Goal: Information Seeking & Learning: Learn about a topic

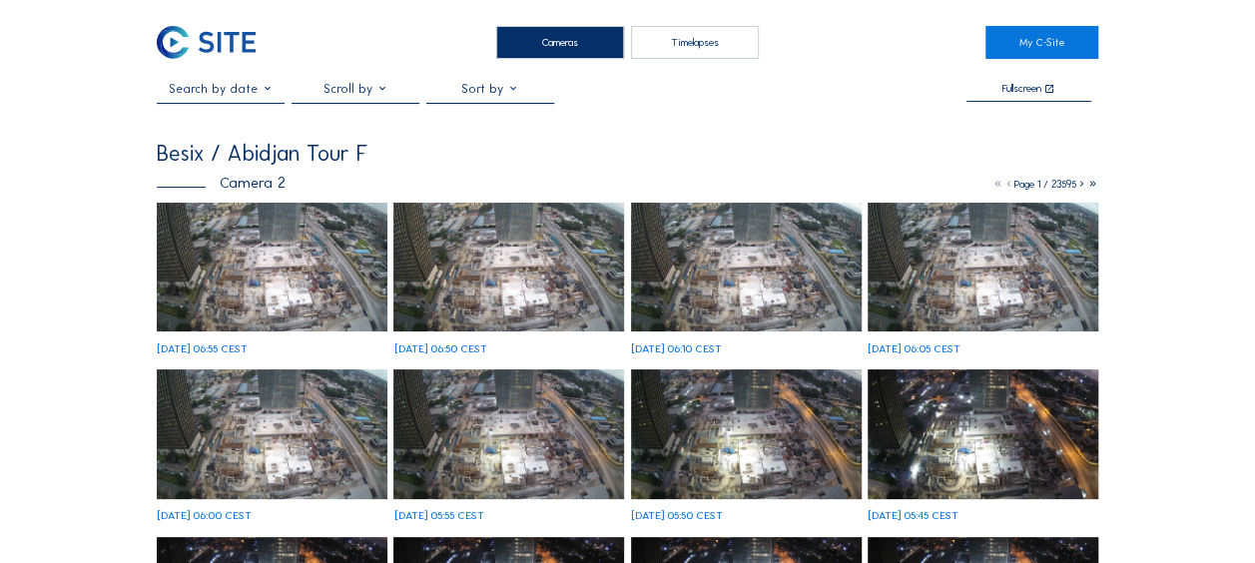
click at [256, 263] on img at bounding box center [272, 268] width 231 height 130
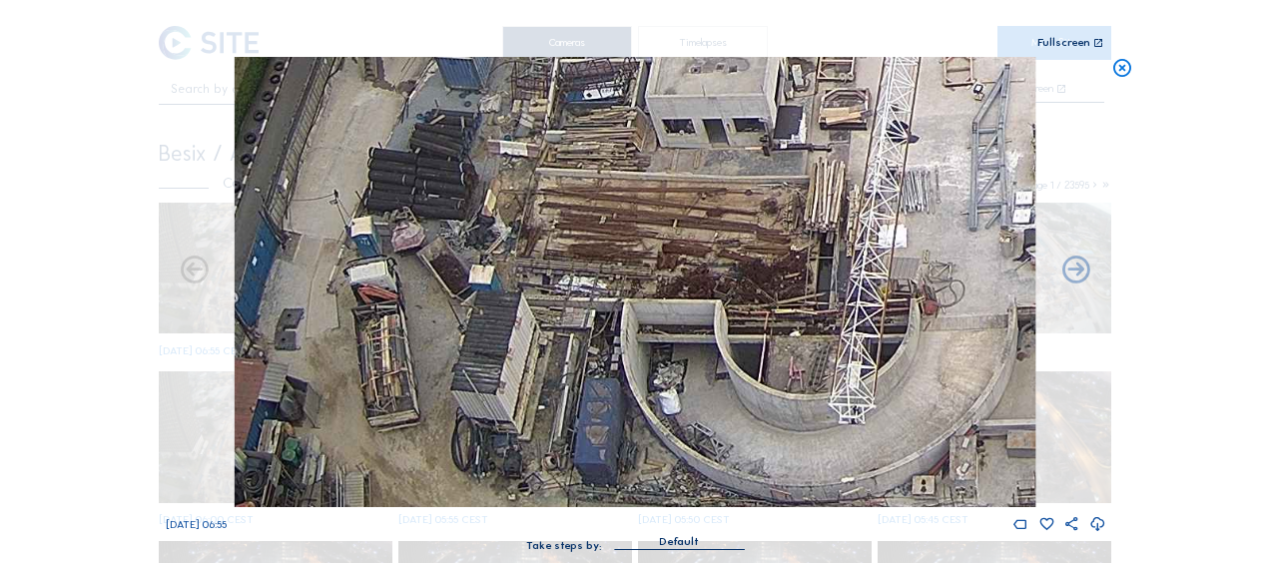
drag, startPoint x: 405, startPoint y: 431, endPoint x: 421, endPoint y: 344, distance: 89.3
click at [418, 337] on img at bounding box center [635, 282] width 801 height 450
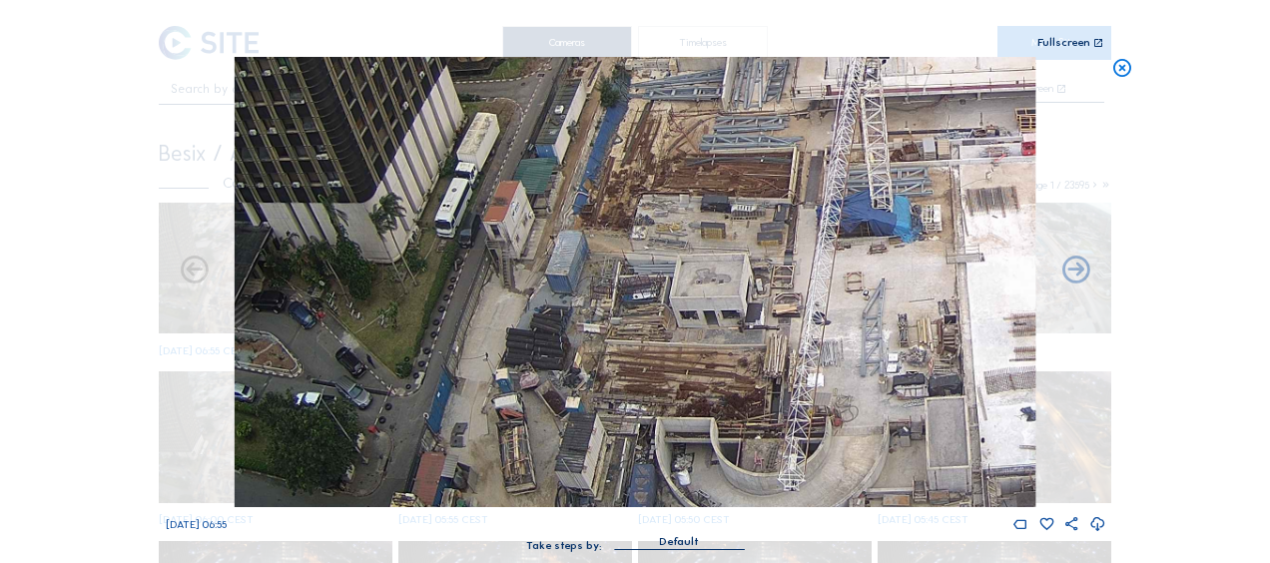
drag, startPoint x: 729, startPoint y: 151, endPoint x: 679, endPoint y: 318, distance: 174.1
click at [679, 318] on img at bounding box center [635, 282] width 801 height 450
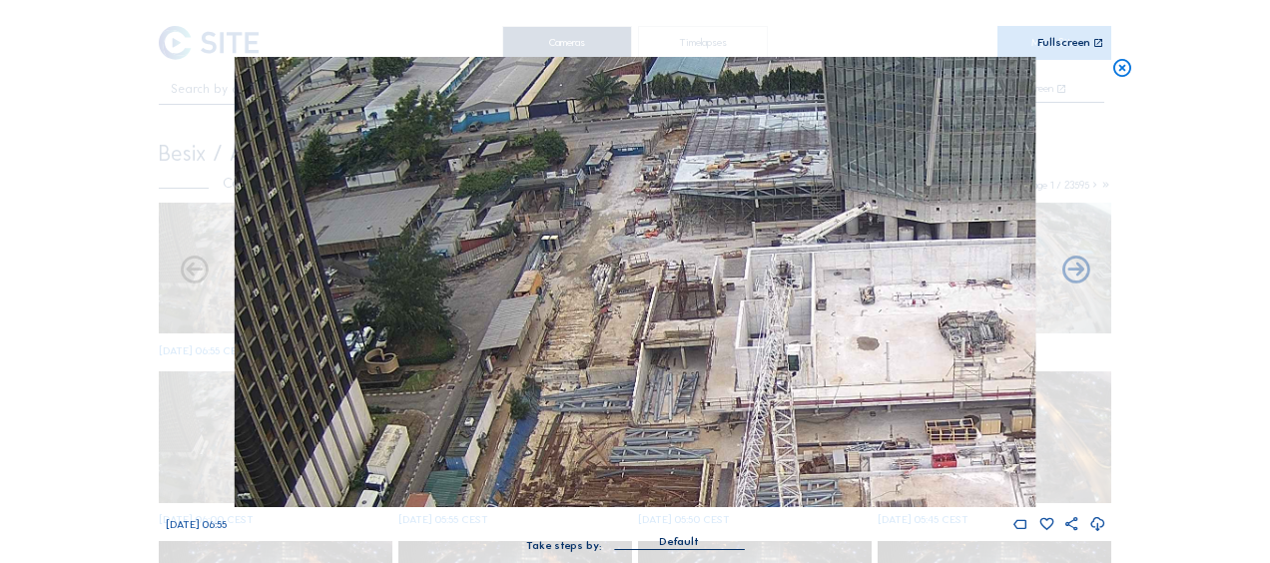
drag, startPoint x: 642, startPoint y: 172, endPoint x: 584, endPoint y: 403, distance: 238.8
click at [584, 403] on img at bounding box center [635, 282] width 801 height 450
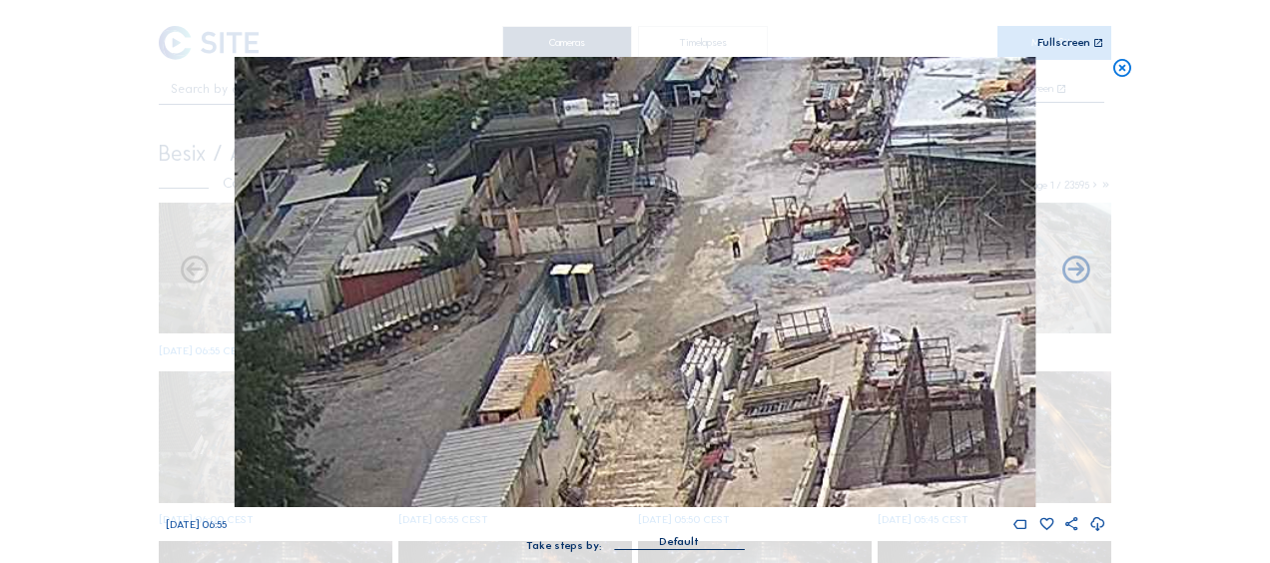
drag, startPoint x: 739, startPoint y: 142, endPoint x: 752, endPoint y: 340, distance: 198.2
click at [752, 339] on img at bounding box center [635, 282] width 801 height 450
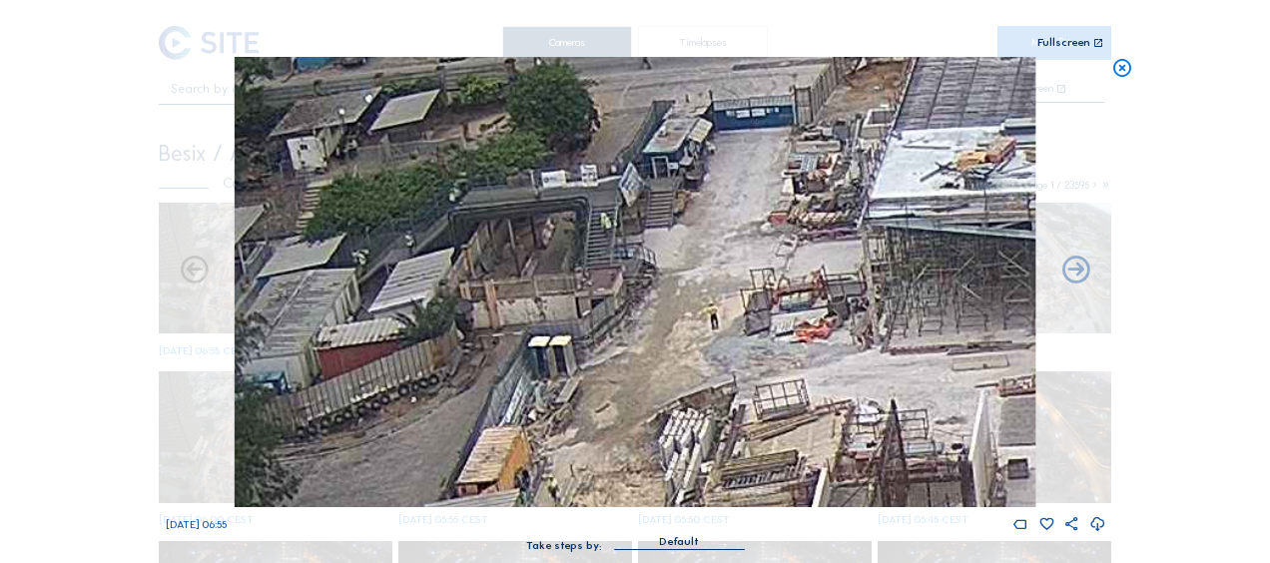
drag, startPoint x: 755, startPoint y: 222, endPoint x: 734, endPoint y: 292, distance: 73.0
click at [734, 292] on img at bounding box center [635, 282] width 801 height 450
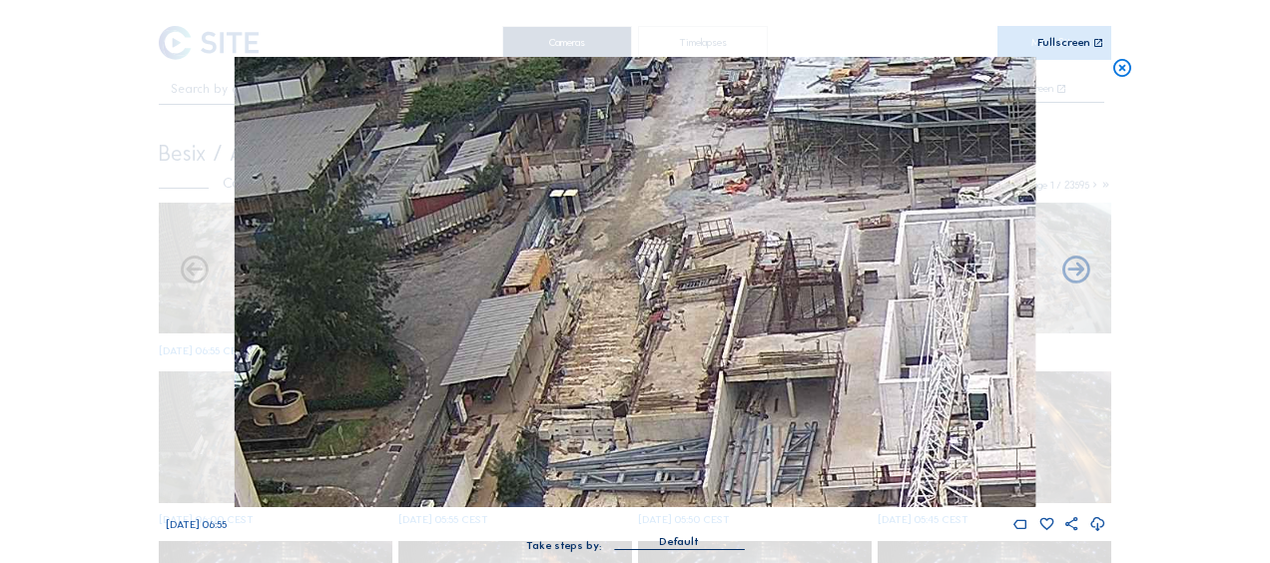
drag, startPoint x: 723, startPoint y: 303, endPoint x: 684, endPoint y: 240, distance: 74.0
click at [668, 163] on img at bounding box center [635, 282] width 801 height 450
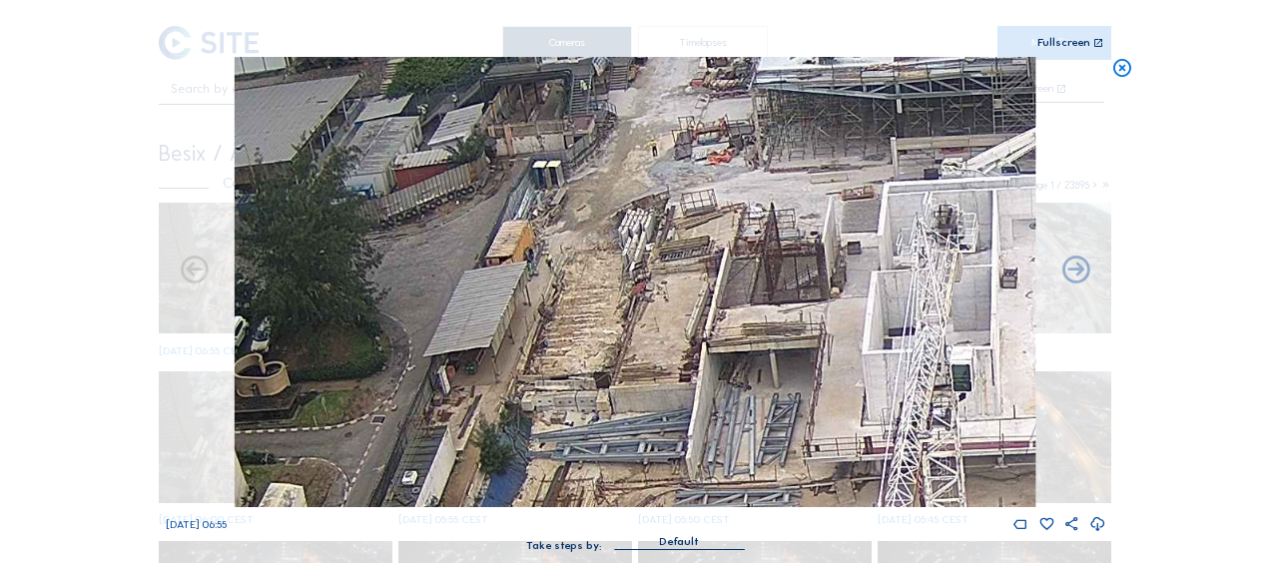
drag, startPoint x: 766, startPoint y: 417, endPoint x: 693, endPoint y: 293, distance: 144.6
click at [694, 293] on img at bounding box center [635, 282] width 801 height 450
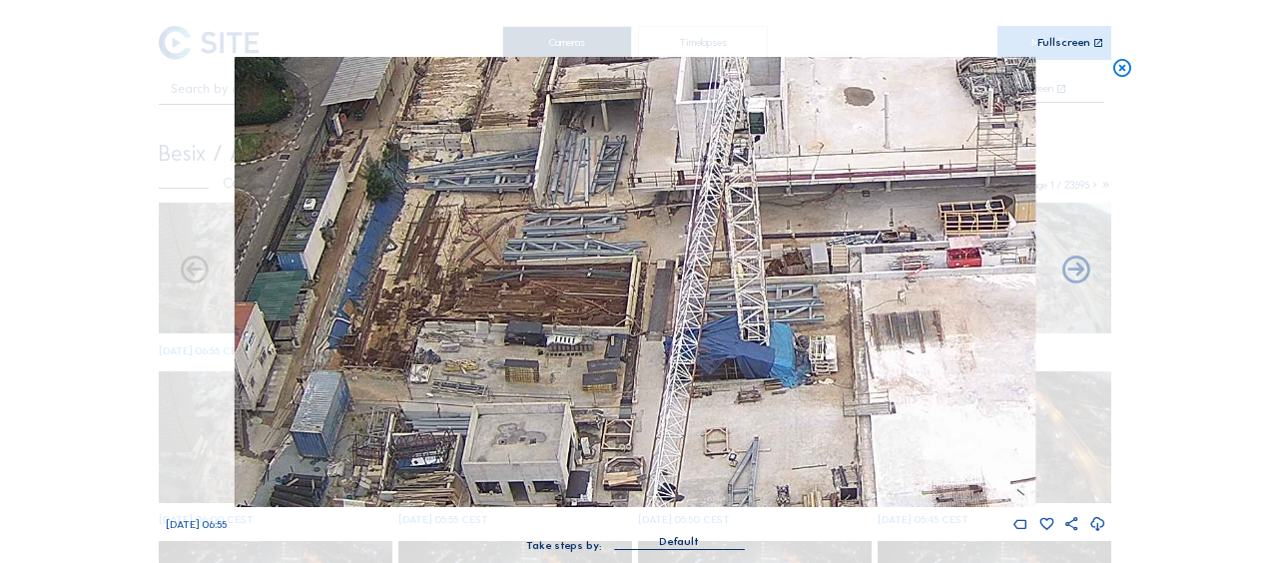
drag, startPoint x: 701, startPoint y: 417, endPoint x: 566, endPoint y: 214, distance: 244.3
click at [566, 214] on img at bounding box center [635, 282] width 801 height 450
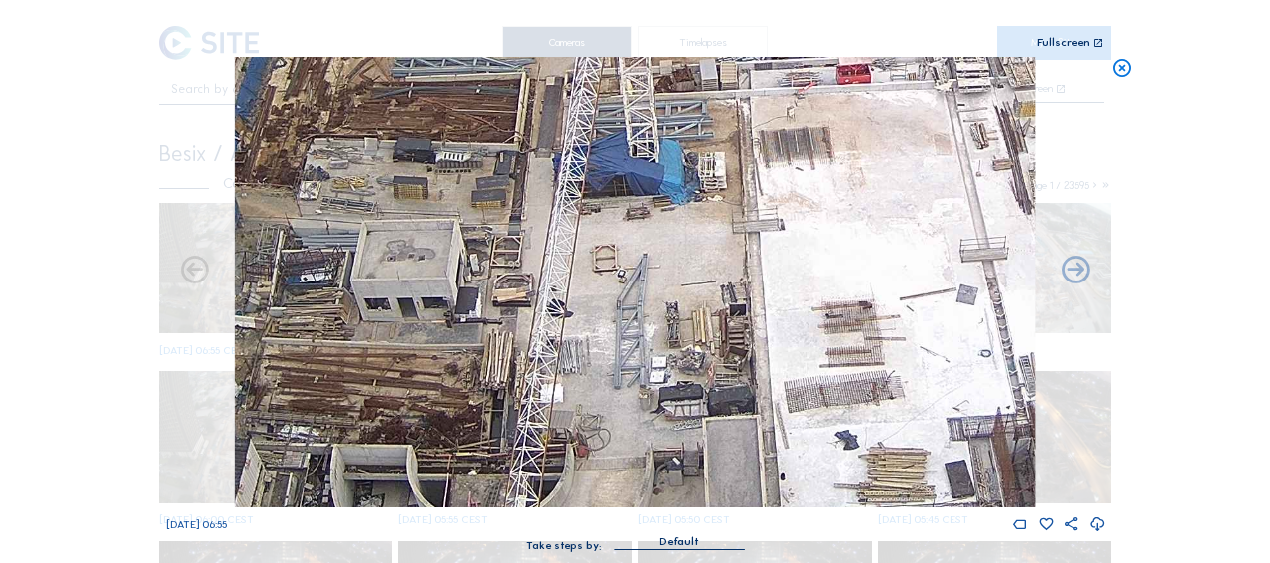
drag, startPoint x: 650, startPoint y: 380, endPoint x: 572, endPoint y: 243, distance: 157.4
click at [572, 243] on img at bounding box center [635, 282] width 801 height 450
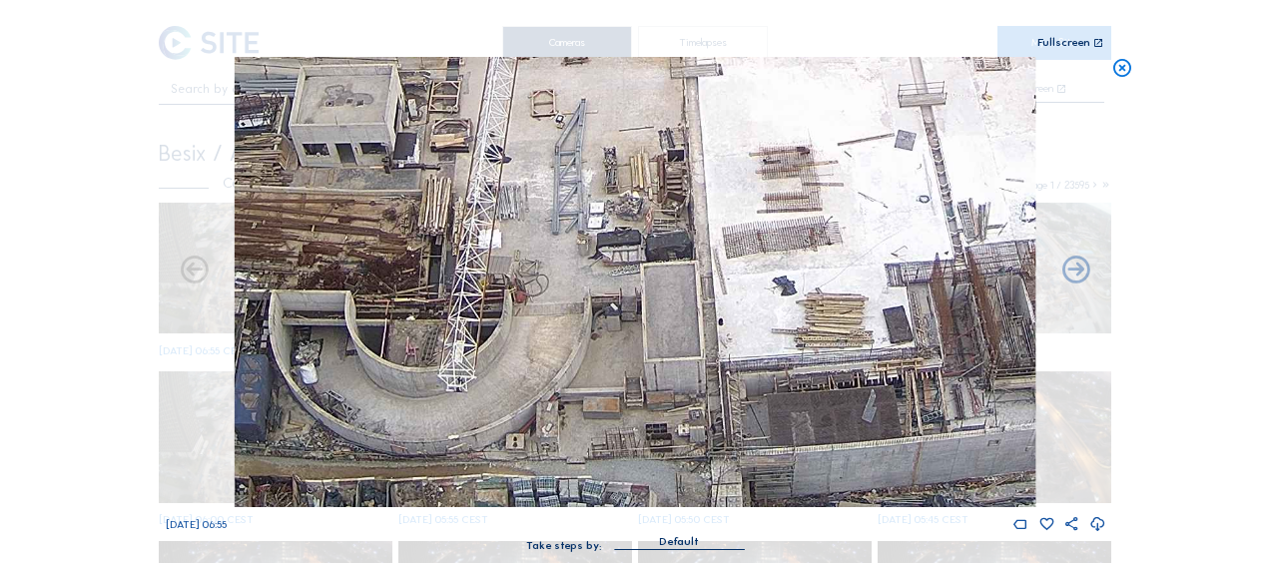
drag, startPoint x: 596, startPoint y: 280, endPoint x: 567, endPoint y: 196, distance: 88.7
click at [567, 196] on img at bounding box center [635, 282] width 801 height 450
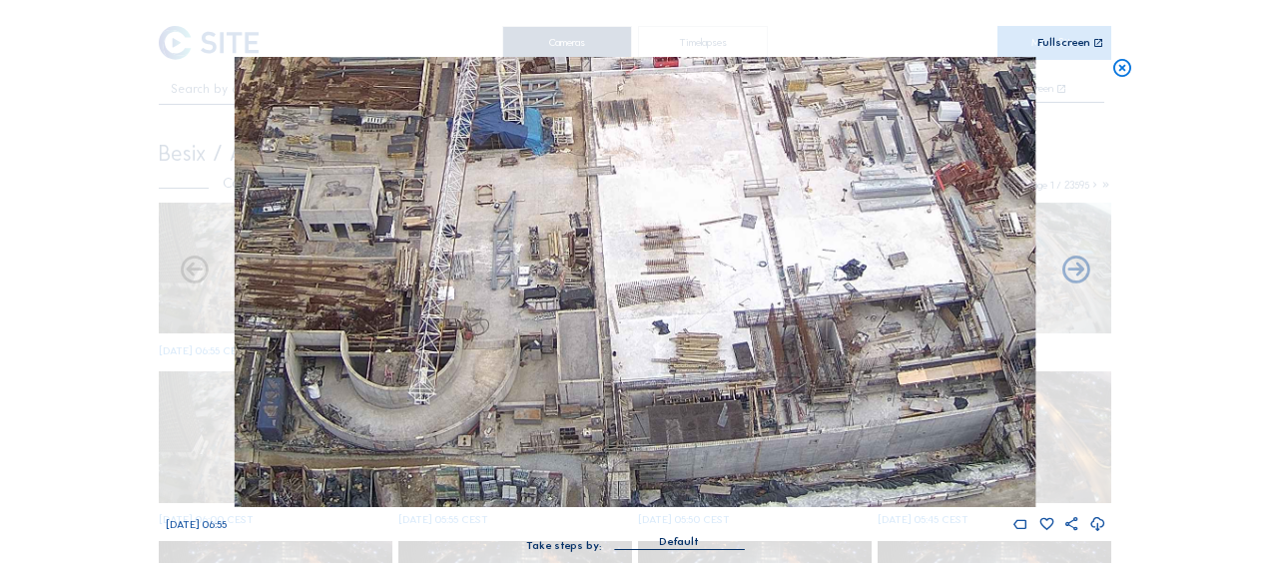
drag, startPoint x: 593, startPoint y: 278, endPoint x: 533, endPoint y: 152, distance: 139.4
click at [533, 152] on img at bounding box center [635, 282] width 801 height 450
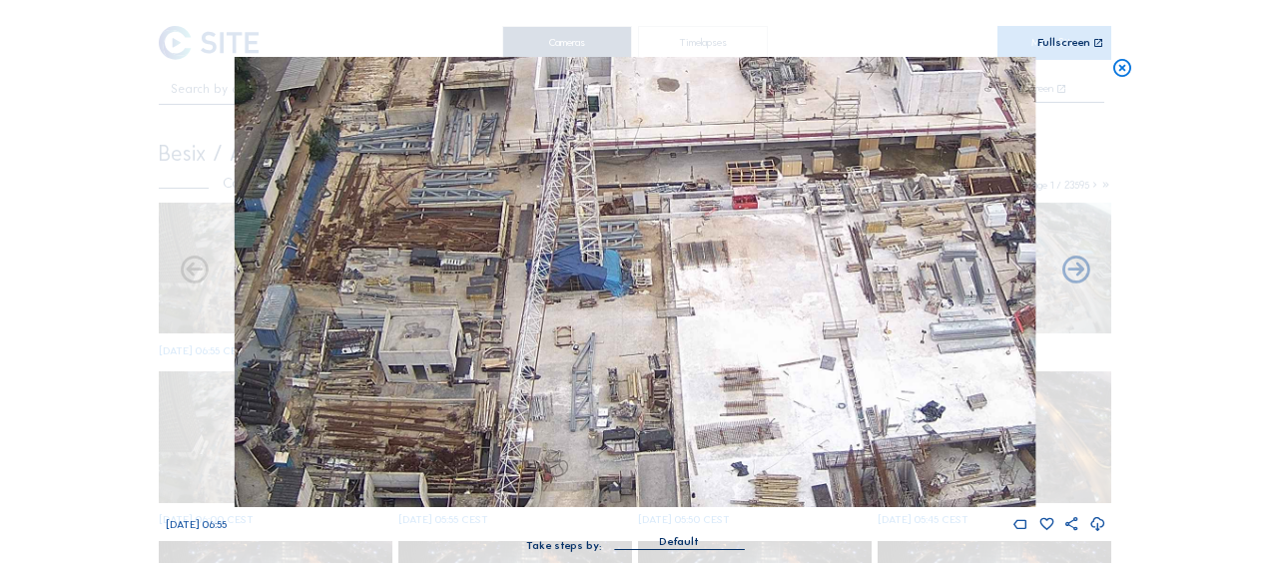
drag, startPoint x: 487, startPoint y: 212, endPoint x: 572, endPoint y: 286, distance: 112.6
click at [572, 286] on img at bounding box center [635, 282] width 801 height 450
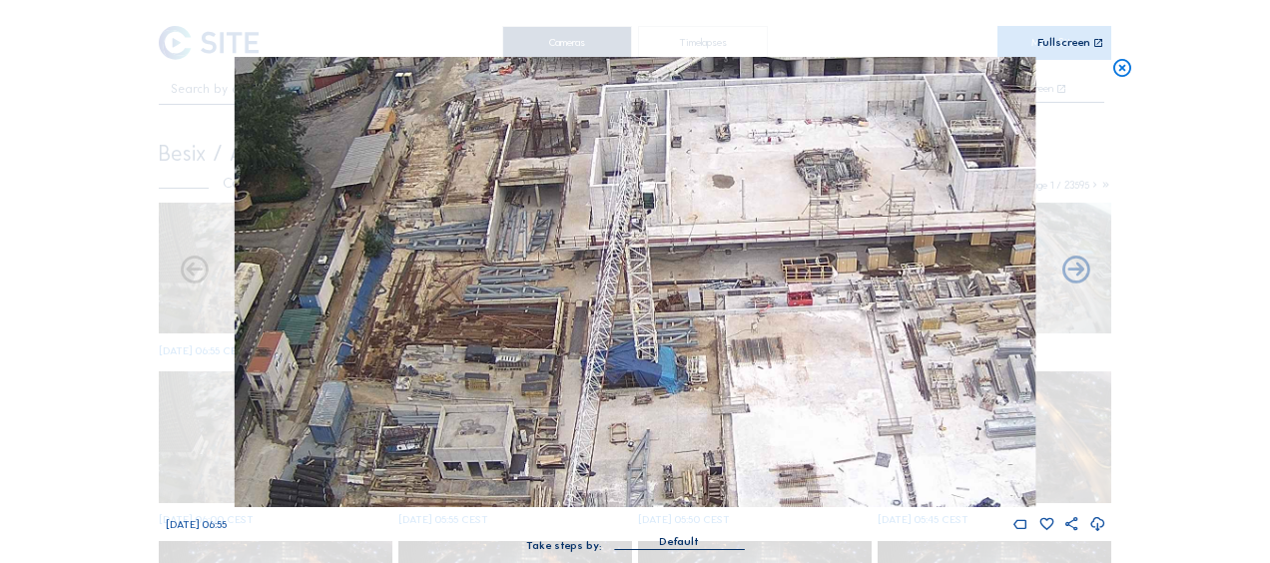
drag, startPoint x: 510, startPoint y: 167, endPoint x: 763, endPoint y: 565, distance: 471.8
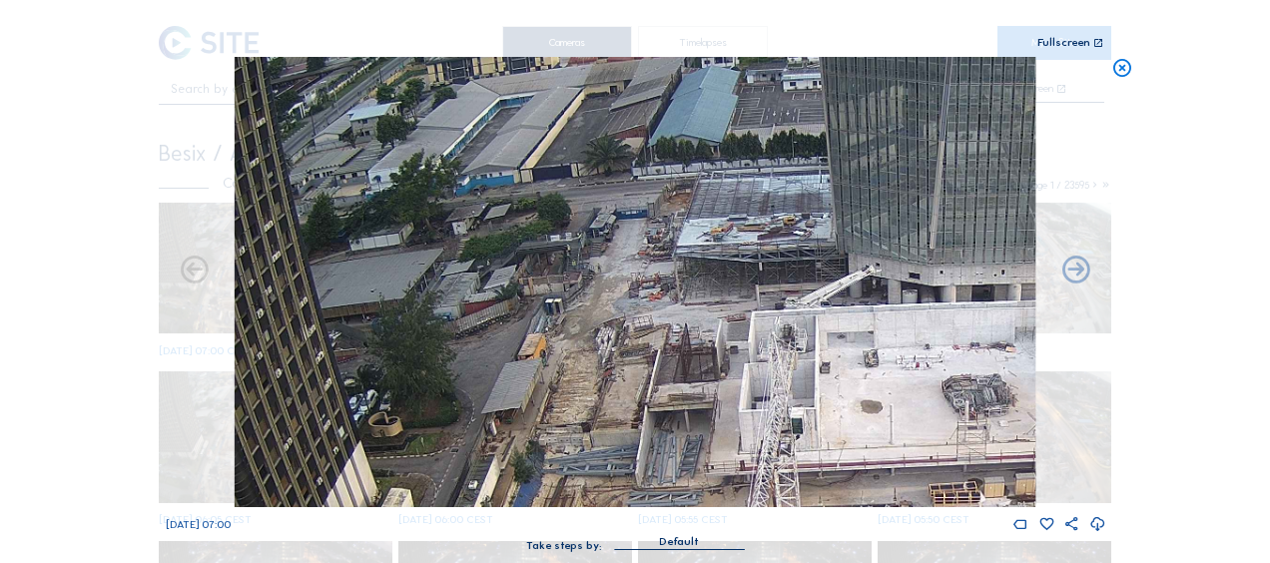
drag, startPoint x: 552, startPoint y: 358, endPoint x: 515, endPoint y: 181, distance: 180.6
click at [515, 181] on img at bounding box center [635, 282] width 801 height 450
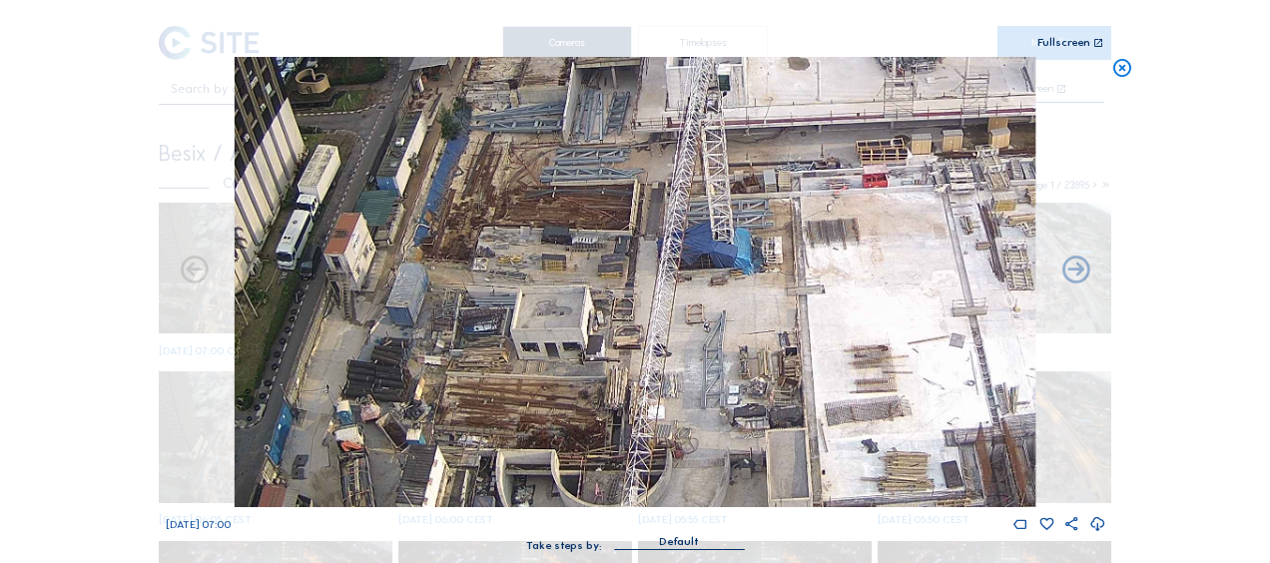
drag, startPoint x: 545, startPoint y: 341, endPoint x: 509, endPoint y: 174, distance: 170.6
click at [509, 174] on img at bounding box center [635, 282] width 801 height 450
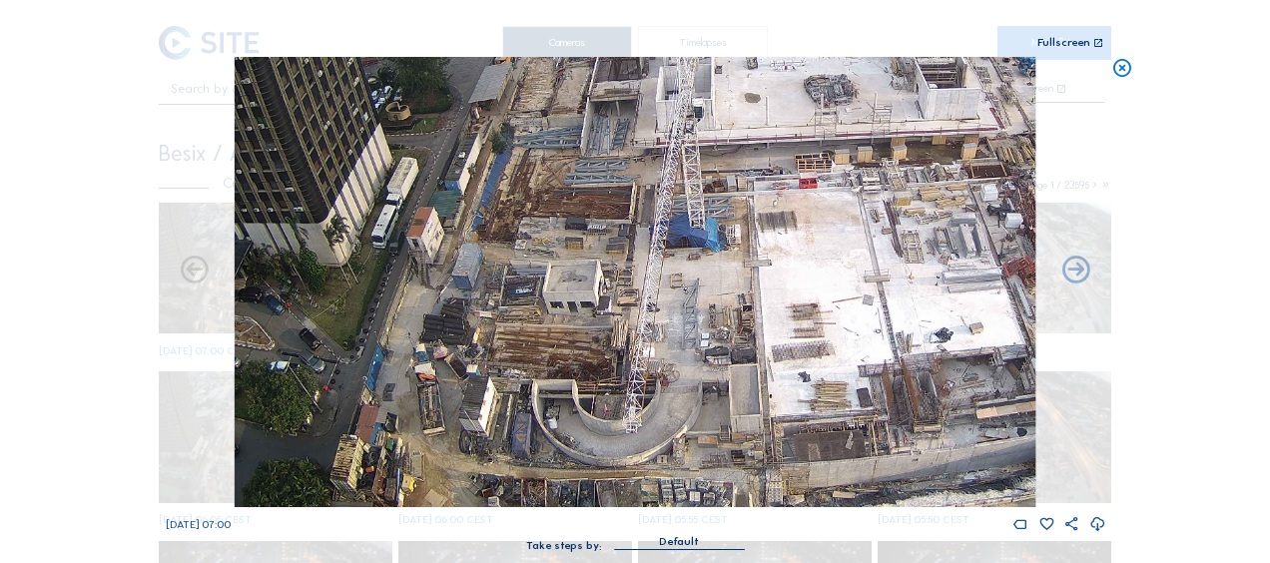
drag, startPoint x: 448, startPoint y: 409, endPoint x: 483, endPoint y: 343, distance: 75.5
click at [483, 343] on img at bounding box center [635, 282] width 801 height 450
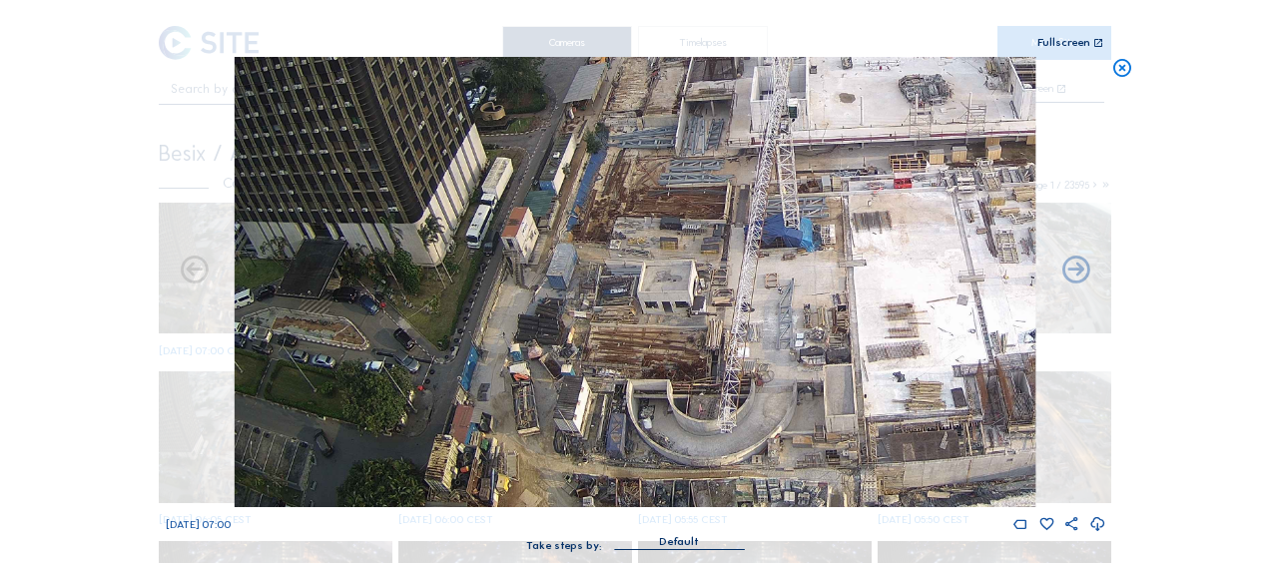
drag, startPoint x: 545, startPoint y: 413, endPoint x: 639, endPoint y: 293, distance: 153.0
click at [639, 293] on img at bounding box center [635, 282] width 801 height 450
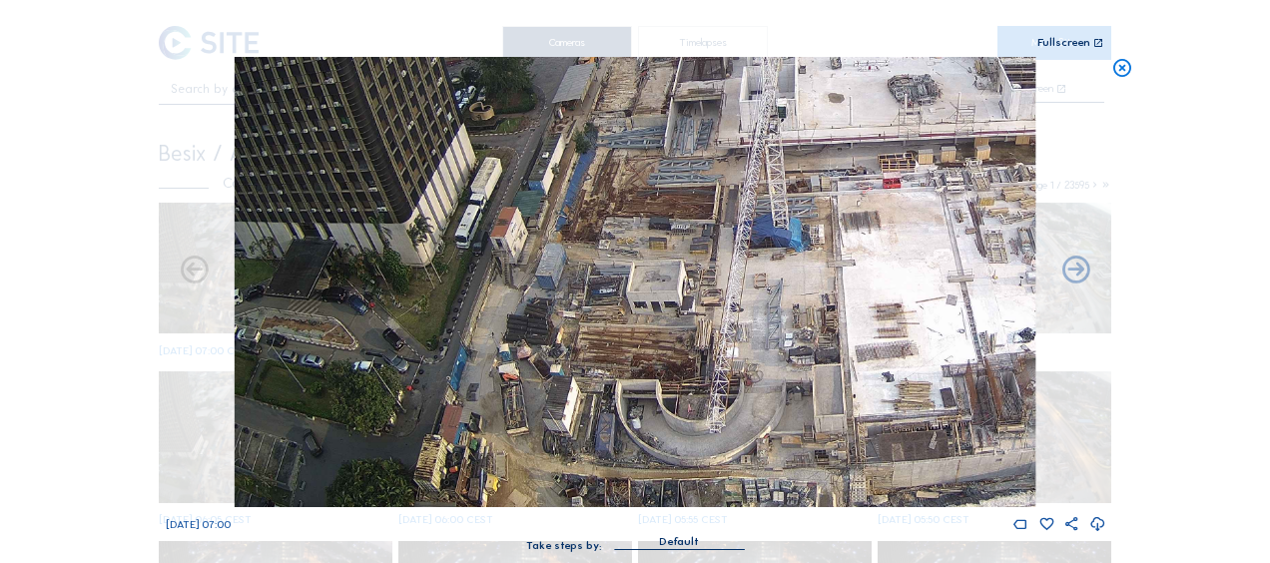
drag, startPoint x: 724, startPoint y: 409, endPoint x: 588, endPoint y: 302, distance: 173.4
click at [588, 302] on img at bounding box center [635, 282] width 801 height 450
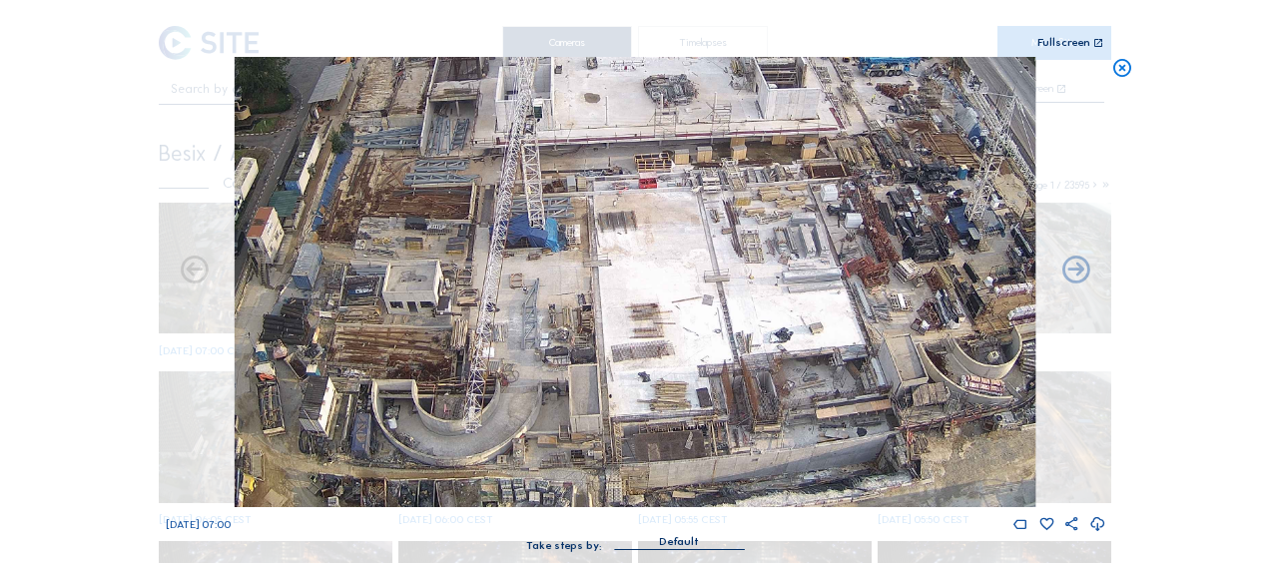
drag, startPoint x: 747, startPoint y: 335, endPoint x: 620, endPoint y: 254, distance: 150.4
click at [607, 244] on img at bounding box center [635, 282] width 801 height 450
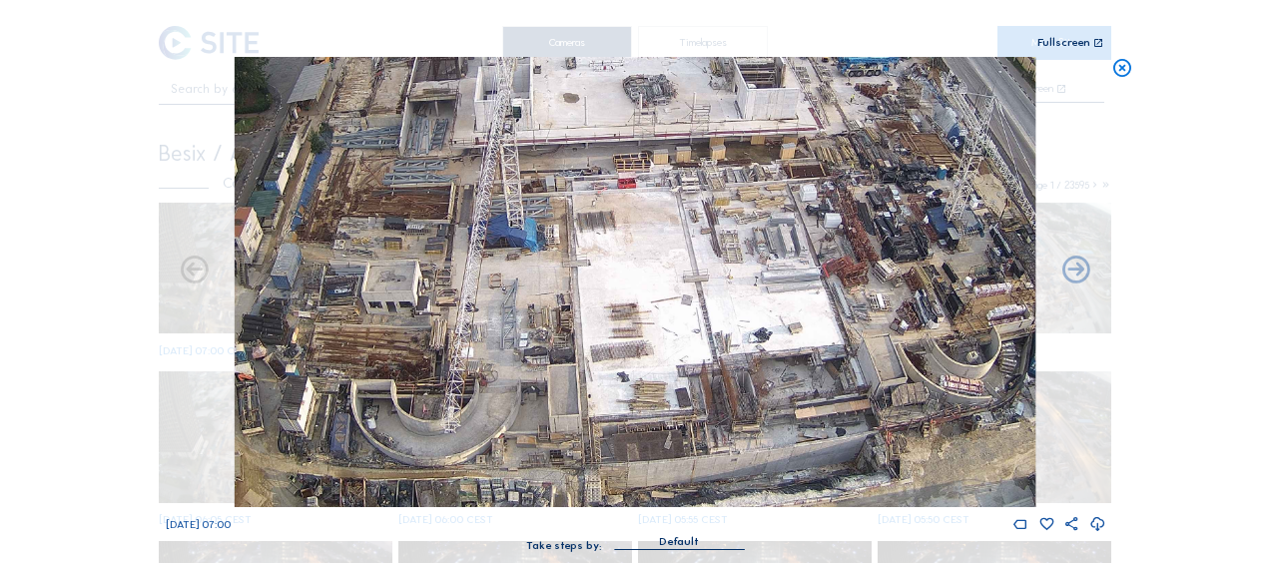
drag, startPoint x: 705, startPoint y: 314, endPoint x: 591, endPoint y: 231, distance: 140.8
click at [591, 231] on img at bounding box center [635, 282] width 801 height 450
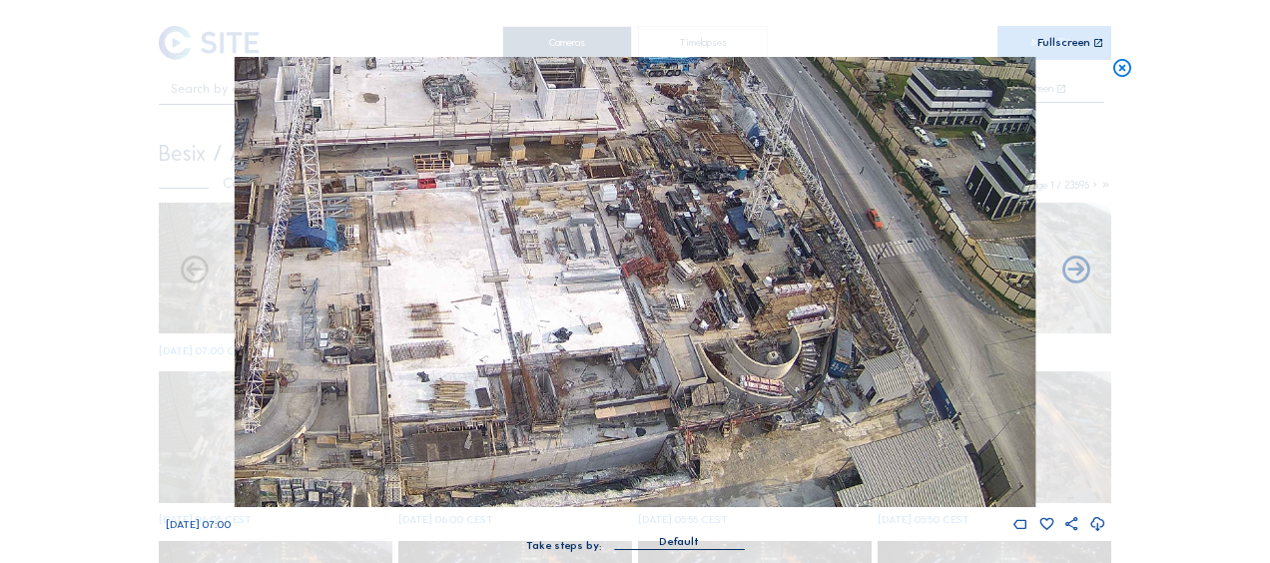
drag, startPoint x: 709, startPoint y: 305, endPoint x: 623, endPoint y: 245, distance: 104.7
click at [623, 245] on img at bounding box center [635, 282] width 801 height 450
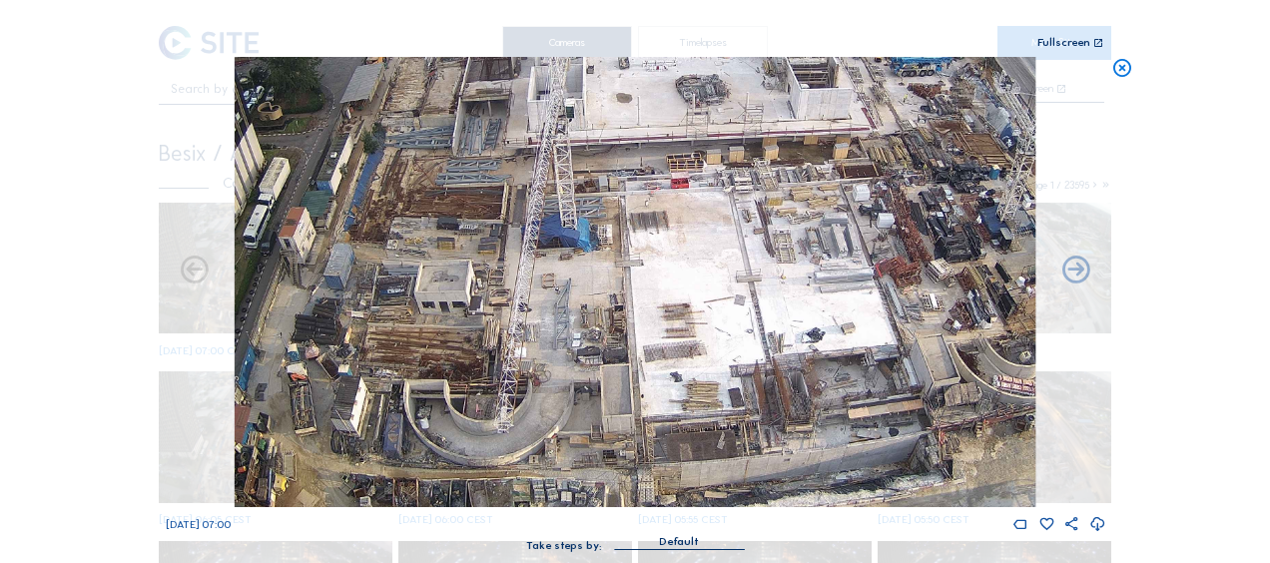
drag, startPoint x: 330, startPoint y: 374, endPoint x: 582, endPoint y: 338, distance: 255.2
click at [582, 338] on img at bounding box center [635, 282] width 801 height 450
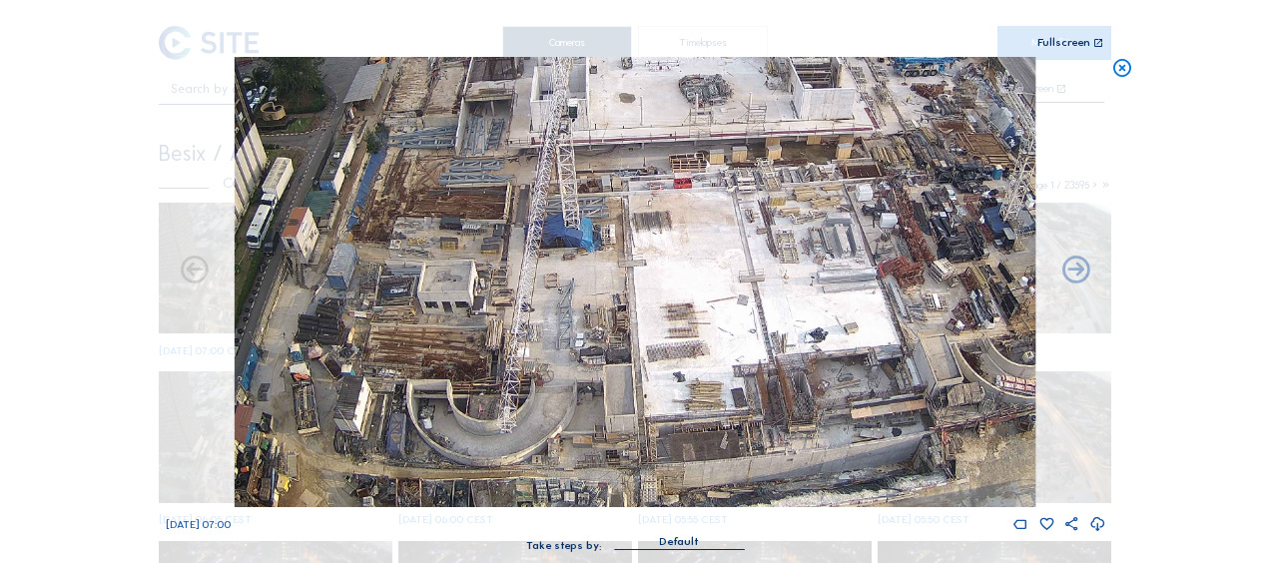
drag, startPoint x: 414, startPoint y: 408, endPoint x: 503, endPoint y: 391, distance: 90.5
click at [503, 391] on img at bounding box center [635, 282] width 801 height 450
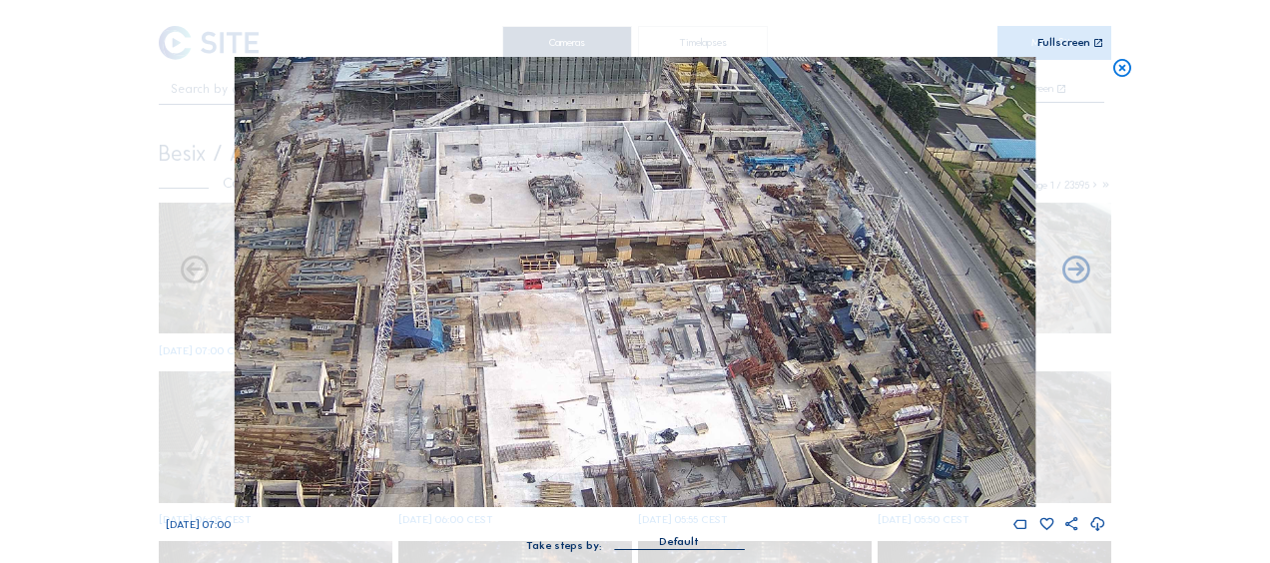
drag, startPoint x: 828, startPoint y: 336, endPoint x: 591, endPoint y: 433, distance: 256.1
click at [591, 433] on img at bounding box center [635, 282] width 801 height 450
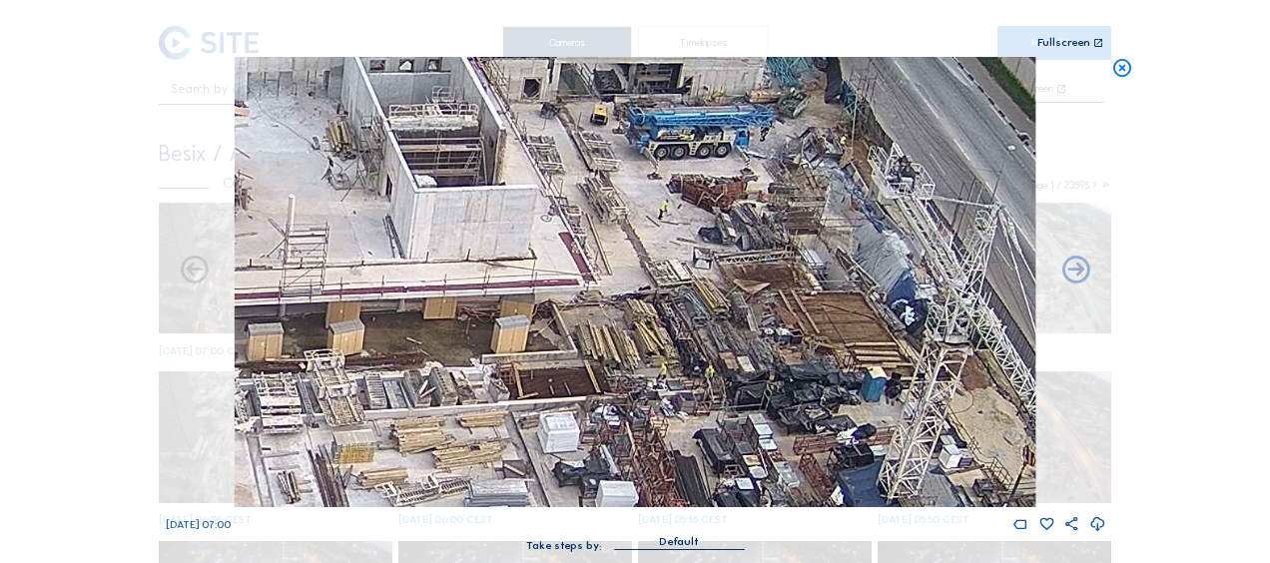
drag, startPoint x: 784, startPoint y: 181, endPoint x: 775, endPoint y: 198, distance: 19.2
click at [775, 198] on img at bounding box center [635, 282] width 801 height 450
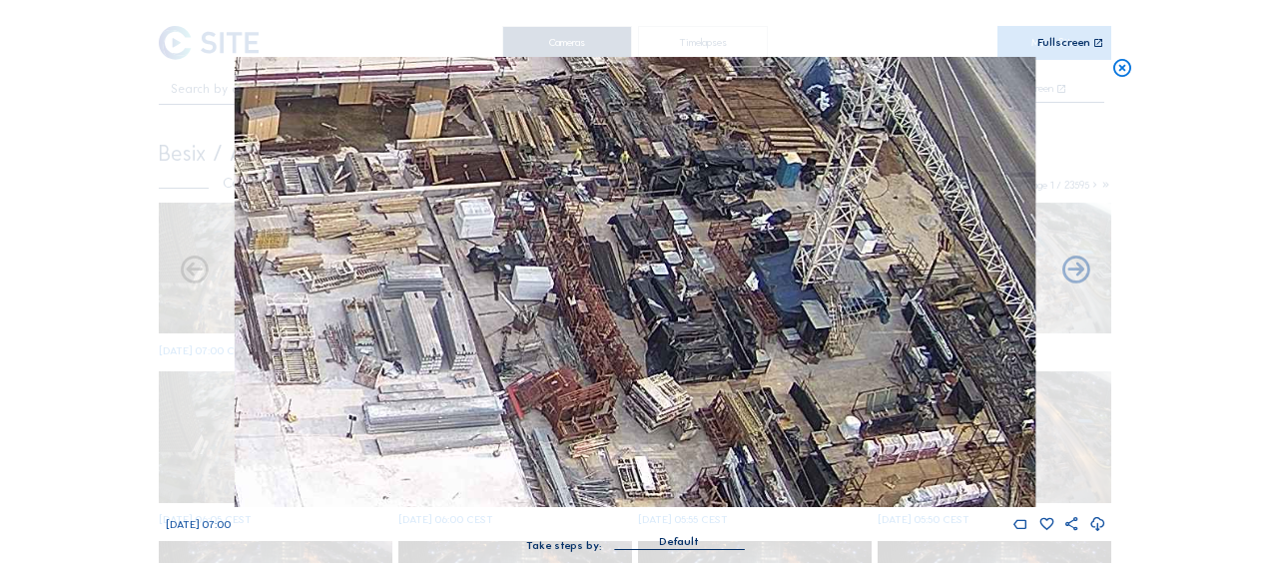
drag, startPoint x: 739, startPoint y: 413, endPoint x: 660, endPoint y: 178, distance: 248.5
click at [660, 178] on img at bounding box center [635, 282] width 801 height 450
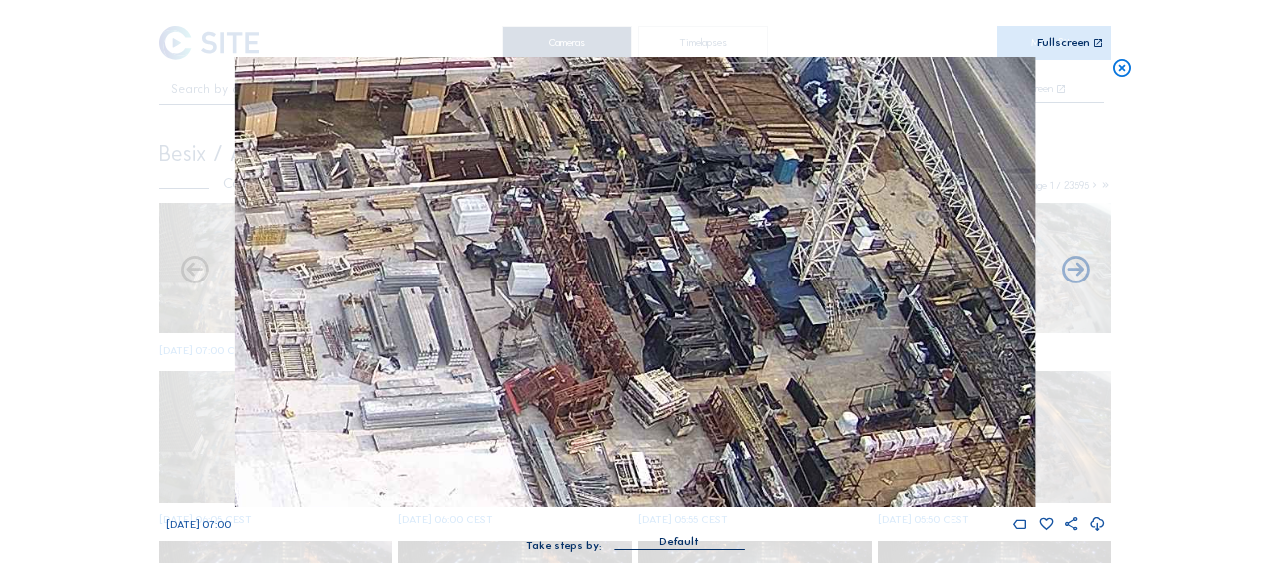
drag, startPoint x: 698, startPoint y: 272, endPoint x: 556, endPoint y: 184, distance: 166.8
click at [556, 184] on img at bounding box center [635, 282] width 801 height 450
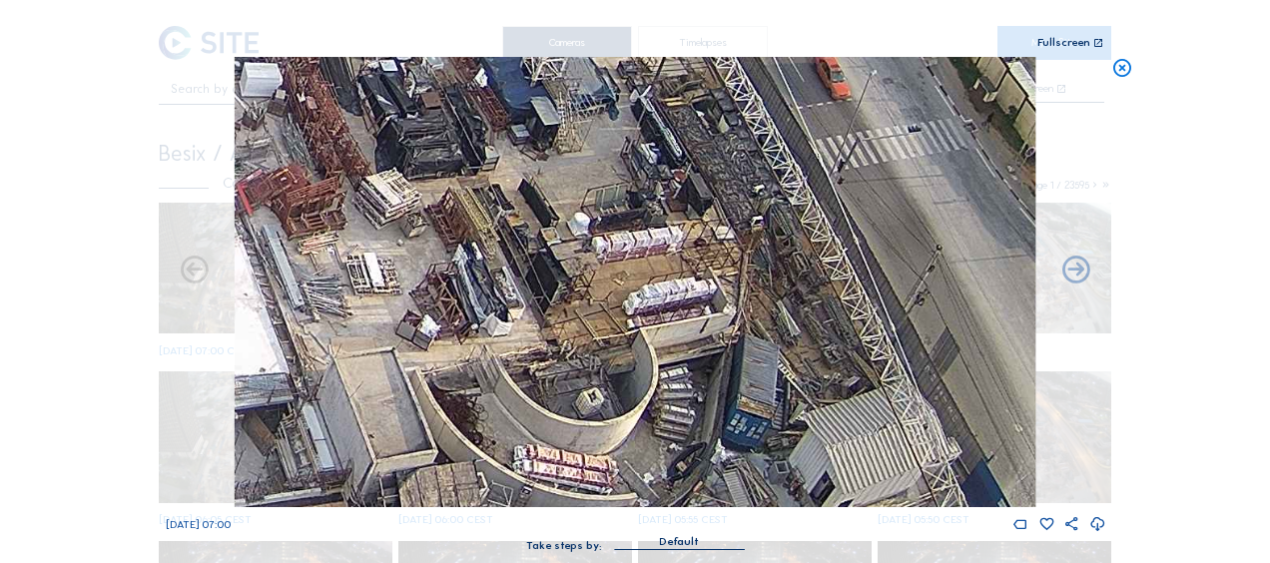
drag, startPoint x: 683, startPoint y: 372, endPoint x: 630, endPoint y: 308, distance: 83.0
click at [533, 208] on img at bounding box center [635, 282] width 801 height 450
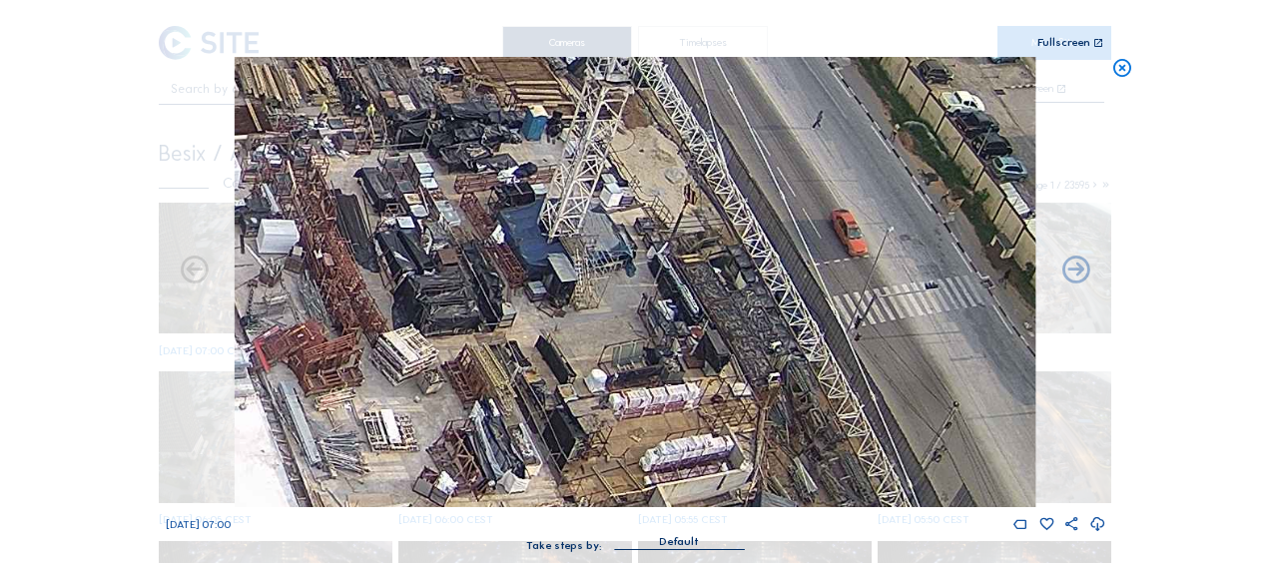
drag, startPoint x: 441, startPoint y: 118, endPoint x: 491, endPoint y: 335, distance: 222.4
click at [491, 335] on img at bounding box center [635, 282] width 801 height 450
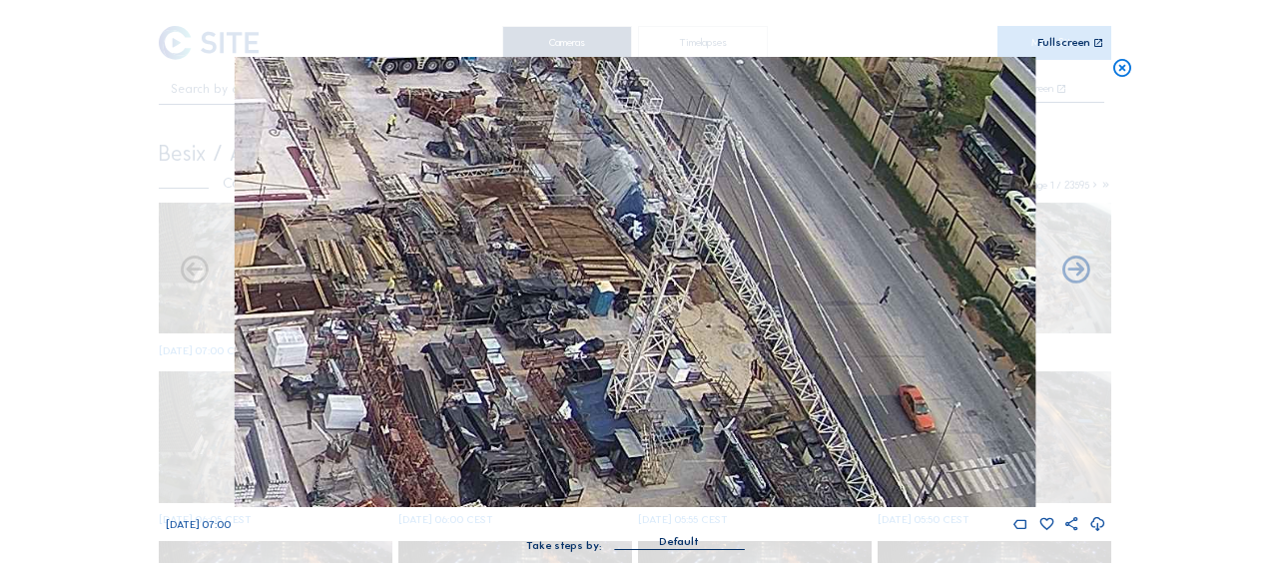
drag, startPoint x: 469, startPoint y: 202, endPoint x: 536, endPoint y: 378, distance: 188.1
click at [536, 378] on img at bounding box center [635, 282] width 801 height 450
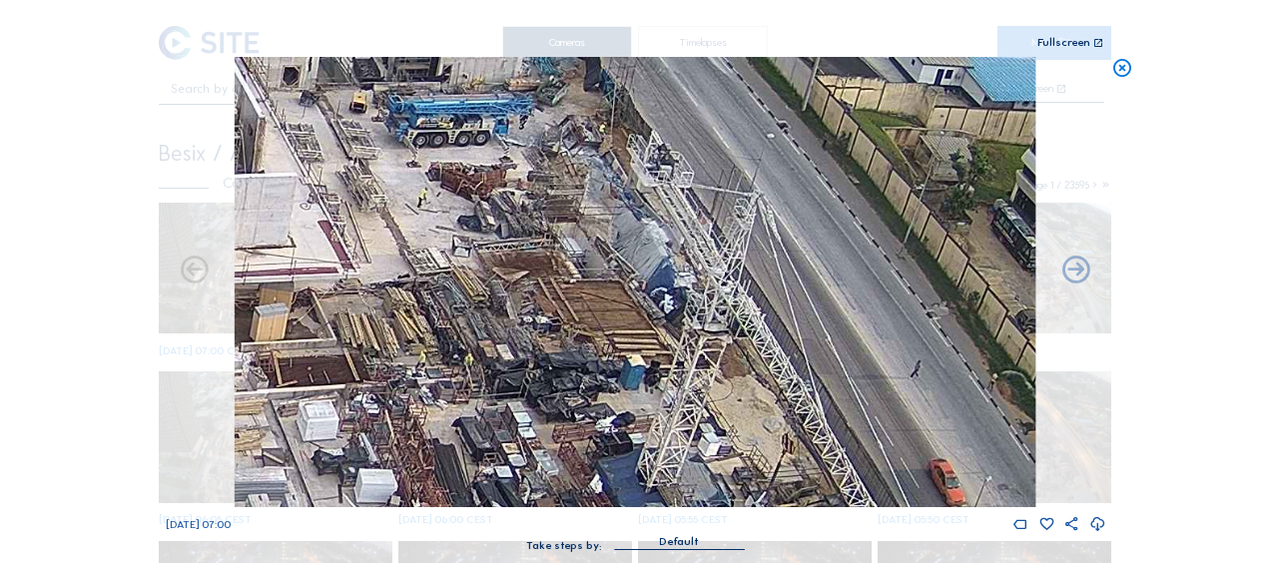
drag, startPoint x: 519, startPoint y: 128, endPoint x: 595, endPoint y: 268, distance: 159.1
click at [595, 268] on img at bounding box center [635, 282] width 801 height 450
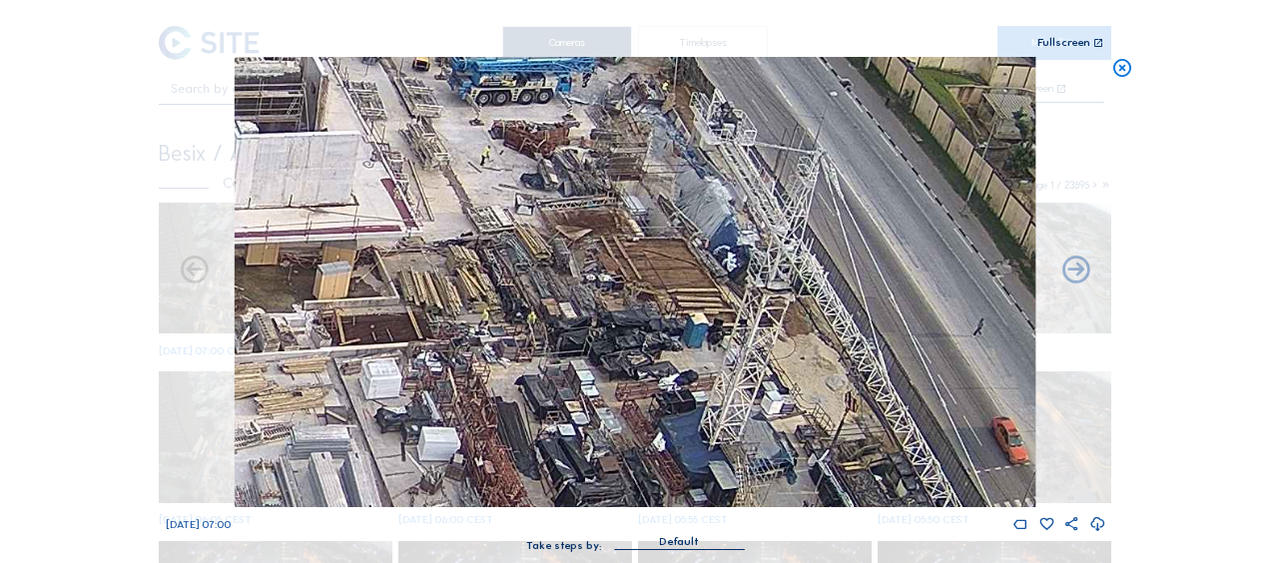
click at [585, 297] on img at bounding box center [635, 282] width 801 height 450
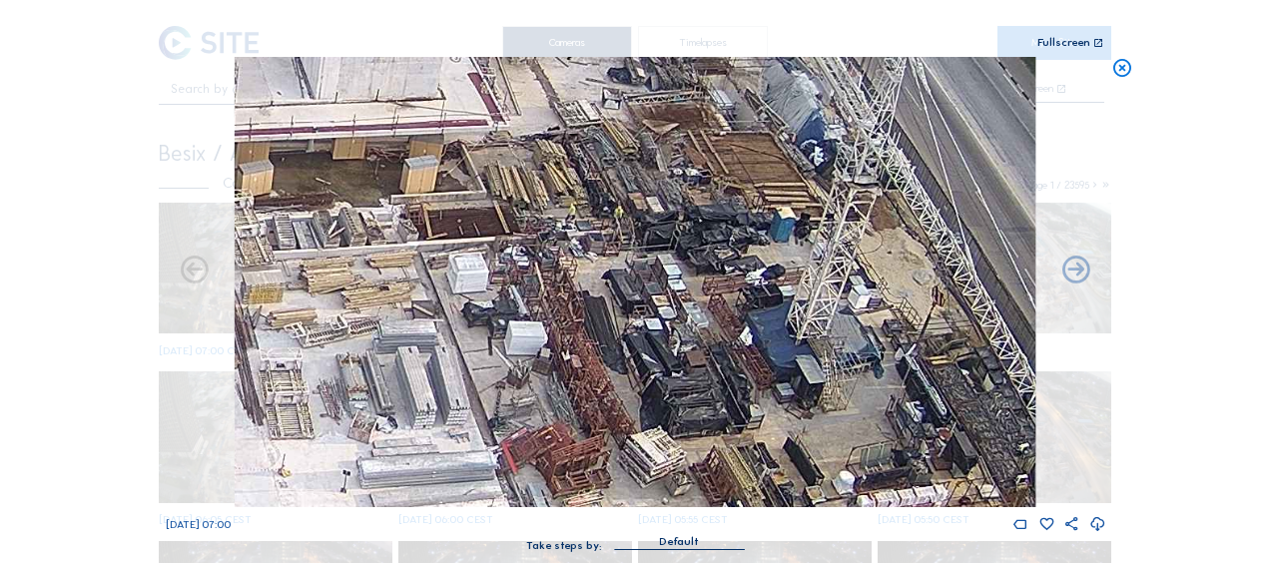
drag, startPoint x: 570, startPoint y: 417, endPoint x: 657, endPoint y: 313, distance: 136.2
click at [657, 313] on img at bounding box center [635, 282] width 801 height 450
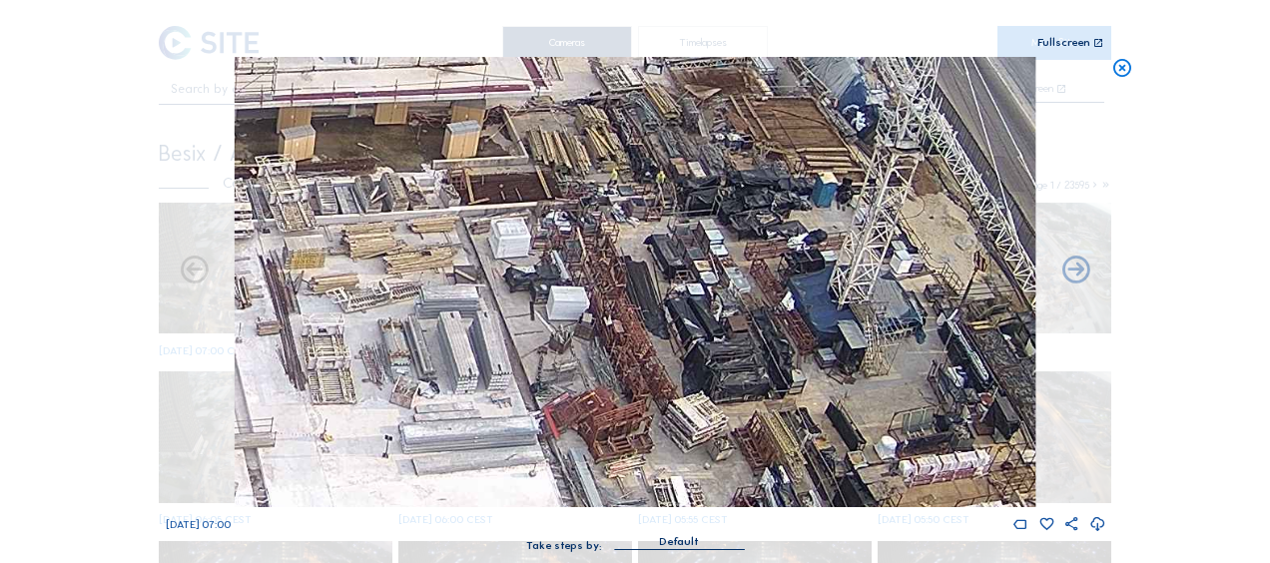
drag, startPoint x: 417, startPoint y: 364, endPoint x: 464, endPoint y: 326, distance: 60.4
click at [462, 328] on img at bounding box center [635, 282] width 801 height 450
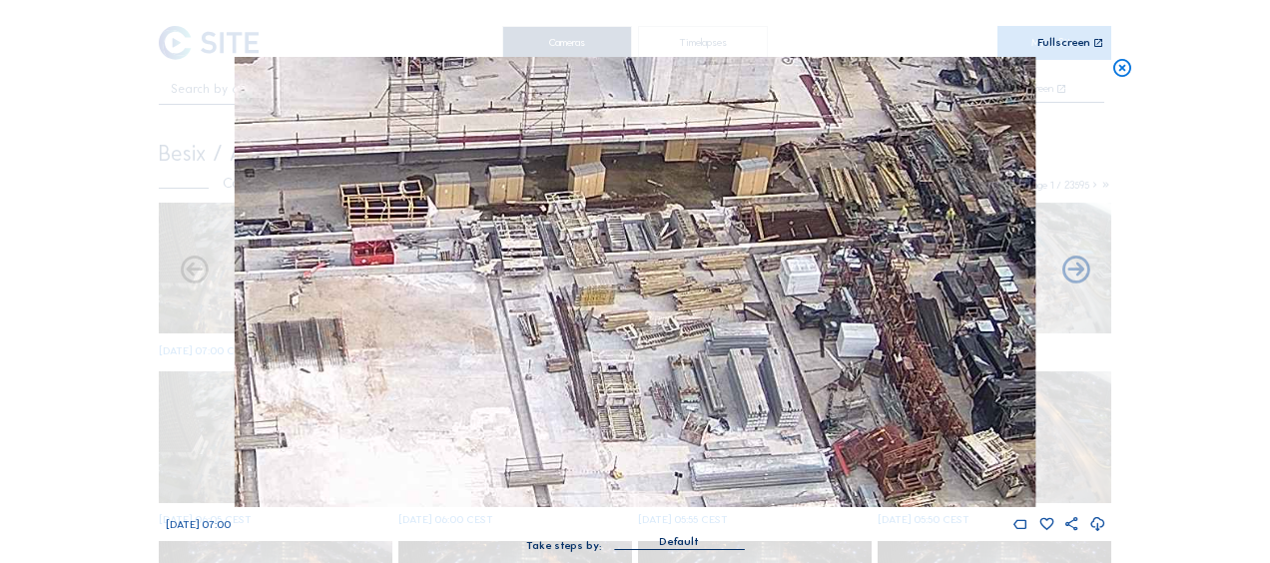
drag, startPoint x: 355, startPoint y: 296, endPoint x: 660, endPoint y: 328, distance: 307.3
click at [669, 322] on img at bounding box center [635, 282] width 801 height 450
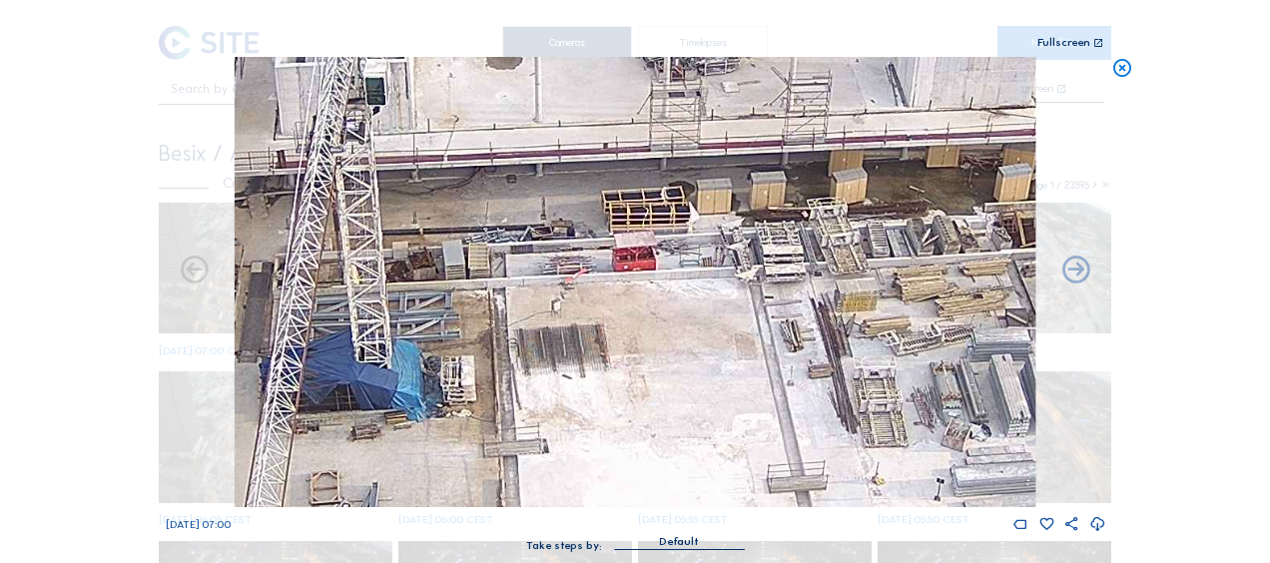
drag, startPoint x: 457, startPoint y: 363, endPoint x: 699, endPoint y: 370, distance: 241.8
click at [695, 375] on img at bounding box center [635, 282] width 801 height 450
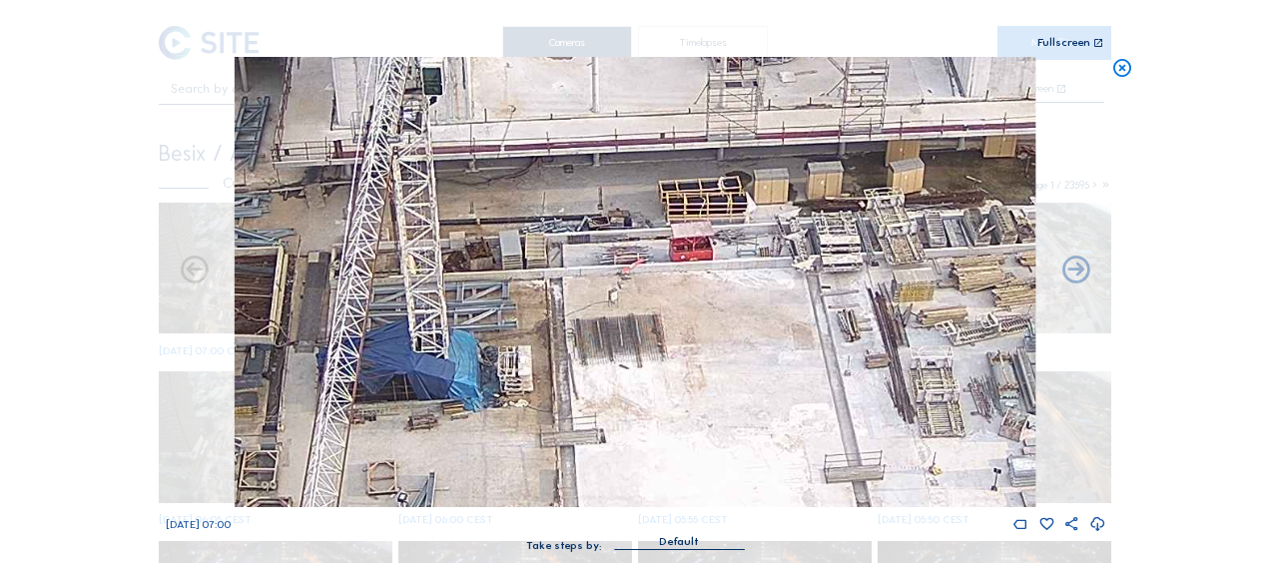
drag, startPoint x: 640, startPoint y: 391, endPoint x: 761, endPoint y: 383, distance: 121.1
click at [761, 383] on img at bounding box center [635, 282] width 801 height 450
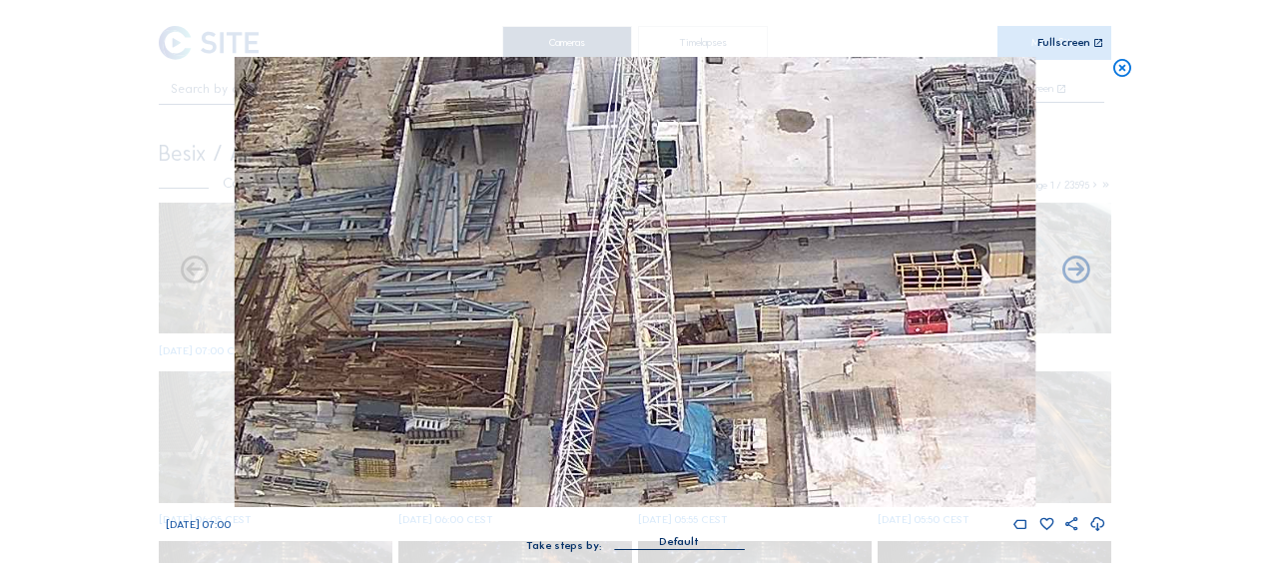
drag, startPoint x: 531, startPoint y: 340, endPoint x: 629, endPoint y: 428, distance: 132.2
click at [621, 424] on img at bounding box center [635, 282] width 801 height 450
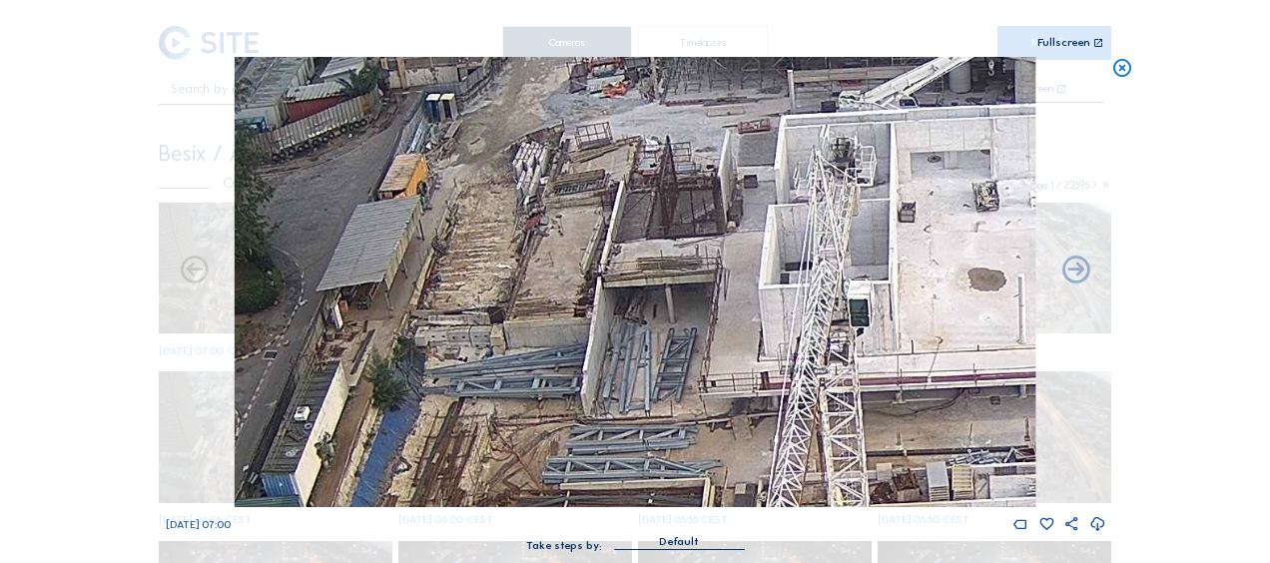
drag, startPoint x: 370, startPoint y: 160, endPoint x: 471, endPoint y: 235, distance: 126.4
click at [471, 235] on img at bounding box center [635, 282] width 801 height 450
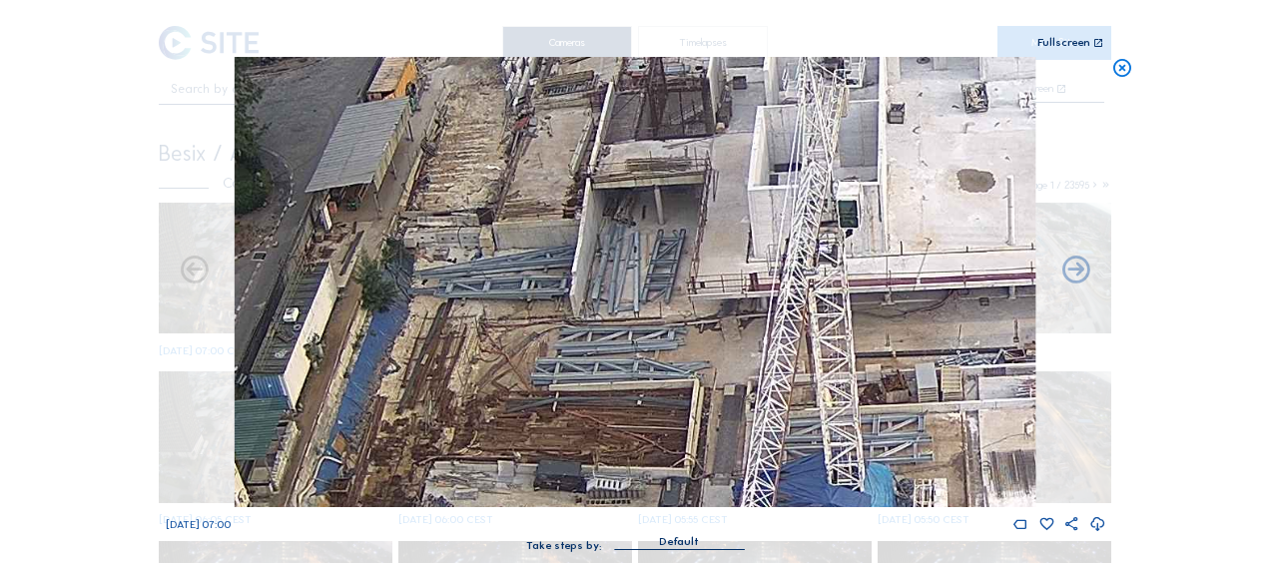
drag, startPoint x: 474, startPoint y: 270, endPoint x: 469, endPoint y: 182, distance: 88.0
click at [469, 182] on img at bounding box center [635, 282] width 801 height 450
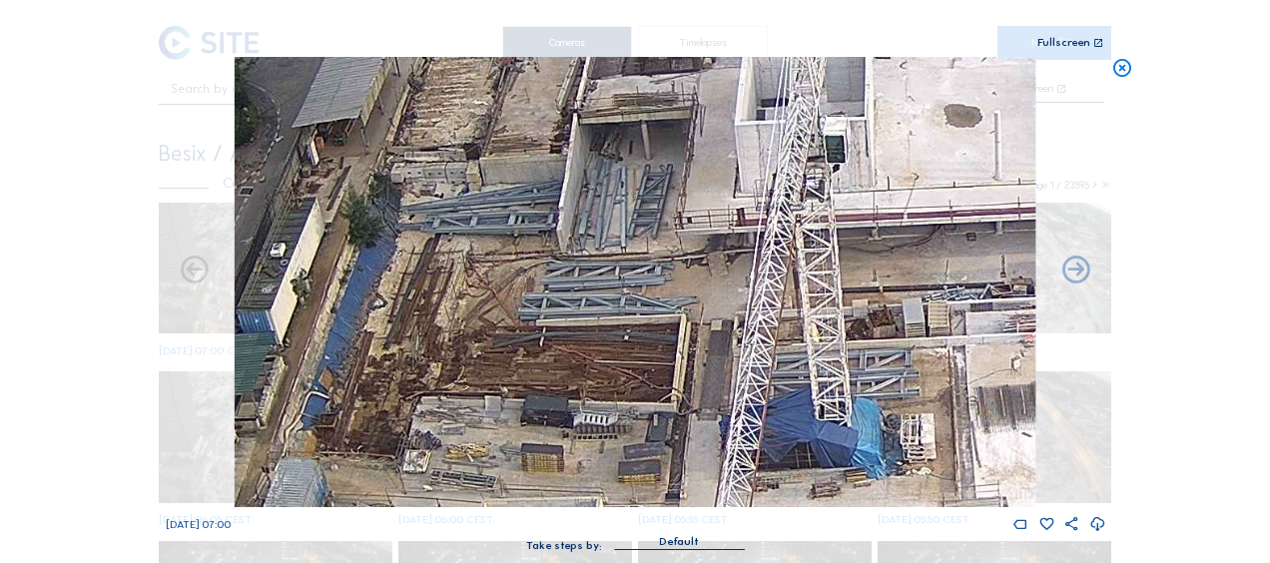
drag, startPoint x: 490, startPoint y: 200, endPoint x: 489, endPoint y: 182, distance: 18.0
click at [489, 182] on img at bounding box center [635, 282] width 801 height 450
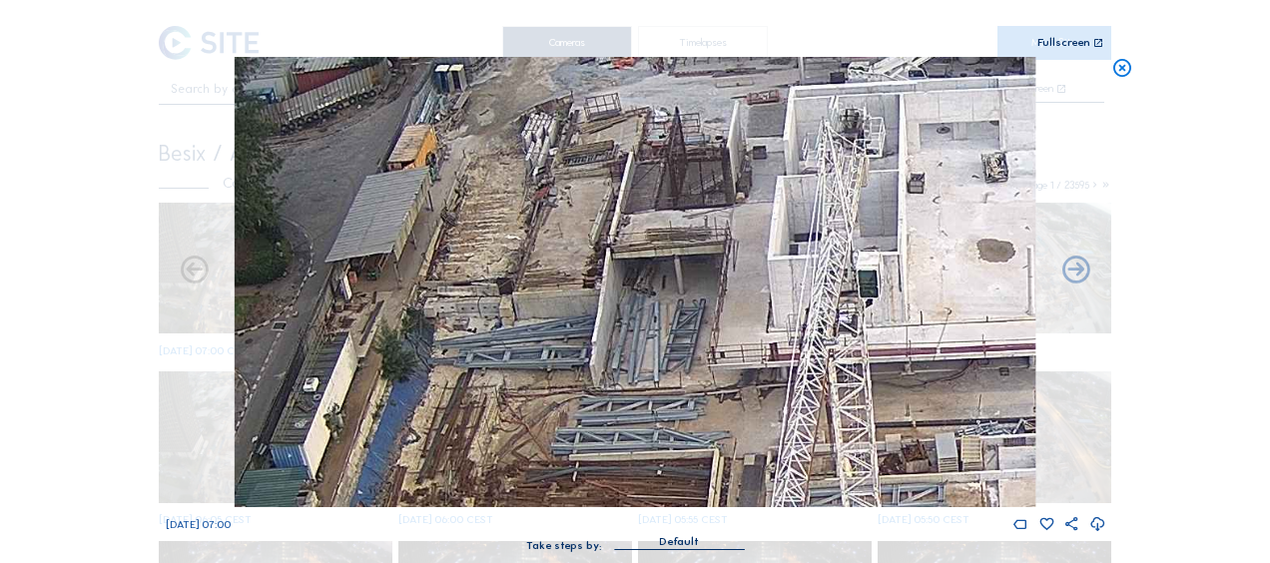
drag, startPoint x: 471, startPoint y: 72, endPoint x: 505, endPoint y: 225, distance: 156.5
click at [505, 225] on img at bounding box center [635, 282] width 801 height 450
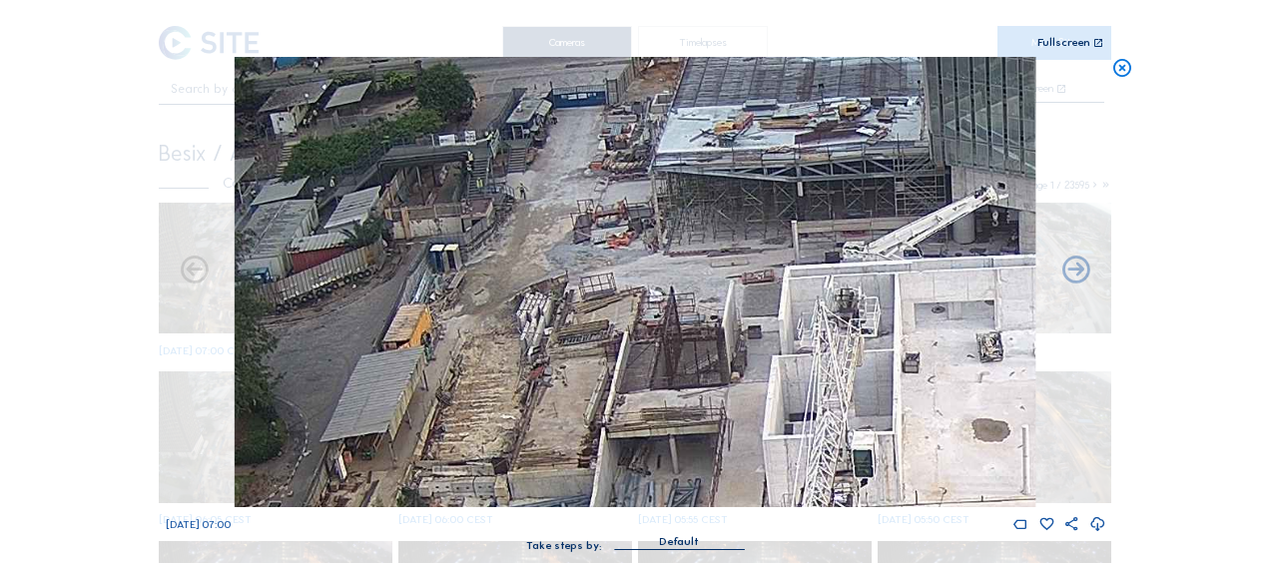
drag, startPoint x: 495, startPoint y: 245, endPoint x: 474, endPoint y: 356, distance: 112.8
click at [474, 356] on img at bounding box center [635, 282] width 801 height 450
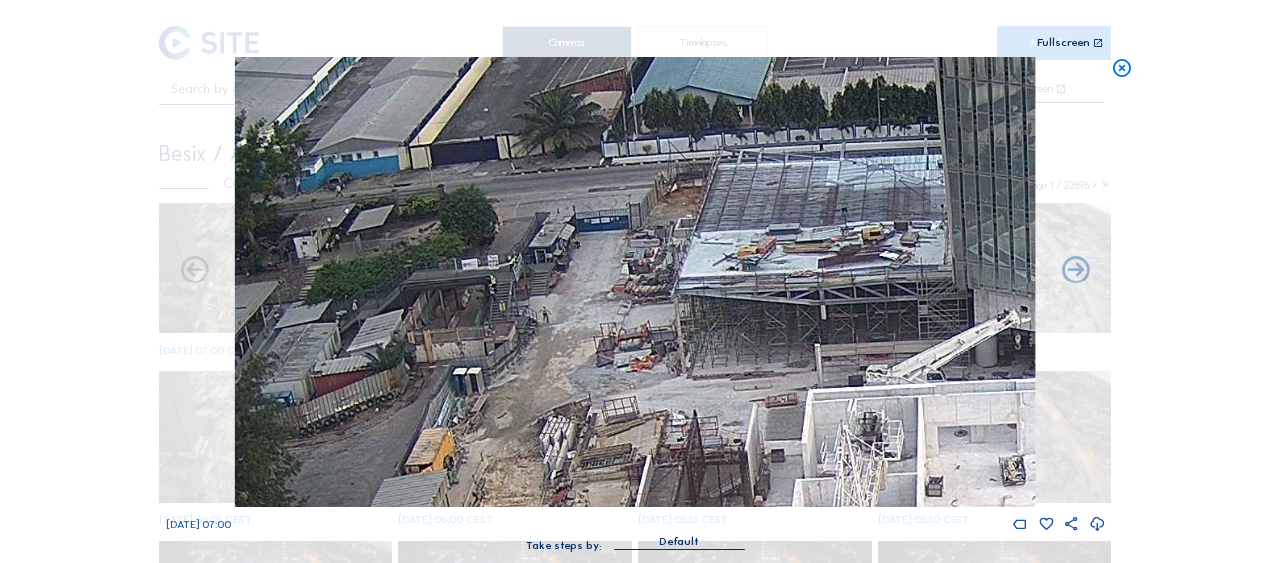
drag, startPoint x: 586, startPoint y: 185, endPoint x: 610, endPoint y: 308, distance: 125.2
click at [610, 308] on img at bounding box center [635, 282] width 801 height 450
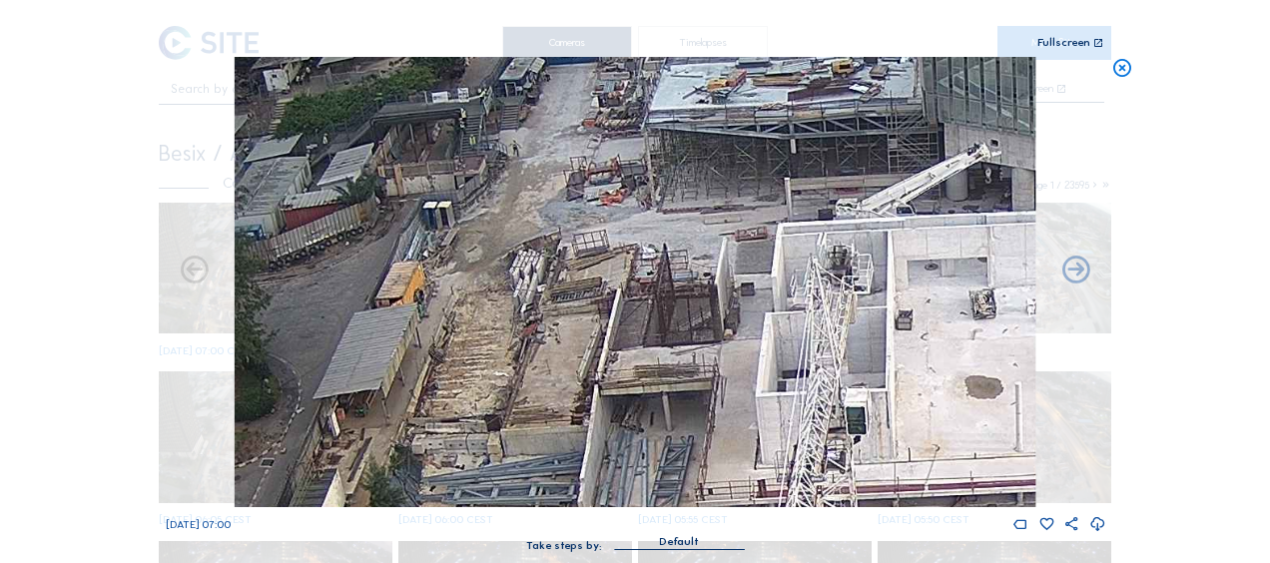
drag, startPoint x: 564, startPoint y: 356, endPoint x: 533, endPoint y: 171, distance: 187.3
click at [533, 171] on img at bounding box center [635, 282] width 801 height 450
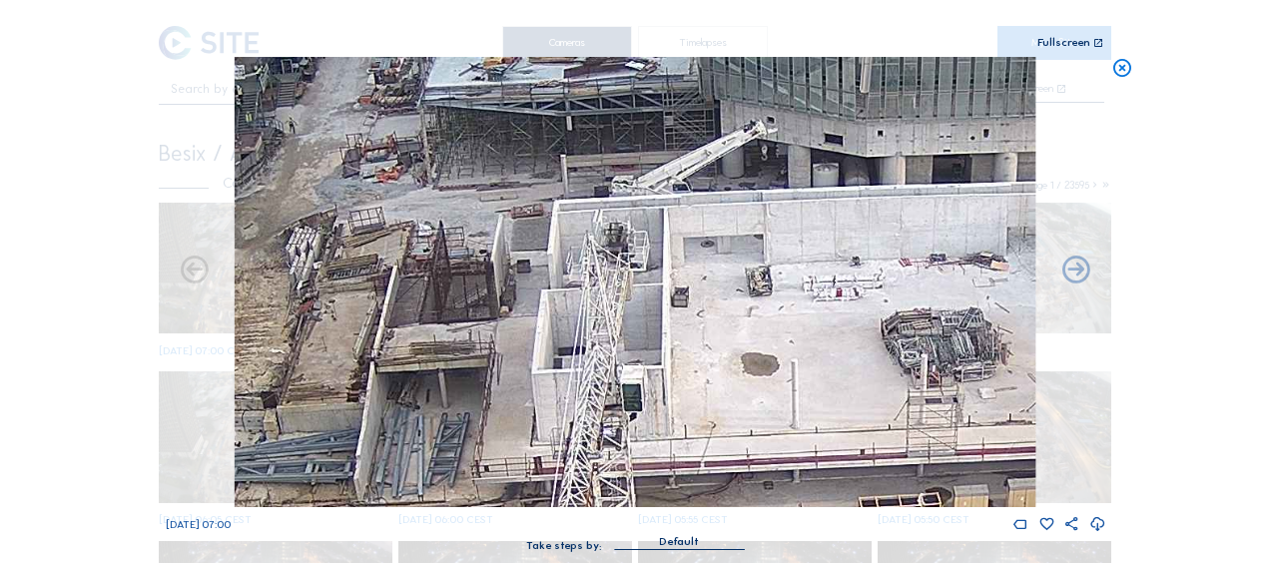
drag, startPoint x: 840, startPoint y: 288, endPoint x: 616, endPoint y: 282, distance: 223.8
click at [616, 282] on img at bounding box center [635, 282] width 801 height 450
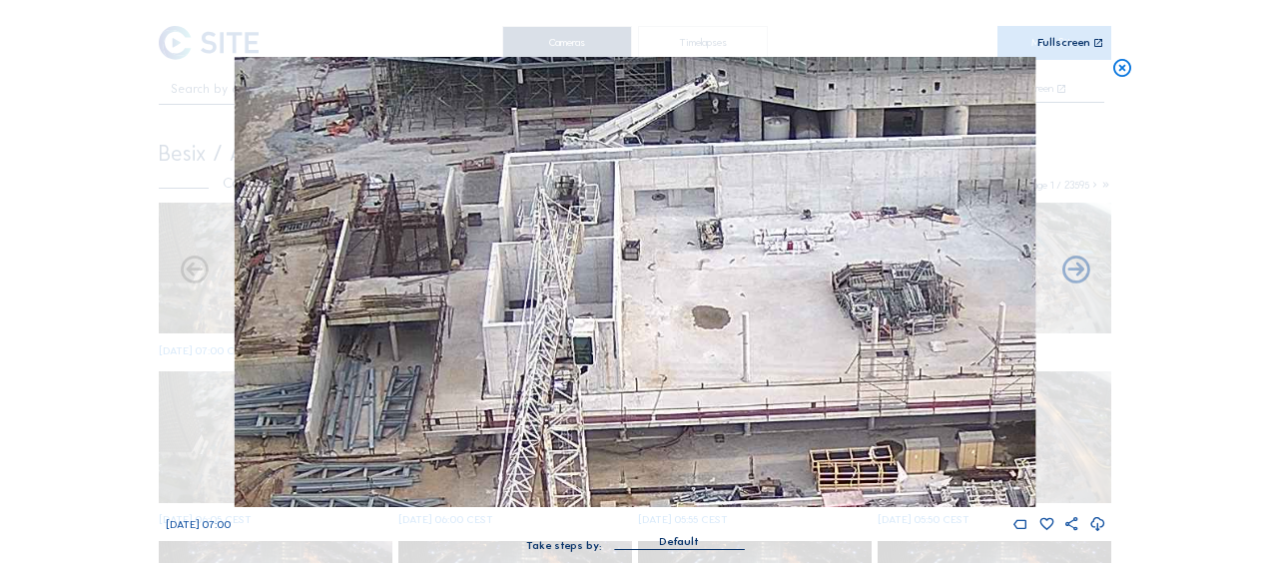
drag, startPoint x: 837, startPoint y: 372, endPoint x: 749, endPoint y: 288, distance: 121.5
click at [749, 288] on img at bounding box center [635, 282] width 801 height 450
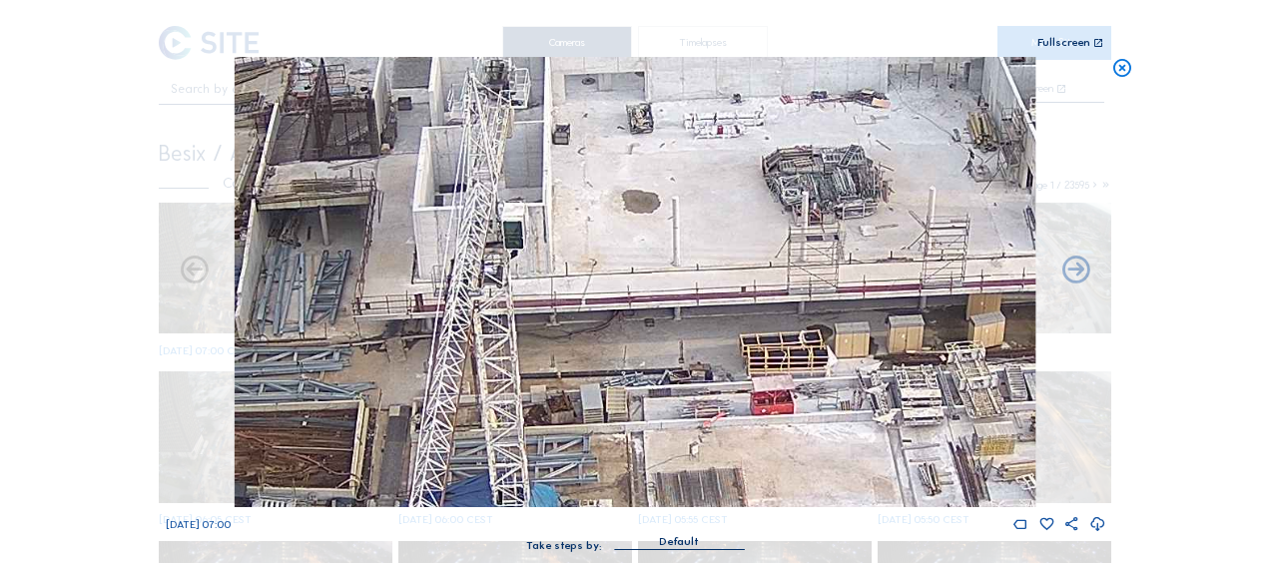
drag, startPoint x: 689, startPoint y: 263, endPoint x: 678, endPoint y: 251, distance: 16.3
click at [679, 244] on img at bounding box center [635, 282] width 801 height 450
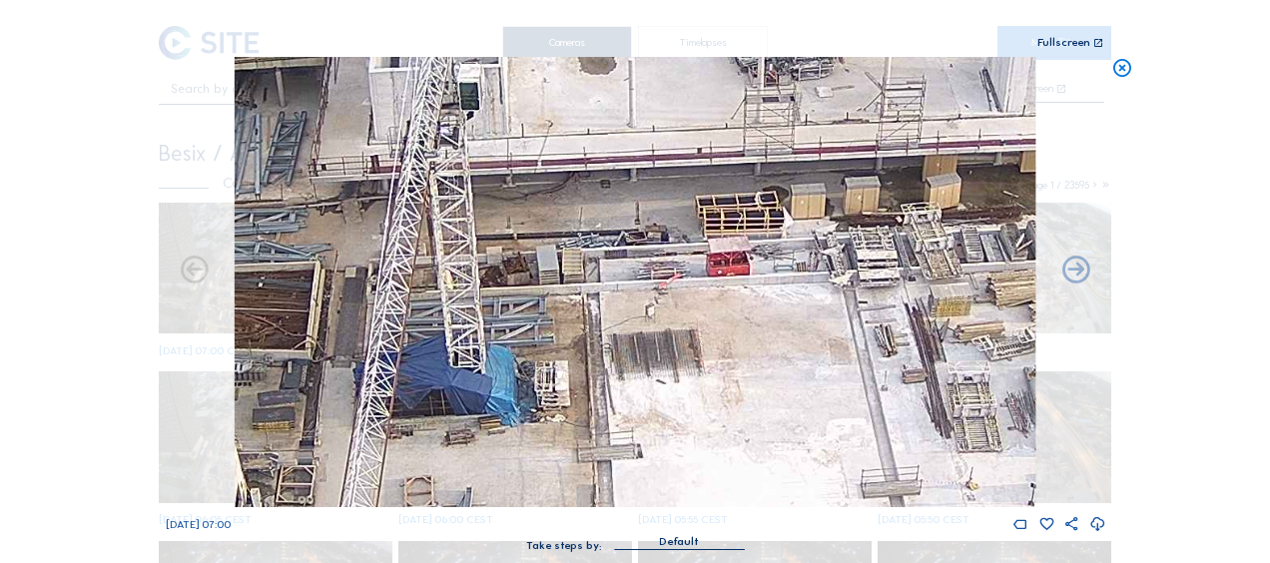
drag, startPoint x: 678, startPoint y: 365, endPoint x: 639, endPoint y: 230, distance: 140.3
click at [639, 232] on img at bounding box center [635, 282] width 801 height 450
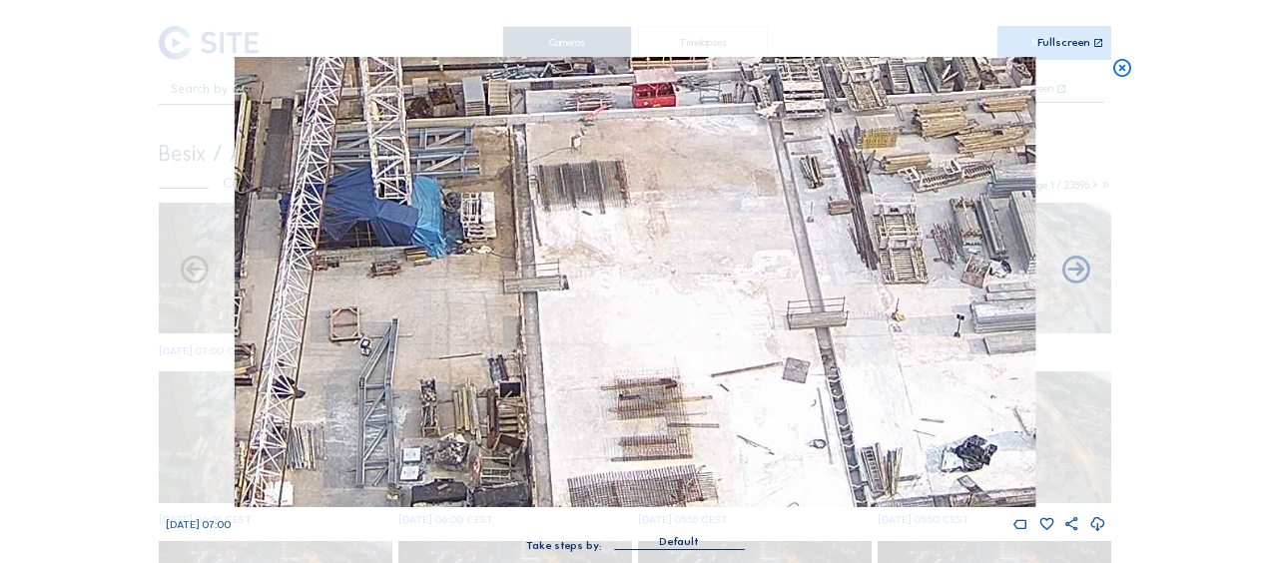
drag, startPoint x: 675, startPoint y: 357, endPoint x: 633, endPoint y: 247, distance: 117.6
click at [633, 247] on img at bounding box center [635, 282] width 801 height 450
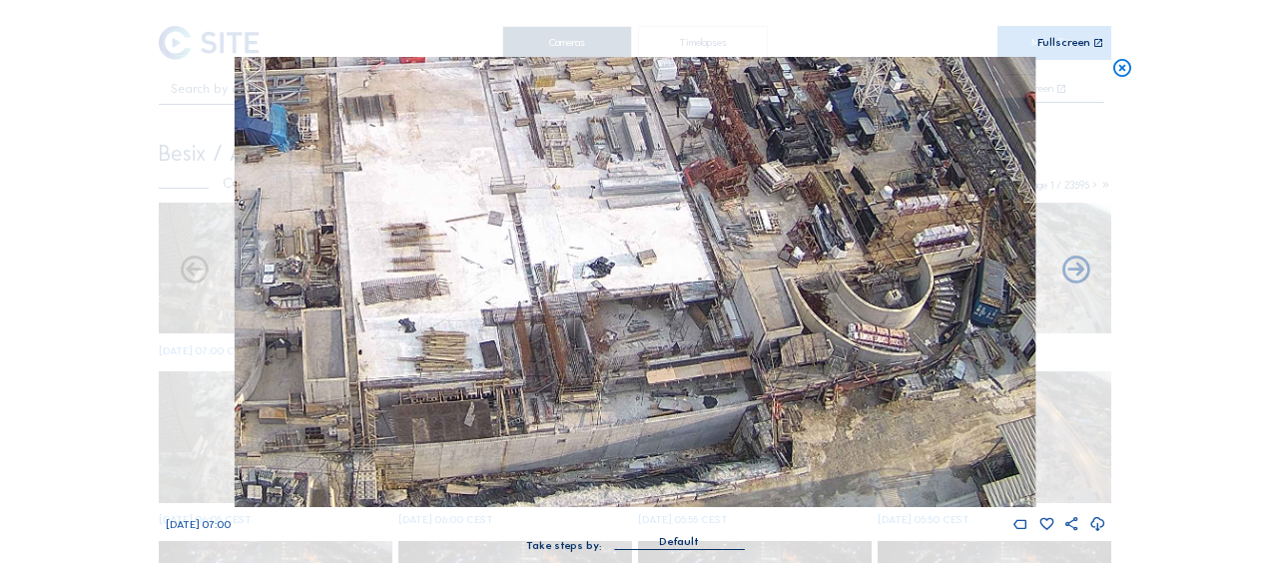
drag, startPoint x: 603, startPoint y: 270, endPoint x: 442, endPoint y: 175, distance: 186.7
click at [442, 175] on img at bounding box center [635, 282] width 801 height 450
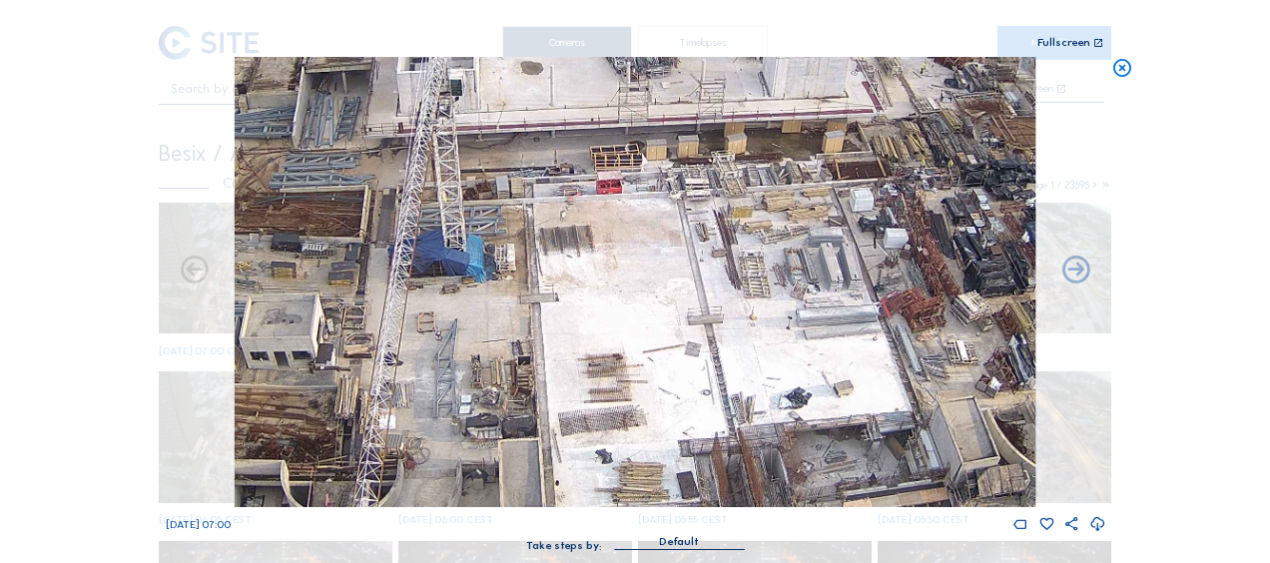
drag, startPoint x: 608, startPoint y: 338, endPoint x: 653, endPoint y: 371, distance: 55.7
click at [653, 371] on img at bounding box center [635, 282] width 801 height 450
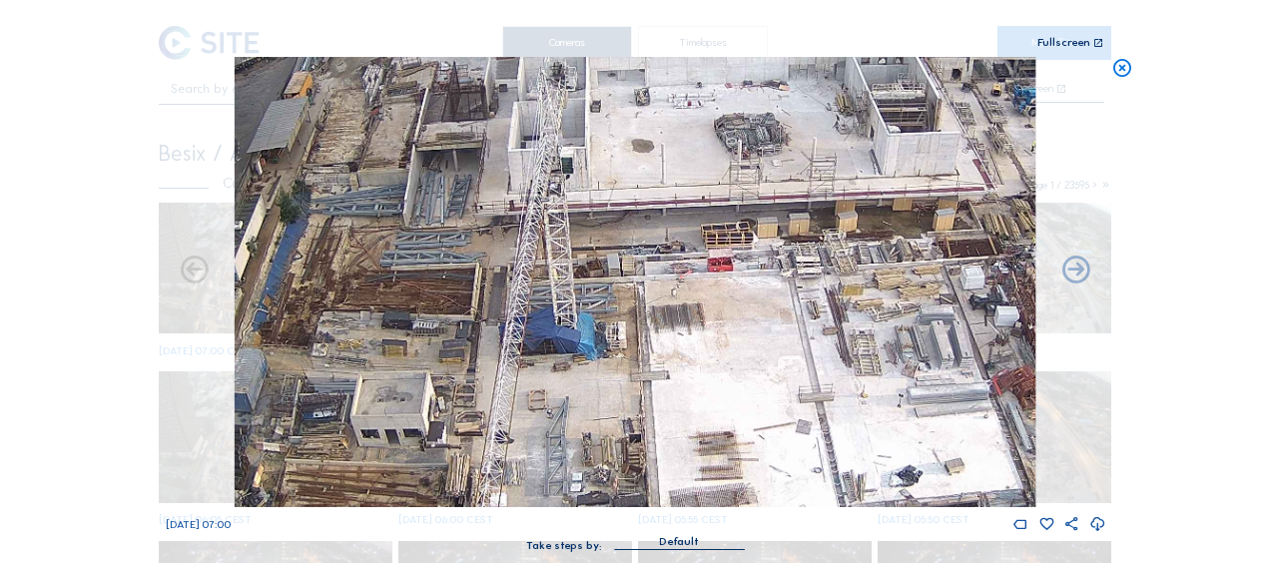
drag, startPoint x: 567, startPoint y: 306, endPoint x: 655, endPoint y: 372, distance: 109.9
click at [655, 372] on img at bounding box center [635, 282] width 801 height 450
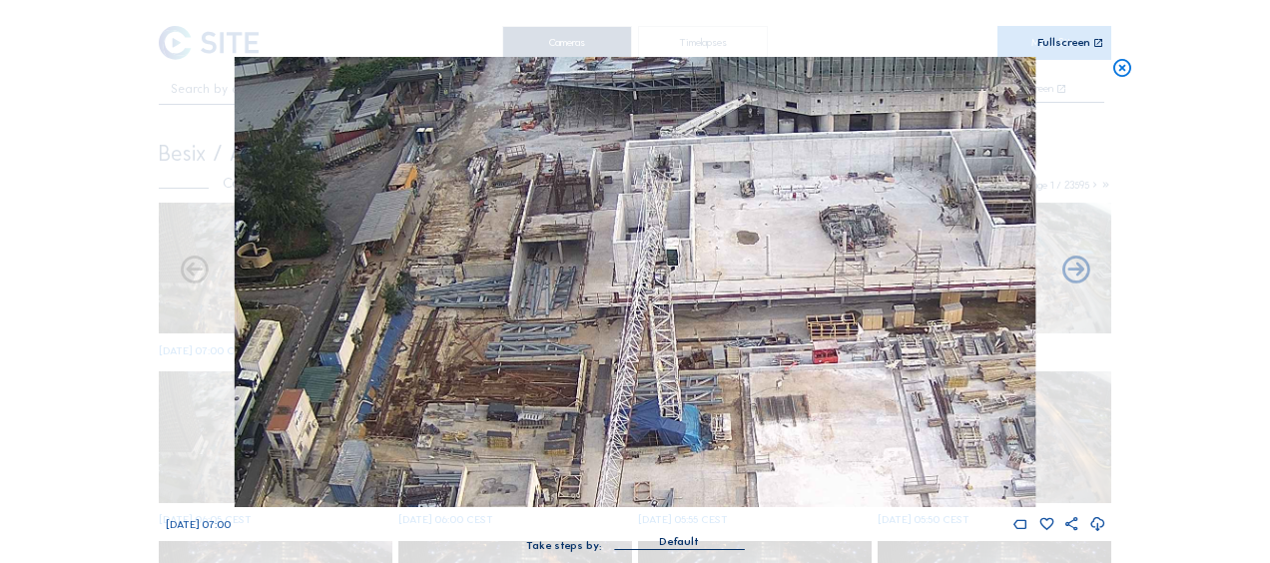
drag, startPoint x: 631, startPoint y: 303, endPoint x: 728, endPoint y: 348, distance: 106.8
click at [700, 385] on img at bounding box center [635, 282] width 801 height 450
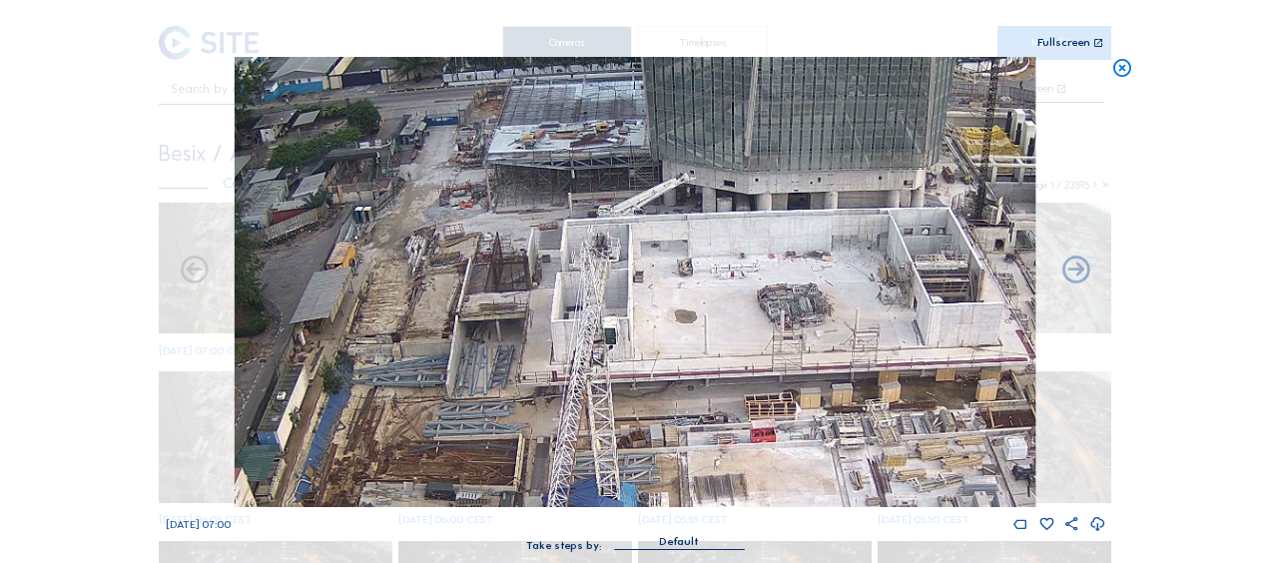
drag, startPoint x: 976, startPoint y: 275, endPoint x: 715, endPoint y: 288, distance: 261.0
click at [715, 288] on img at bounding box center [635, 282] width 801 height 450
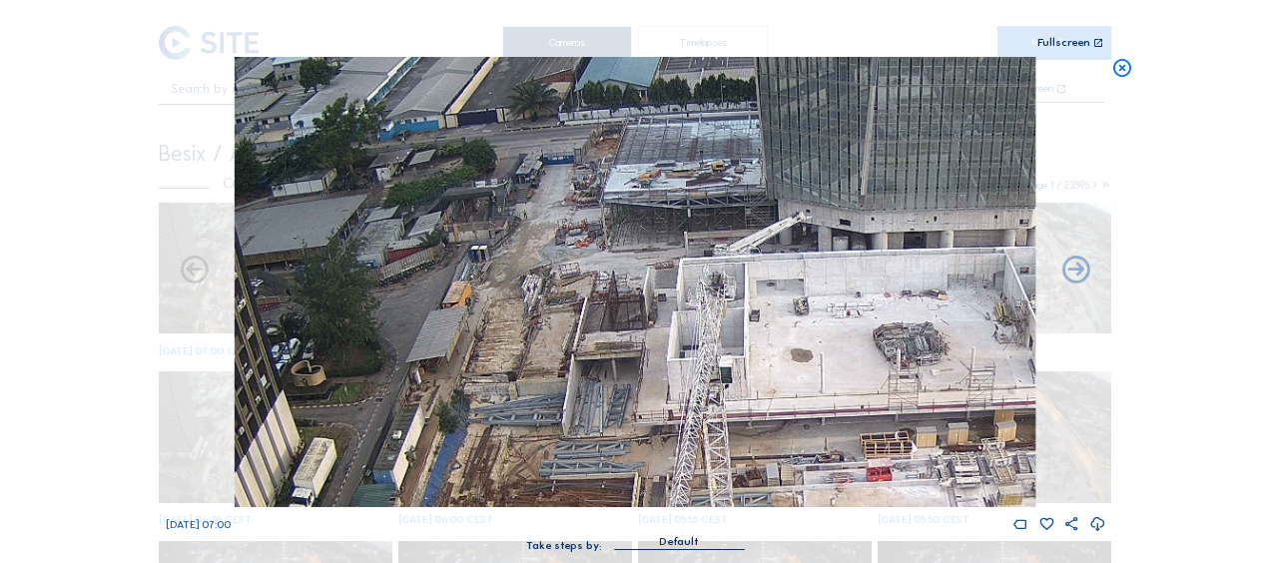
drag, startPoint x: 565, startPoint y: 310, endPoint x: 819, endPoint y: 333, distance: 254.7
click at [819, 333] on img at bounding box center [635, 282] width 801 height 450
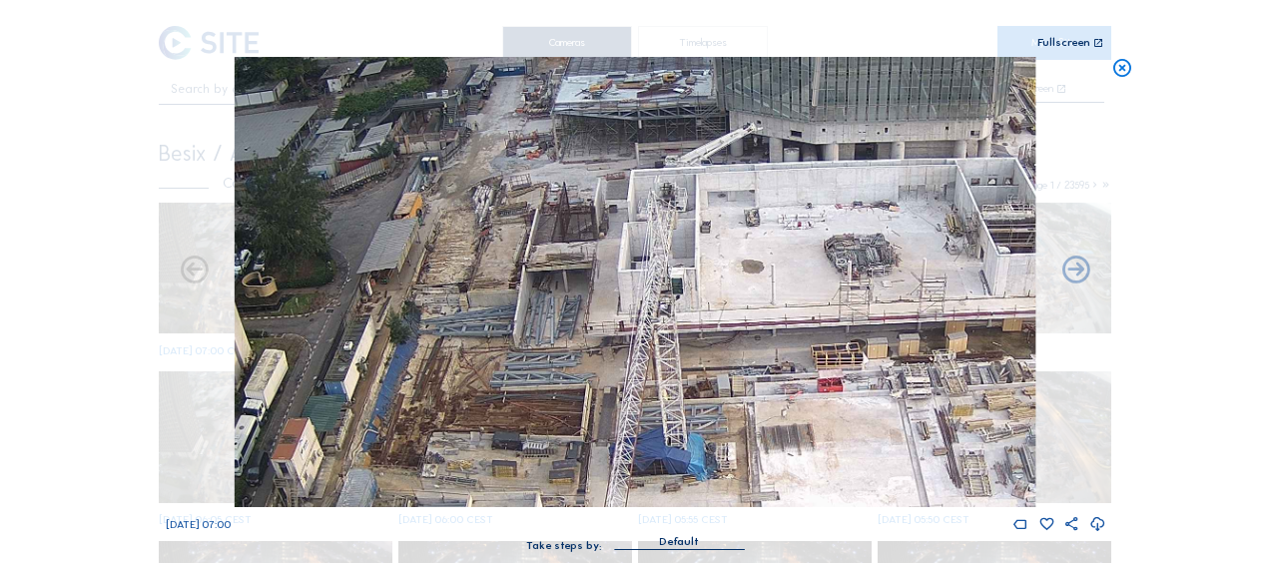
drag, startPoint x: 498, startPoint y: 307, endPoint x: 476, endPoint y: 268, distance: 44.7
click at [476, 268] on img at bounding box center [635, 282] width 801 height 450
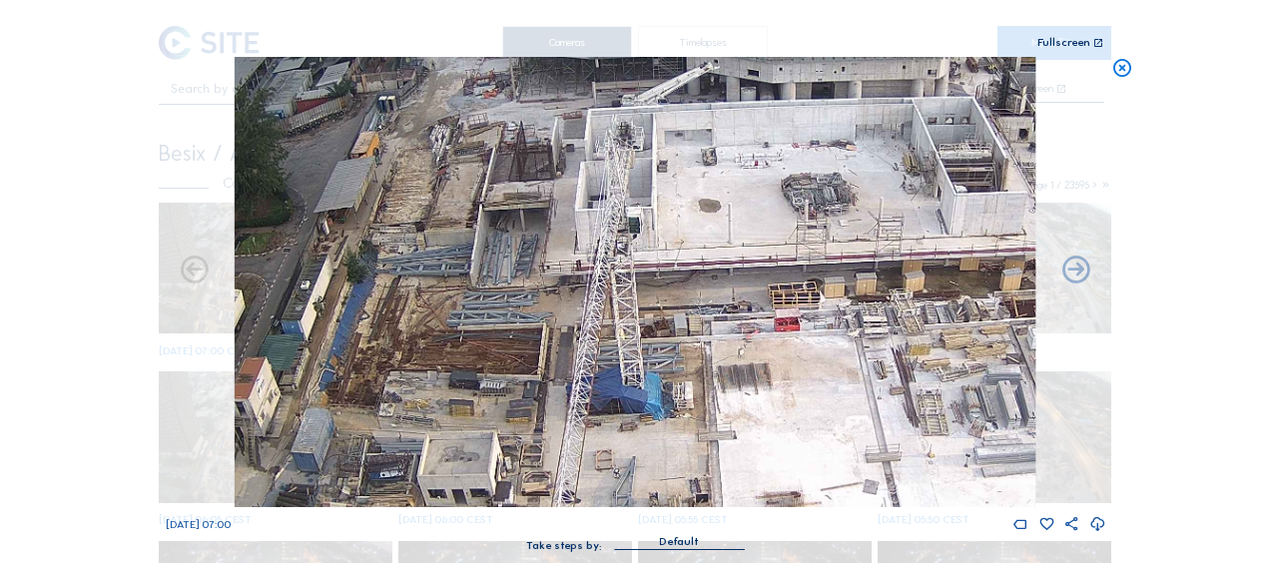
drag, startPoint x: 496, startPoint y: 327, endPoint x: 449, endPoint y: 248, distance: 91.8
click at [449, 248] on img at bounding box center [635, 282] width 801 height 450
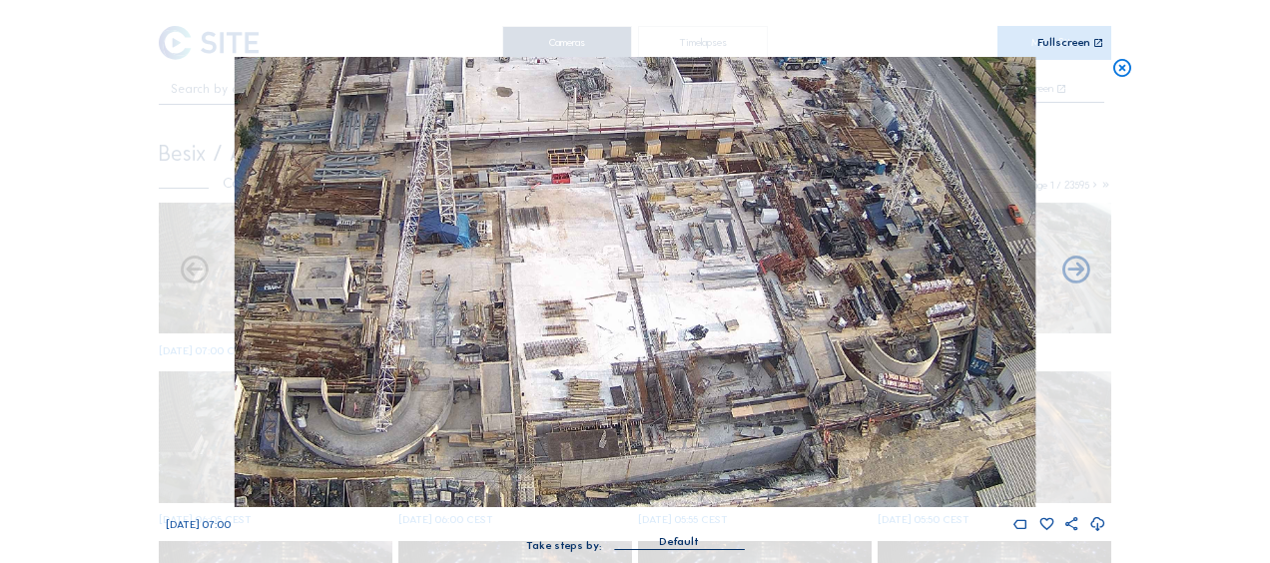
drag, startPoint x: 524, startPoint y: 354, endPoint x: 472, endPoint y: 220, distance: 143.5
click at [403, 113] on img at bounding box center [635, 282] width 801 height 450
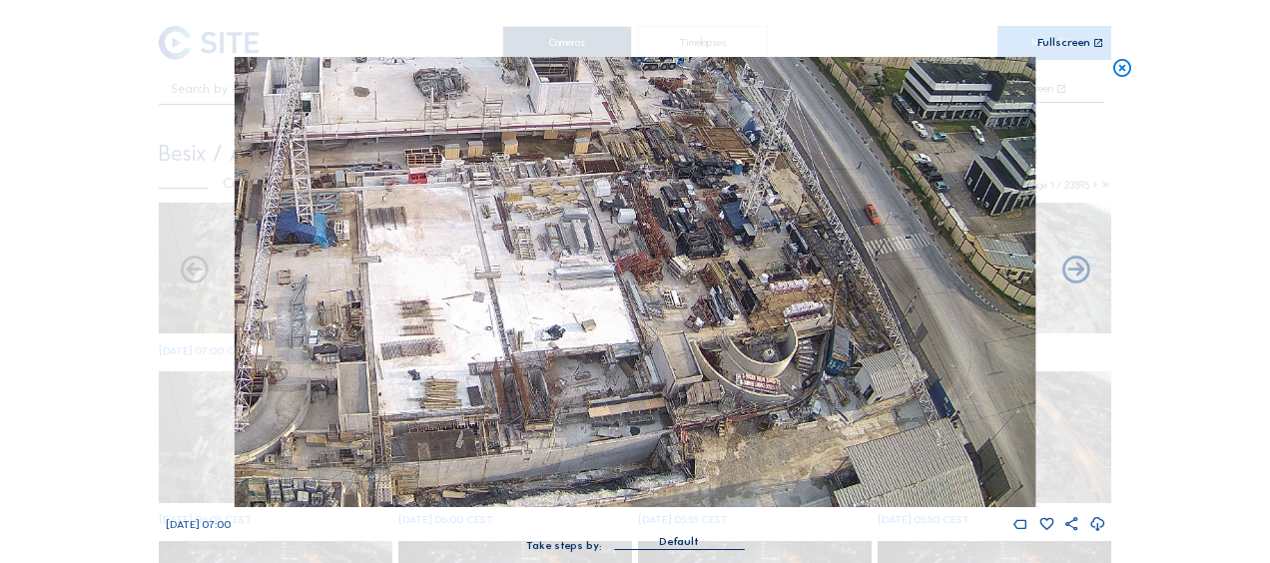
drag, startPoint x: 605, startPoint y: 358, endPoint x: 445, endPoint y: 229, distance: 205.3
click at [445, 229] on img at bounding box center [635, 282] width 801 height 450
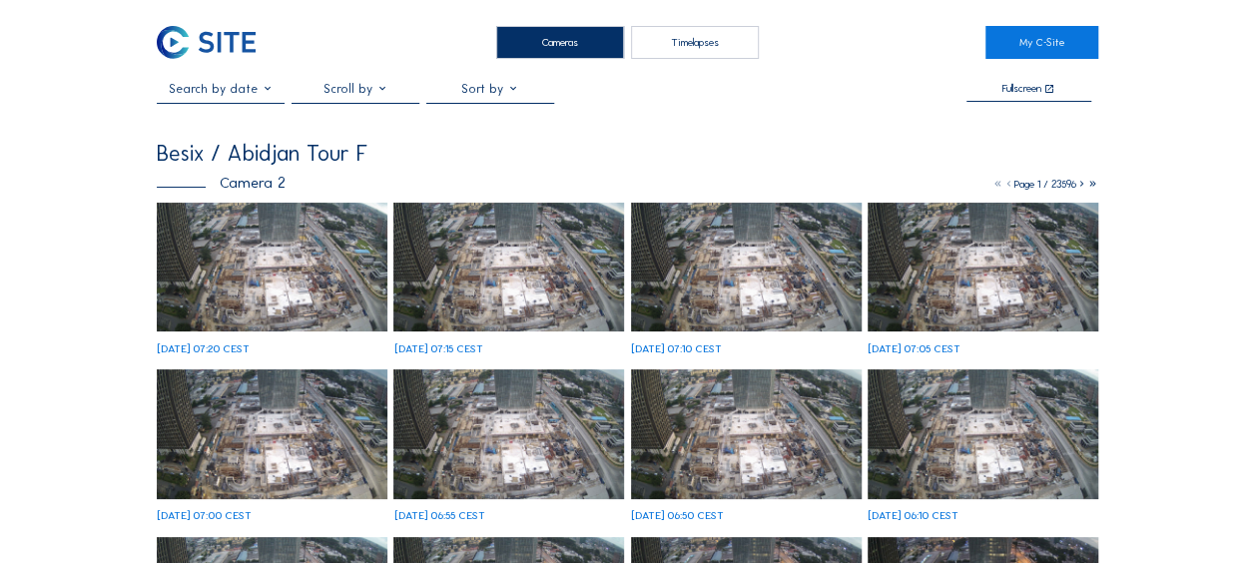
click at [263, 294] on img at bounding box center [272, 268] width 231 height 130
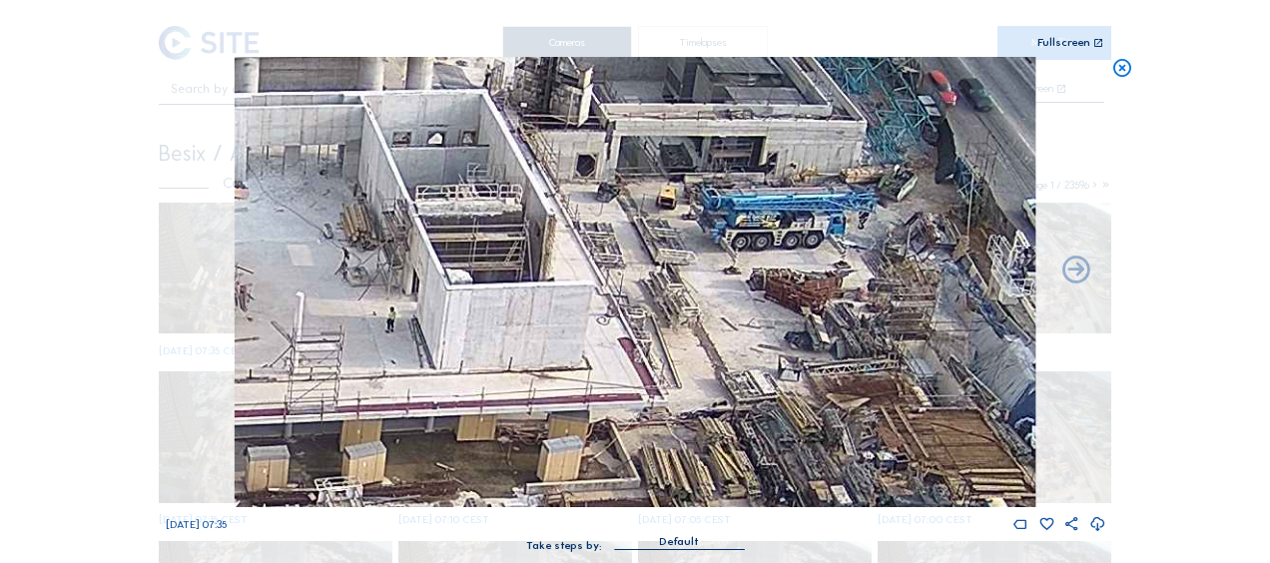
drag, startPoint x: 849, startPoint y: 135, endPoint x: 806, endPoint y: 229, distance: 103.2
click at [806, 229] on img at bounding box center [635, 282] width 801 height 450
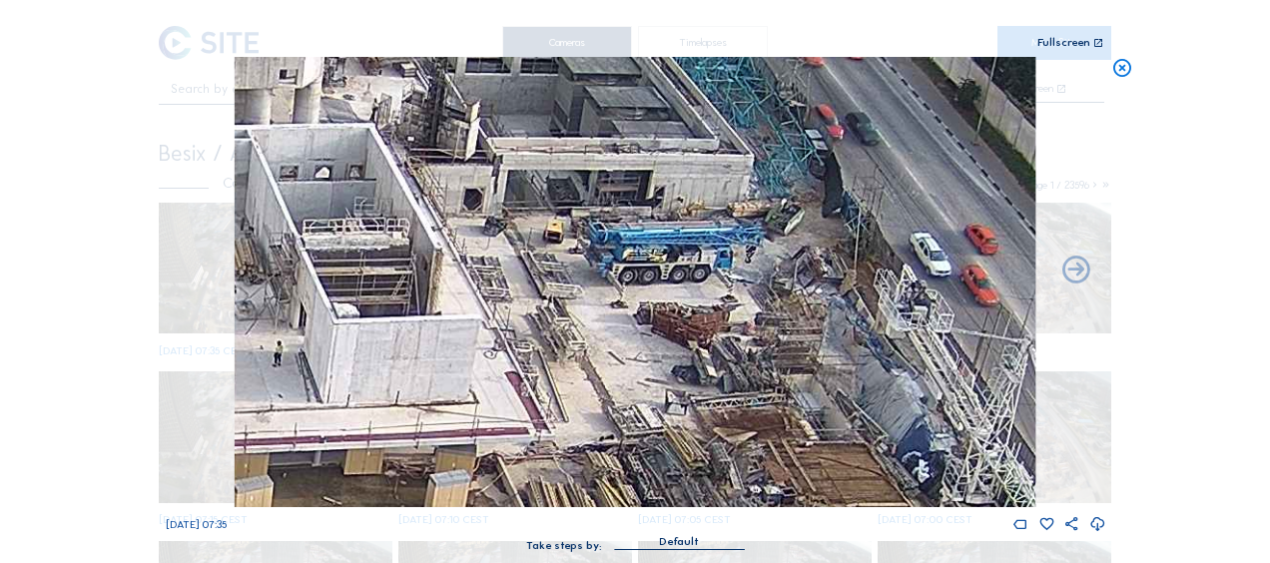
drag, startPoint x: 803, startPoint y: 226, endPoint x: 691, endPoint y: 260, distance: 116.9
click at [691, 260] on img at bounding box center [635, 282] width 801 height 450
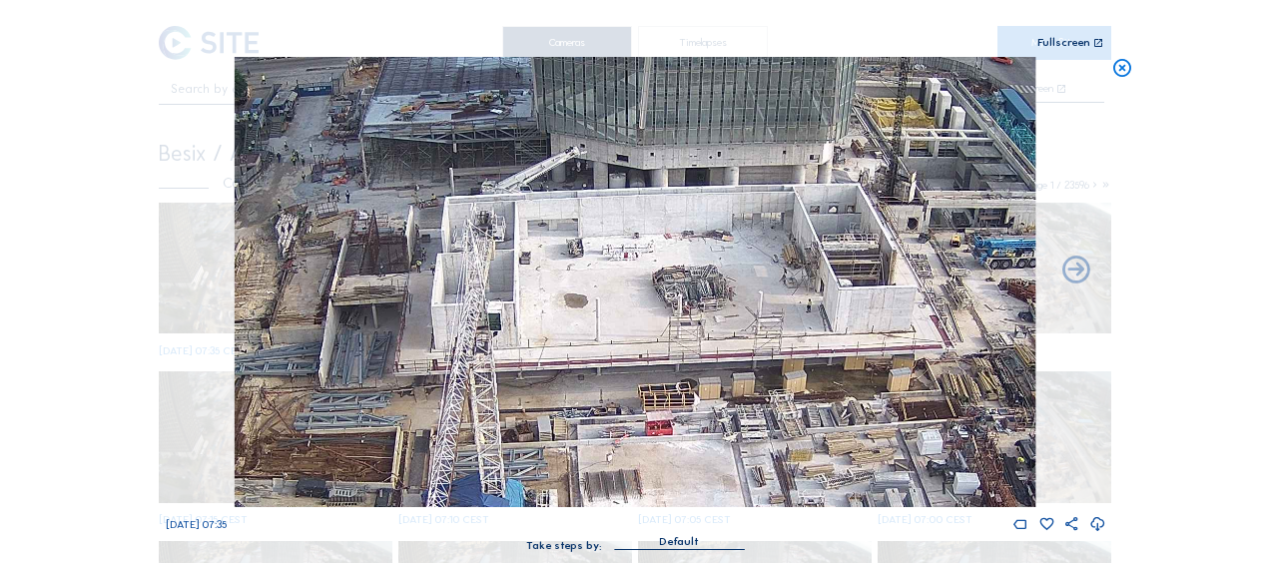
drag, startPoint x: 407, startPoint y: 306, endPoint x: 949, endPoint y: 273, distance: 542.3
click at [949, 273] on img at bounding box center [635, 282] width 801 height 450
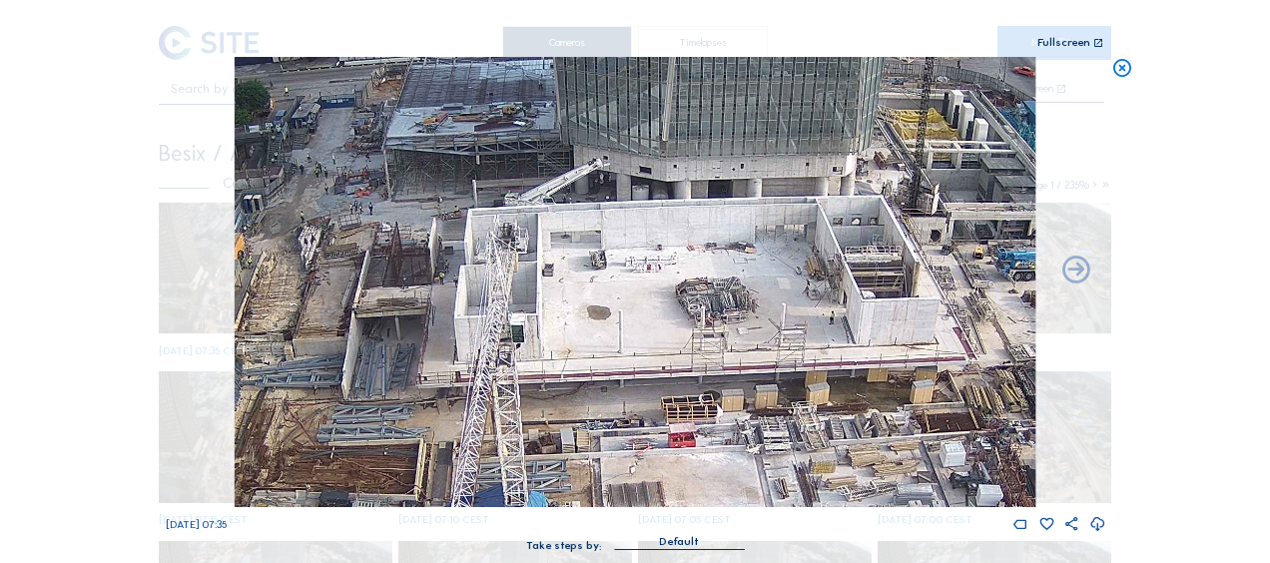
drag, startPoint x: 318, startPoint y: 234, endPoint x: 334, endPoint y: 242, distance: 17.9
click at [334, 241] on img at bounding box center [635, 282] width 801 height 450
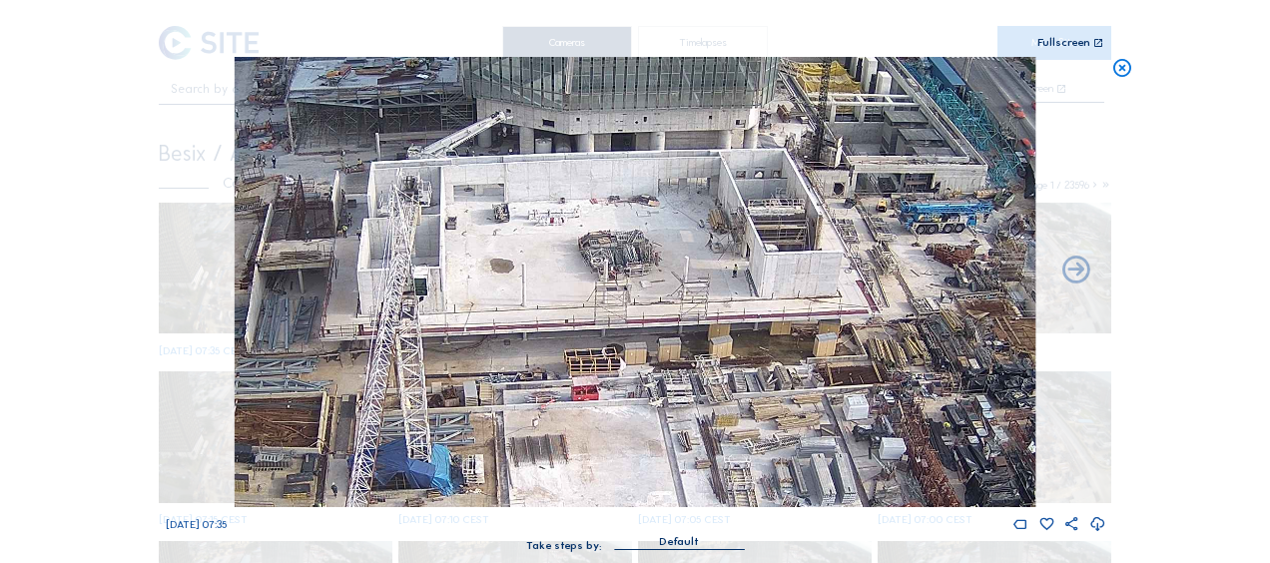
drag, startPoint x: 747, startPoint y: 302, endPoint x: 684, endPoint y: 268, distance: 71.5
click at [684, 268] on img at bounding box center [635, 282] width 801 height 450
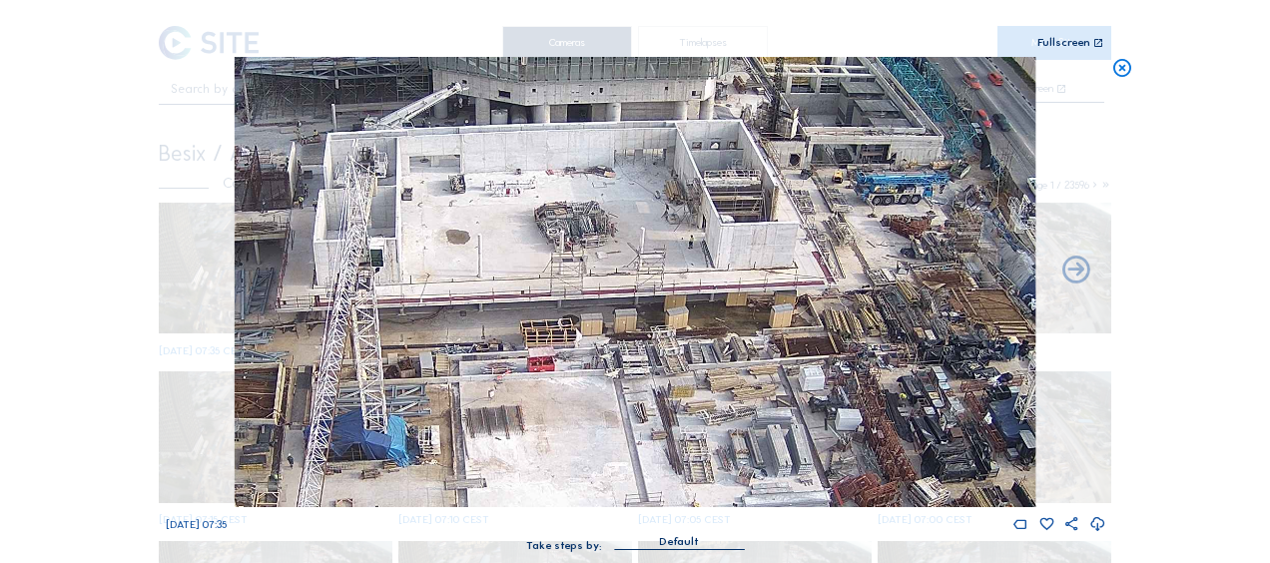
drag, startPoint x: 920, startPoint y: 194, endPoint x: 885, endPoint y: 172, distance: 41.3
click at [885, 172] on img at bounding box center [635, 282] width 801 height 450
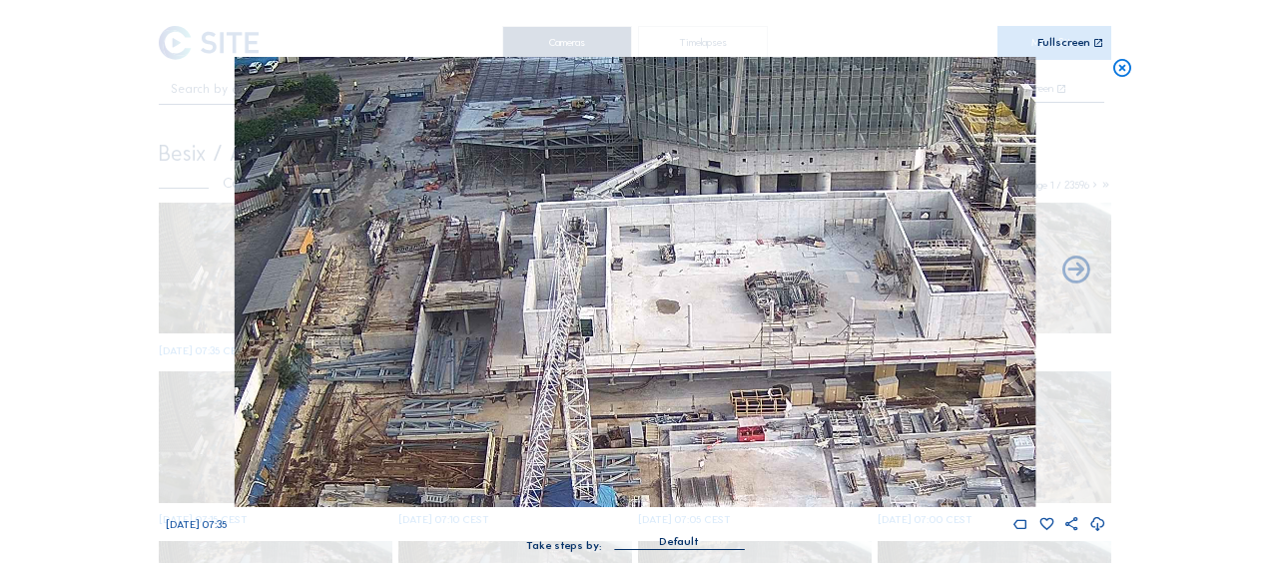
drag, startPoint x: 476, startPoint y: 158, endPoint x: 643, endPoint y: 214, distance: 175.9
click at [679, 225] on img at bounding box center [635, 282] width 801 height 450
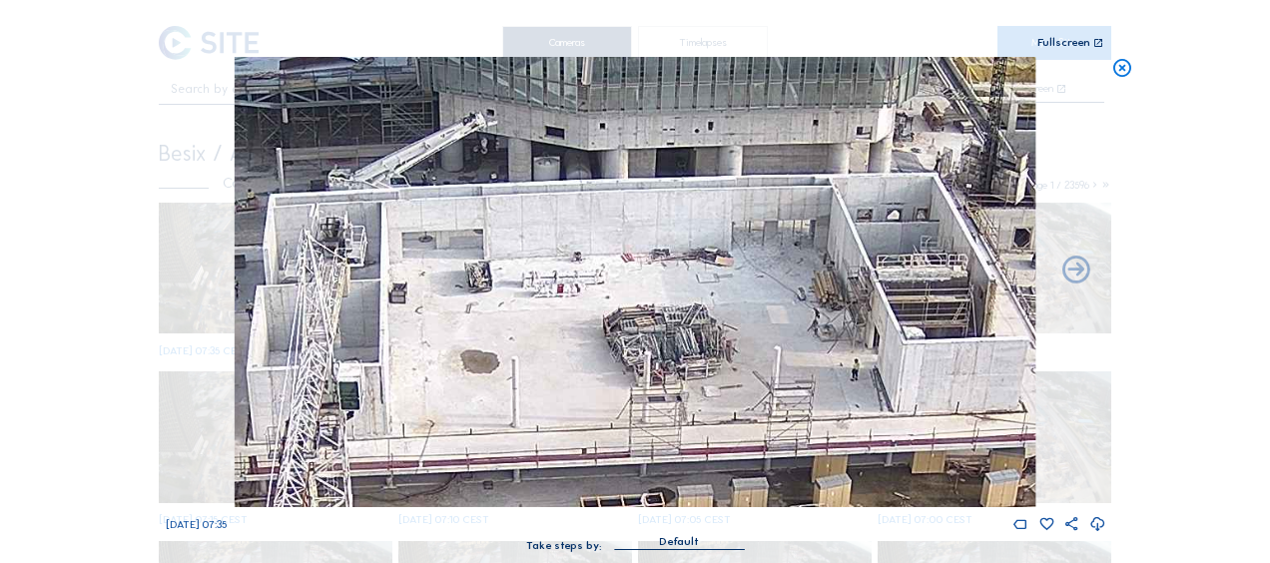
drag, startPoint x: 685, startPoint y: 207, endPoint x: 454, endPoint y: 205, distance: 230.7
click at [454, 204] on img at bounding box center [635, 282] width 801 height 450
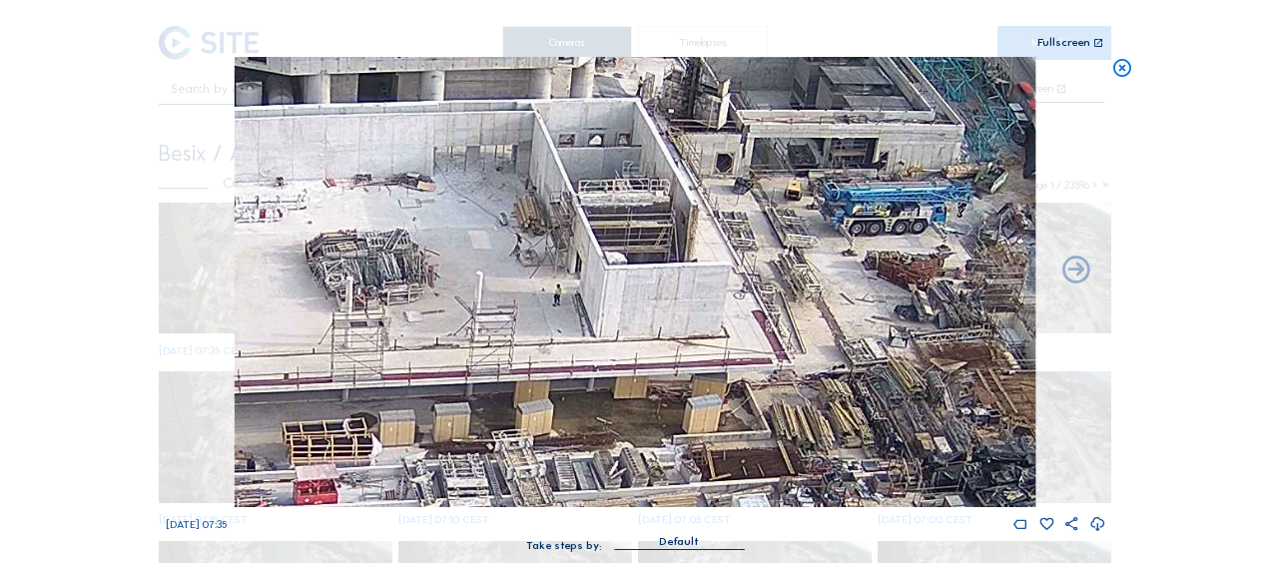
drag, startPoint x: 766, startPoint y: 282, endPoint x: 485, endPoint y: 201, distance: 292.1
click at [485, 201] on img at bounding box center [635, 282] width 801 height 450
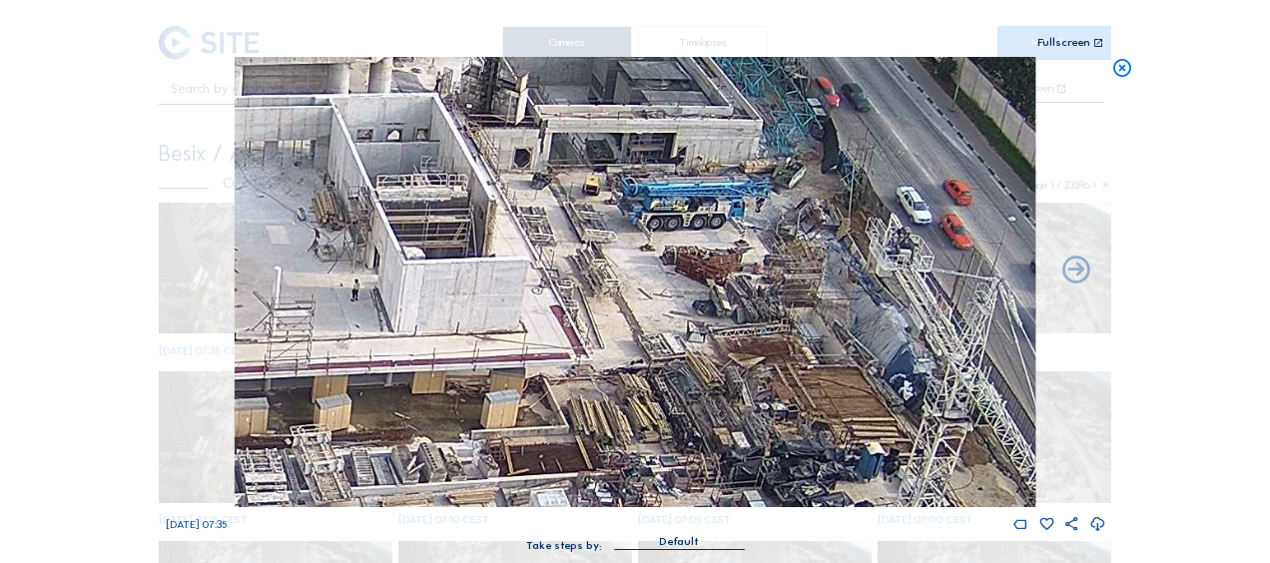
drag, startPoint x: 723, startPoint y: 226, endPoint x: 497, endPoint y: 234, distance: 225.8
click at [497, 233] on img at bounding box center [635, 282] width 801 height 450
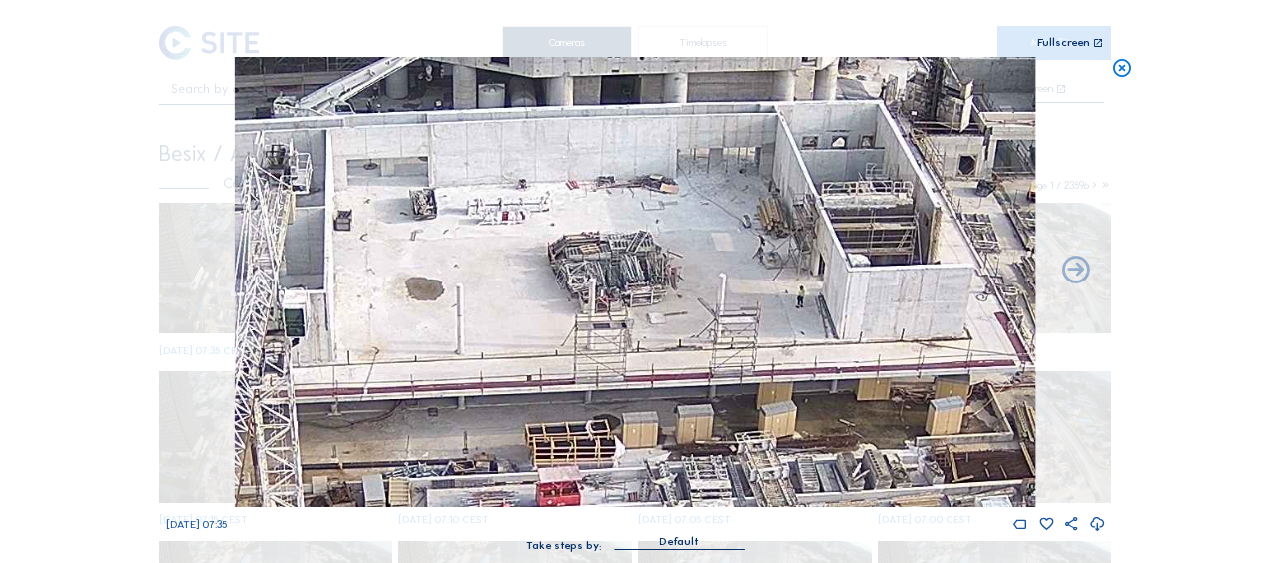
drag, startPoint x: 345, startPoint y: 224, endPoint x: 405, endPoint y: 278, distance: 81.4
click at [813, 220] on img at bounding box center [635, 282] width 801 height 450
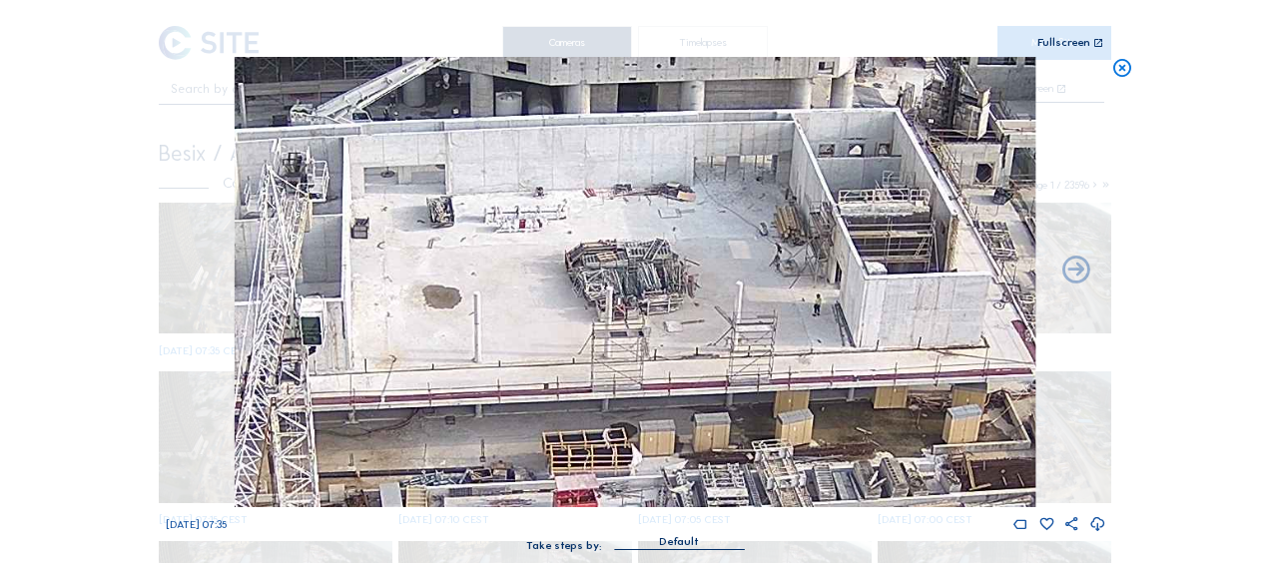
drag, startPoint x: 372, startPoint y: 282, endPoint x: 627, endPoint y: 403, distance: 283.2
click at [627, 403] on img at bounding box center [635, 282] width 801 height 450
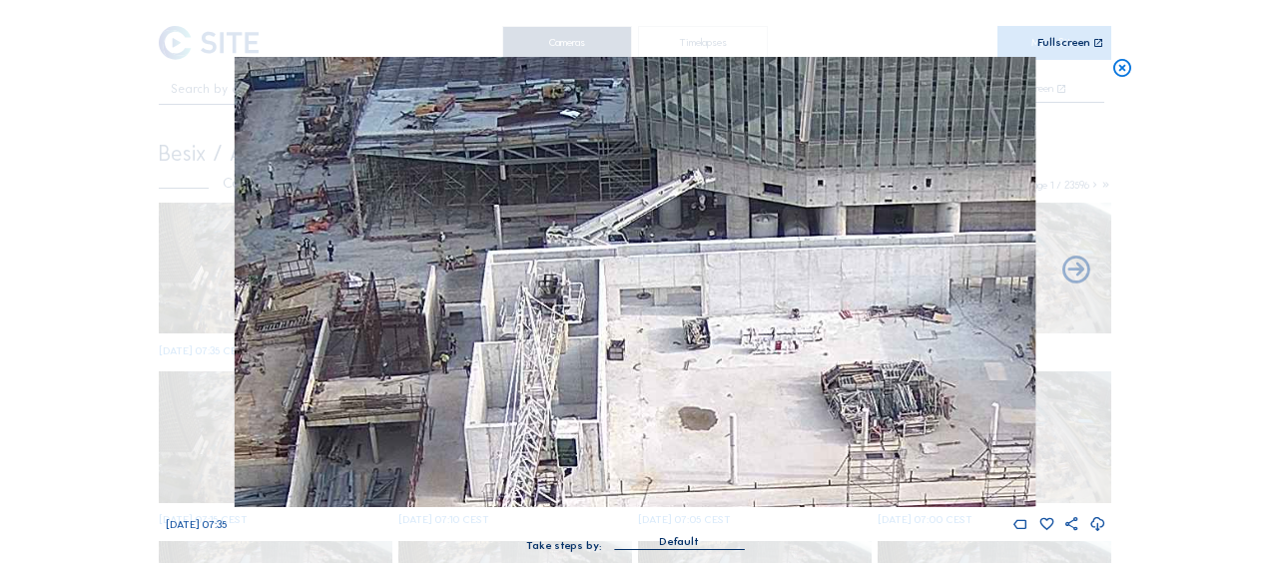
drag, startPoint x: 525, startPoint y: 262, endPoint x: 596, endPoint y: 327, distance: 96.1
click at [596, 327] on img at bounding box center [635, 282] width 801 height 450
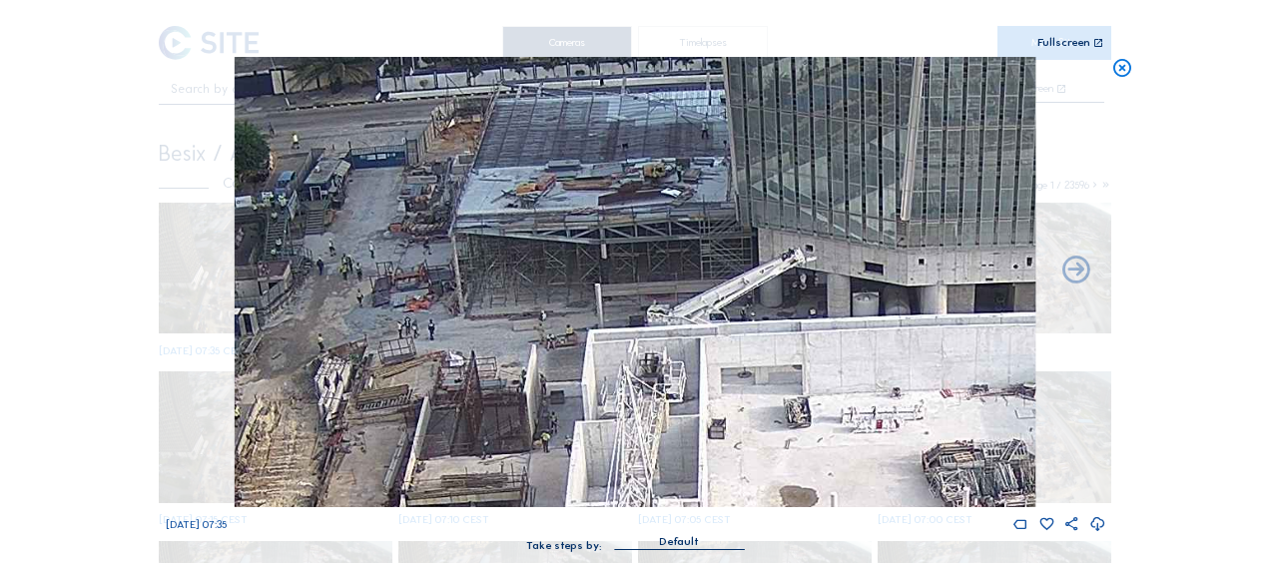
drag, startPoint x: 612, startPoint y: 288, endPoint x: 660, endPoint y: 314, distance: 54.5
click at [660, 314] on img at bounding box center [635, 282] width 801 height 450
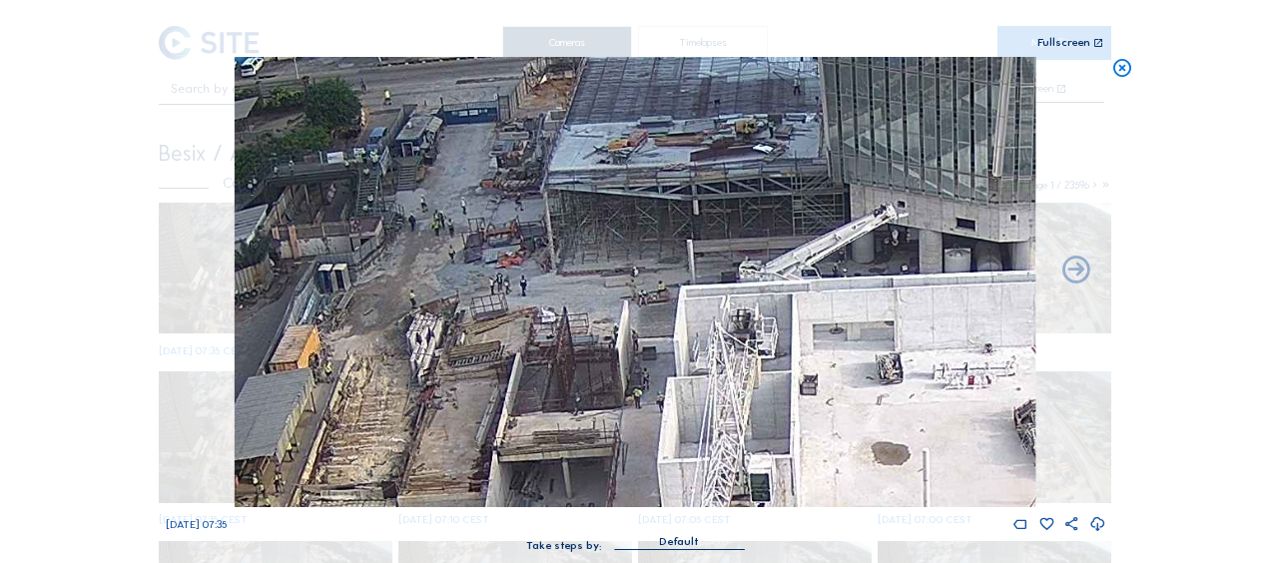
drag, startPoint x: 595, startPoint y: 298, endPoint x: 709, endPoint y: 208, distance: 145.1
click at [709, 208] on img at bounding box center [635, 282] width 801 height 450
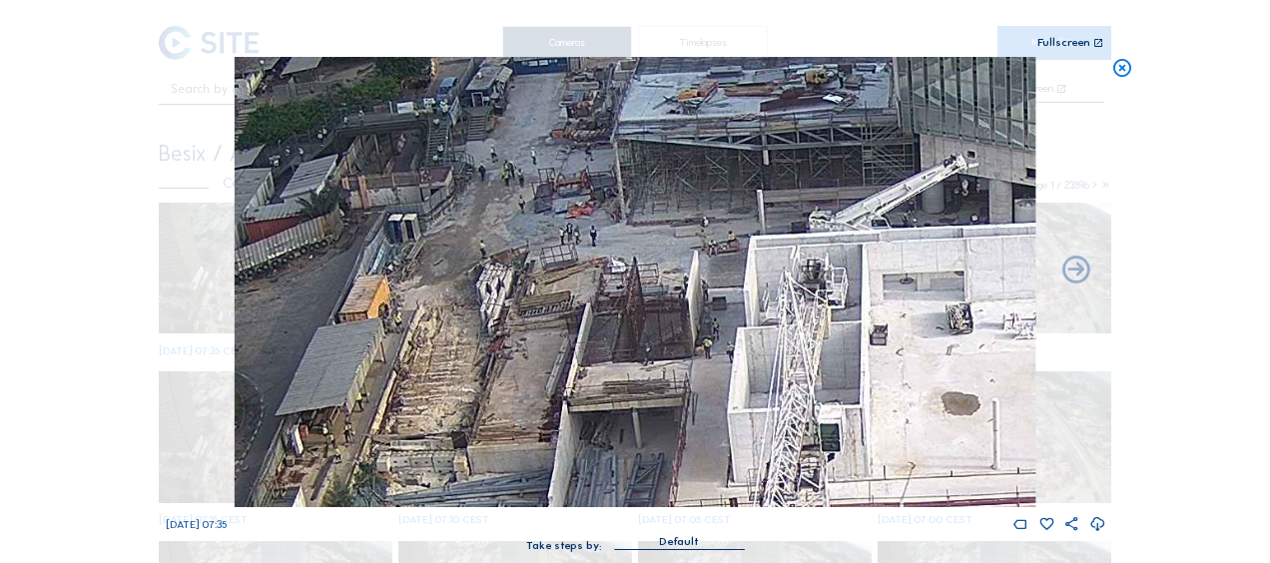
drag, startPoint x: 501, startPoint y: 344, endPoint x: 579, endPoint y: 302, distance: 88.5
click at [579, 302] on img at bounding box center [635, 282] width 801 height 450
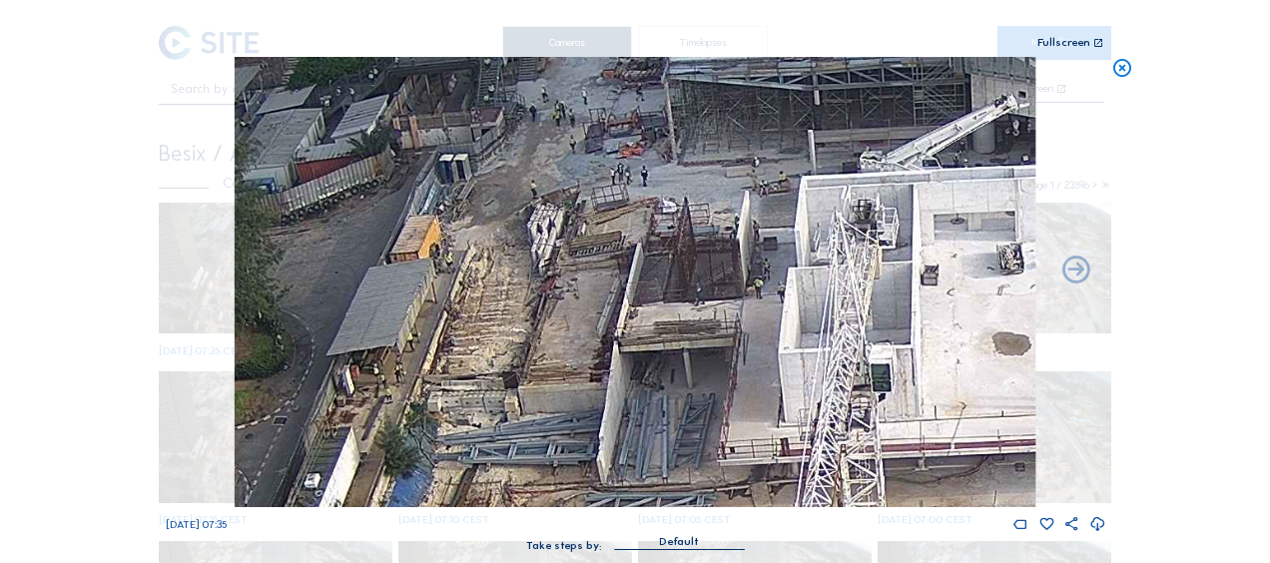
drag, startPoint x: 796, startPoint y: 342, endPoint x: 759, endPoint y: 316, distance: 45.2
click at [760, 316] on img at bounding box center [635, 282] width 801 height 450
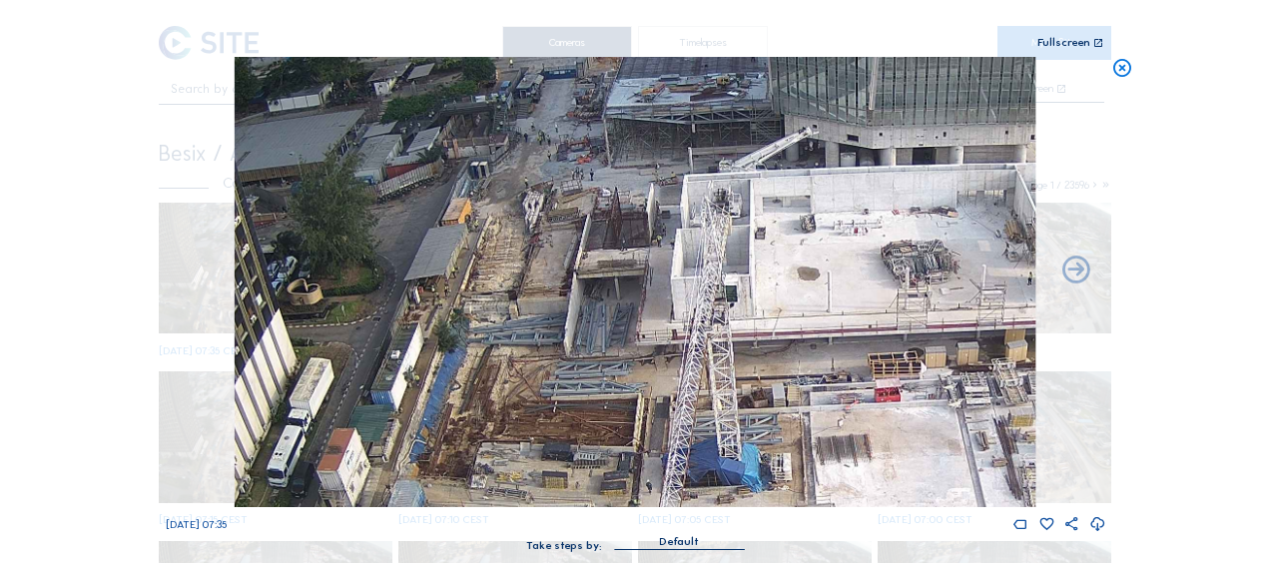
drag, startPoint x: 797, startPoint y: 358, endPoint x: 687, endPoint y: 300, distance: 124.2
click at [687, 300] on img at bounding box center [635, 282] width 801 height 450
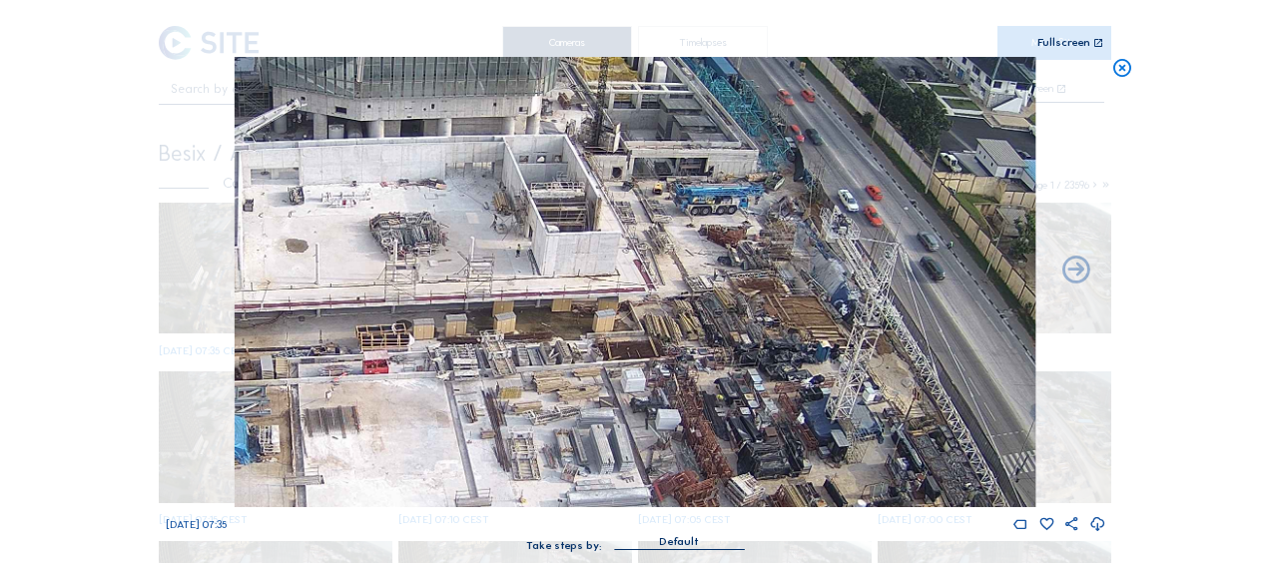
drag, startPoint x: 921, startPoint y: 364, endPoint x: 425, endPoint y: 340, distance: 495.9
click at [425, 340] on img at bounding box center [635, 282] width 801 height 450
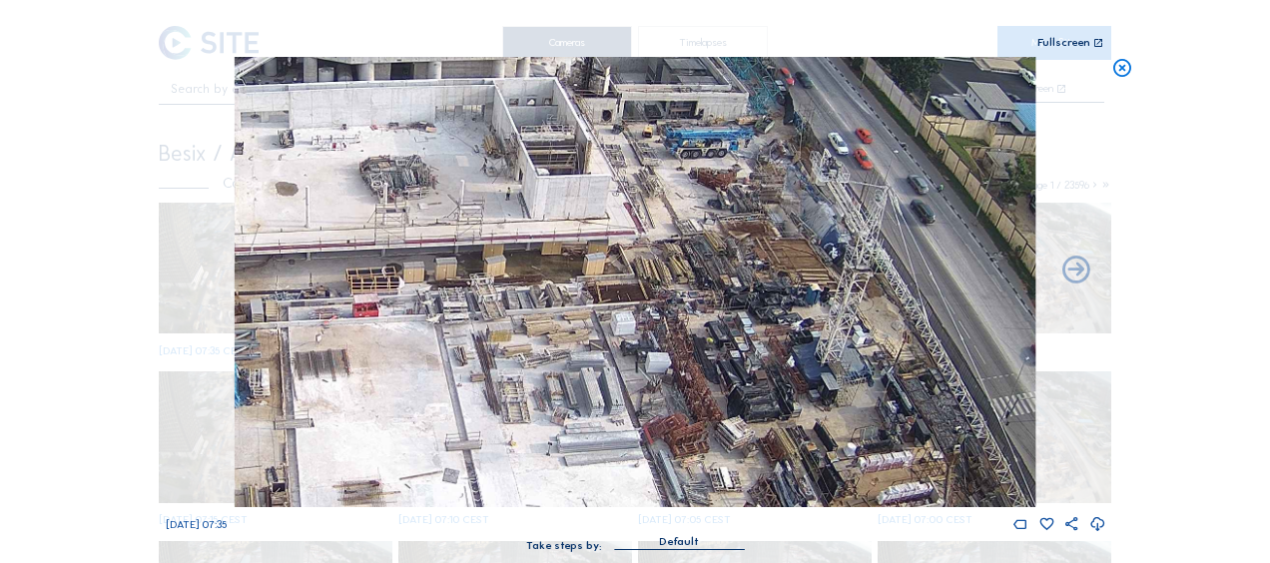
click at [701, 314] on img at bounding box center [635, 282] width 801 height 450
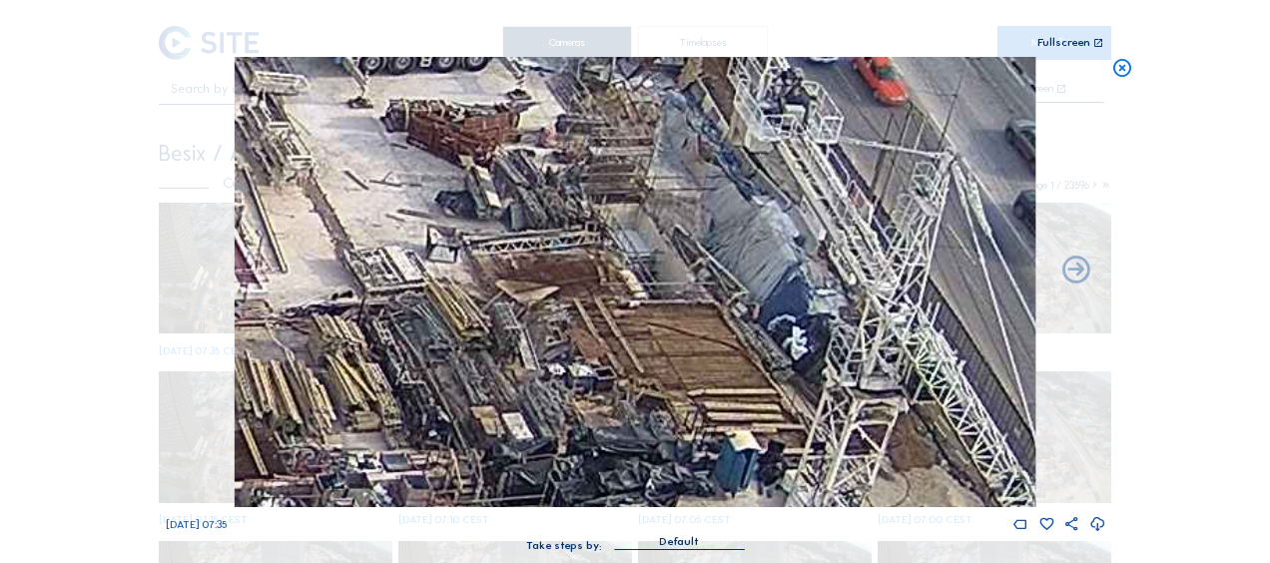
drag, startPoint x: 821, startPoint y: 224, endPoint x: 659, endPoint y: 292, distance: 175.5
click at [659, 292] on img at bounding box center [635, 282] width 801 height 450
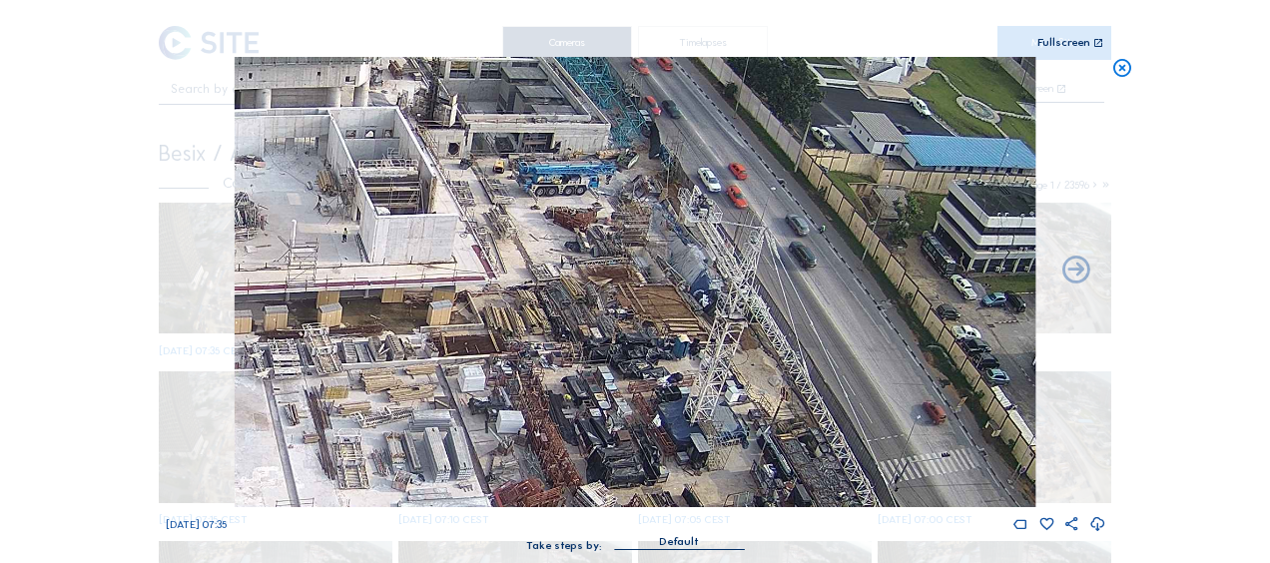
drag, startPoint x: 343, startPoint y: 289, endPoint x: 575, endPoint y: 262, distance: 234.3
click at [590, 266] on img at bounding box center [635, 282] width 801 height 450
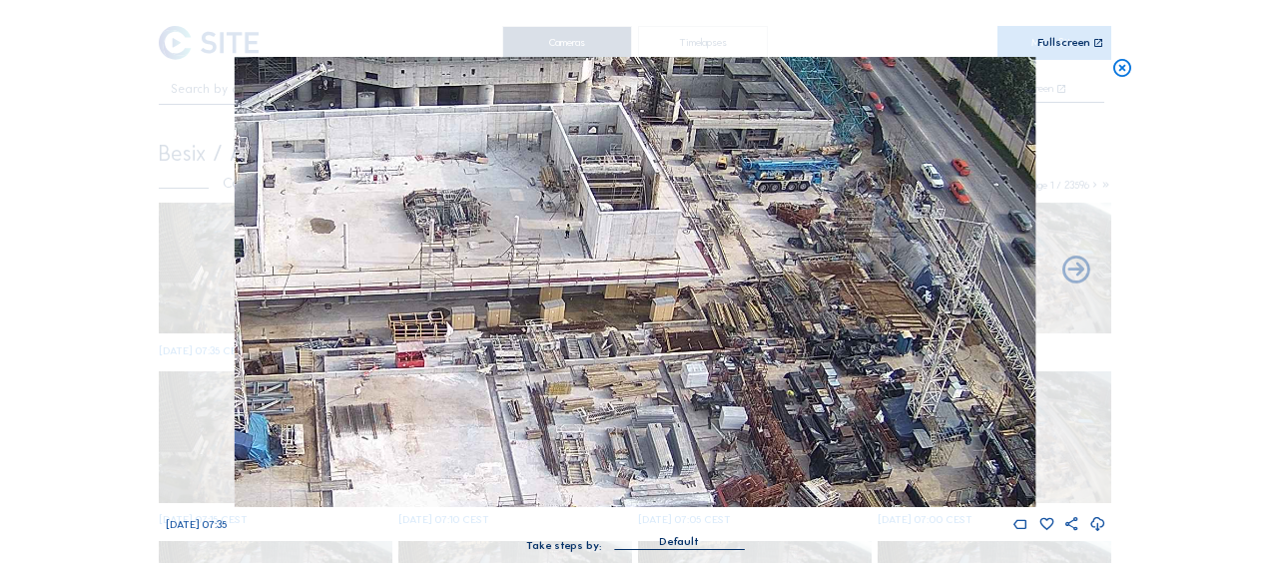
drag, startPoint x: 531, startPoint y: 303, endPoint x: 625, endPoint y: 293, distance: 94.4
click at [675, 298] on img at bounding box center [635, 282] width 801 height 450
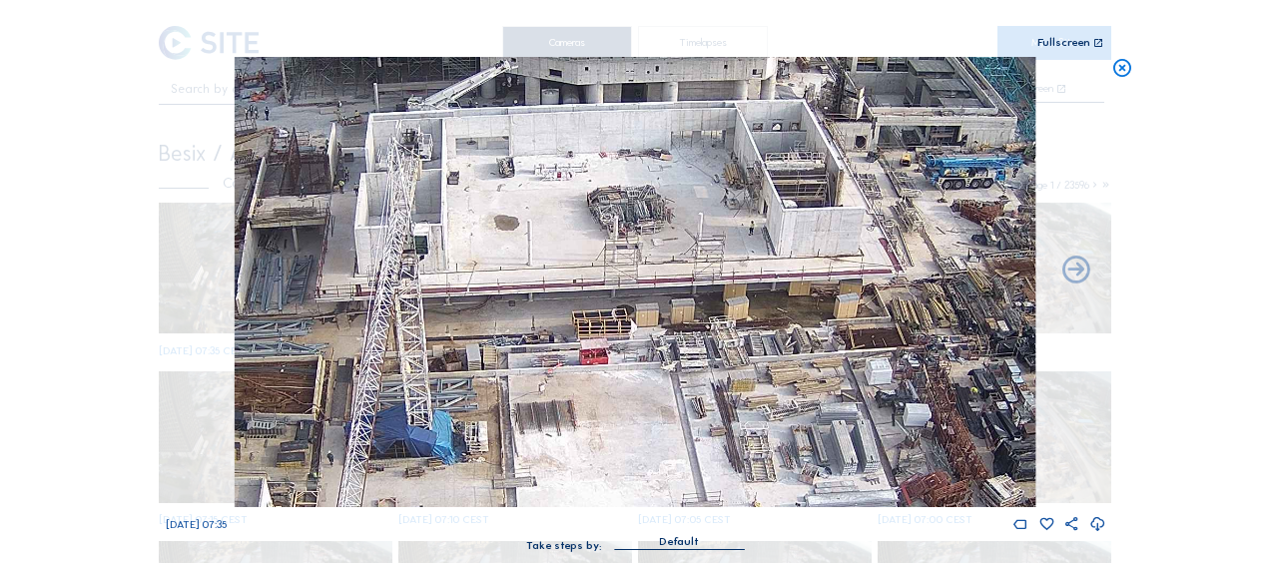
drag, startPoint x: 443, startPoint y: 310, endPoint x: 572, endPoint y: 282, distance: 131.8
click at [571, 287] on img at bounding box center [635, 282] width 801 height 450
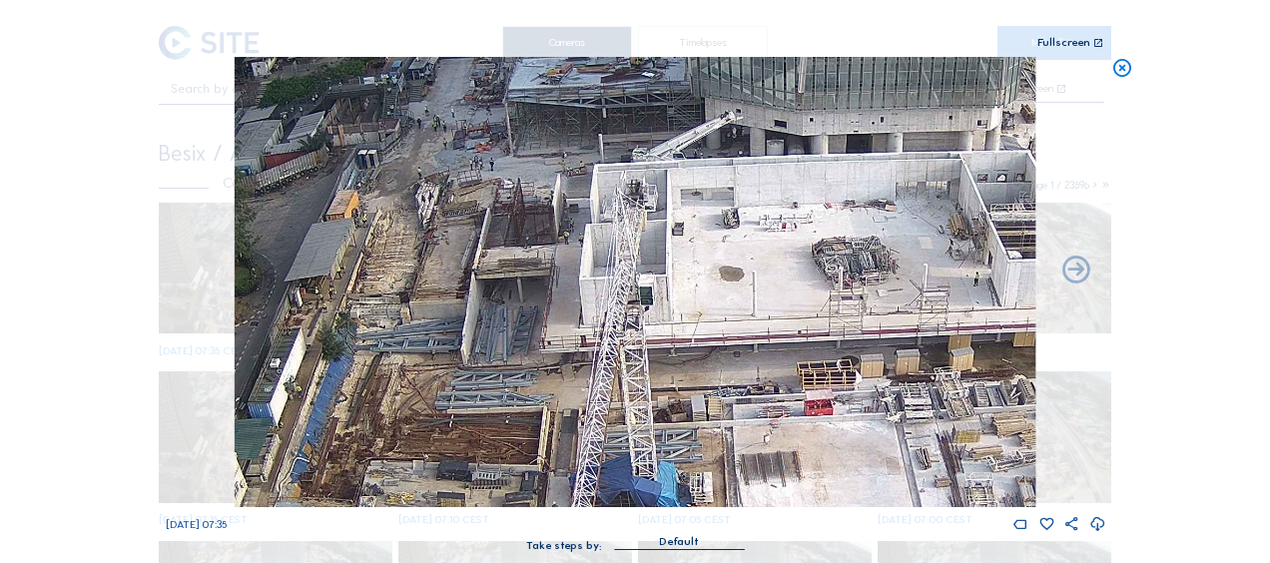
drag, startPoint x: 423, startPoint y: 218, endPoint x: 520, endPoint y: 292, distance: 121.8
click at [520, 292] on img at bounding box center [635, 282] width 801 height 450
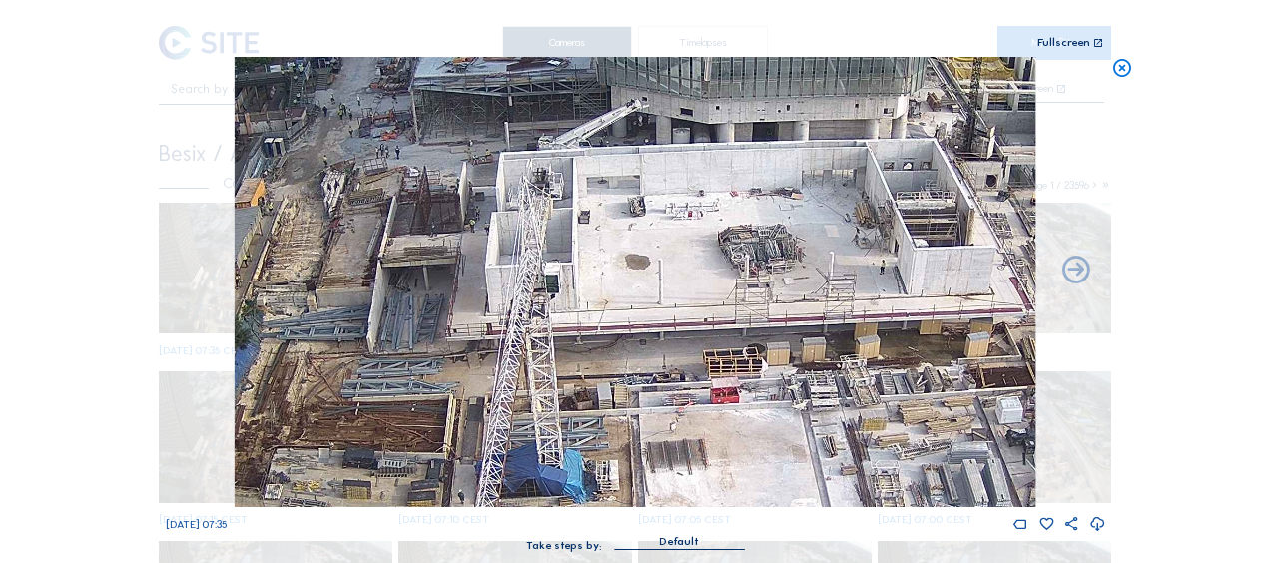
drag, startPoint x: 791, startPoint y: 284, endPoint x: 697, endPoint y: 272, distance: 94.6
click at [697, 272] on img at bounding box center [635, 282] width 801 height 450
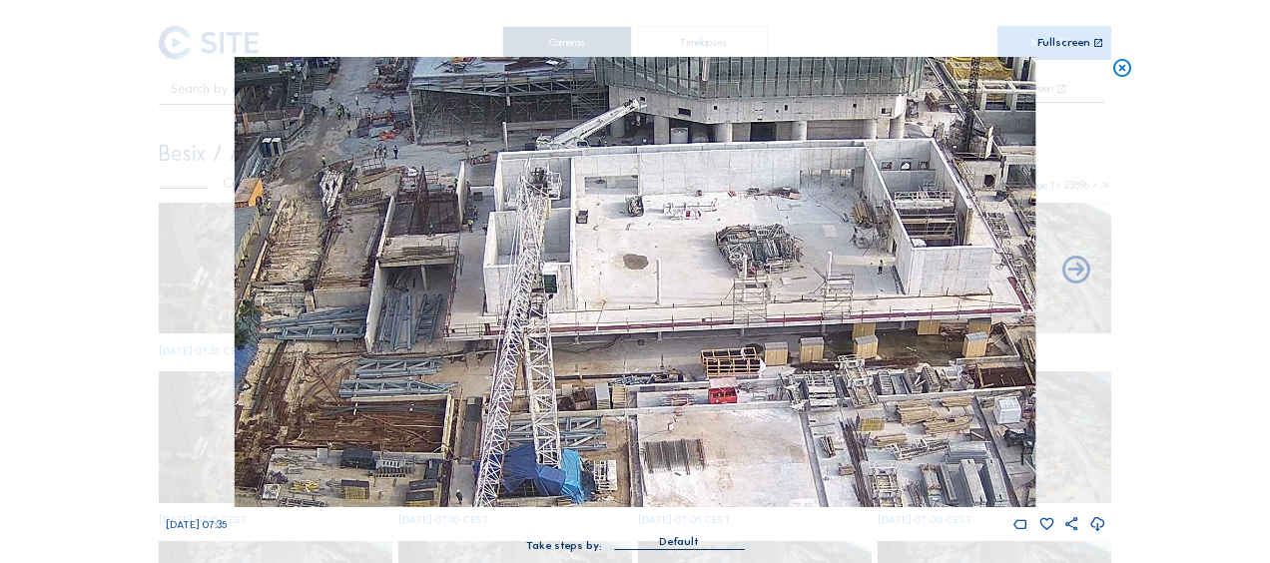
click at [764, 296] on img at bounding box center [635, 282] width 801 height 450
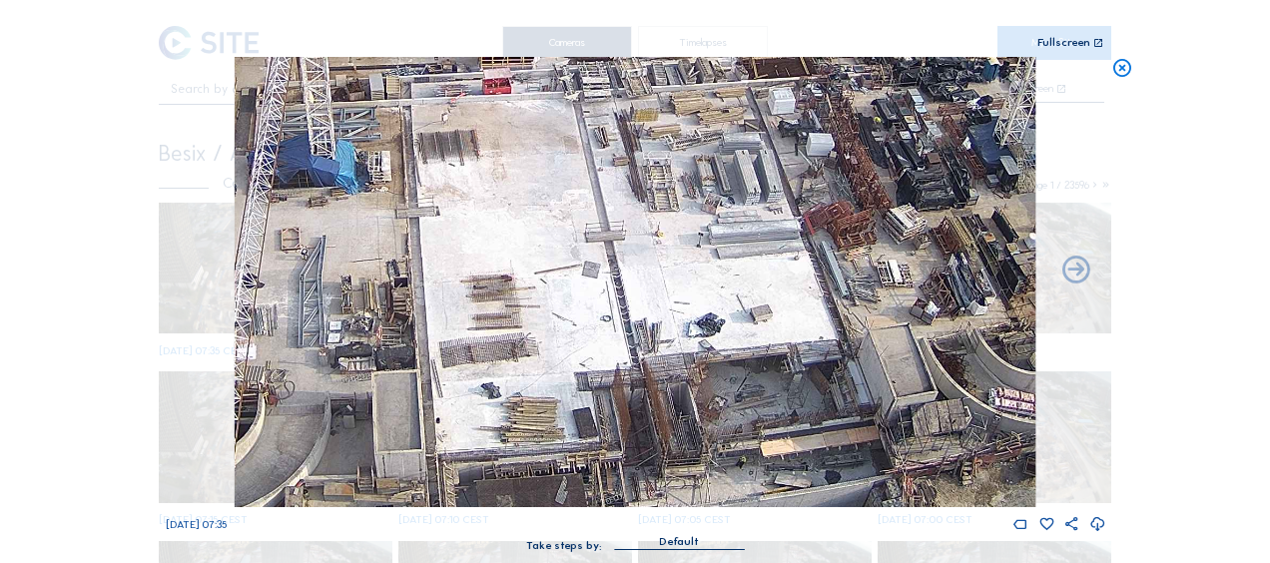
drag, startPoint x: 785, startPoint y: 419, endPoint x: 558, endPoint y: 111, distance: 382.9
click at [559, 111] on img at bounding box center [635, 282] width 801 height 450
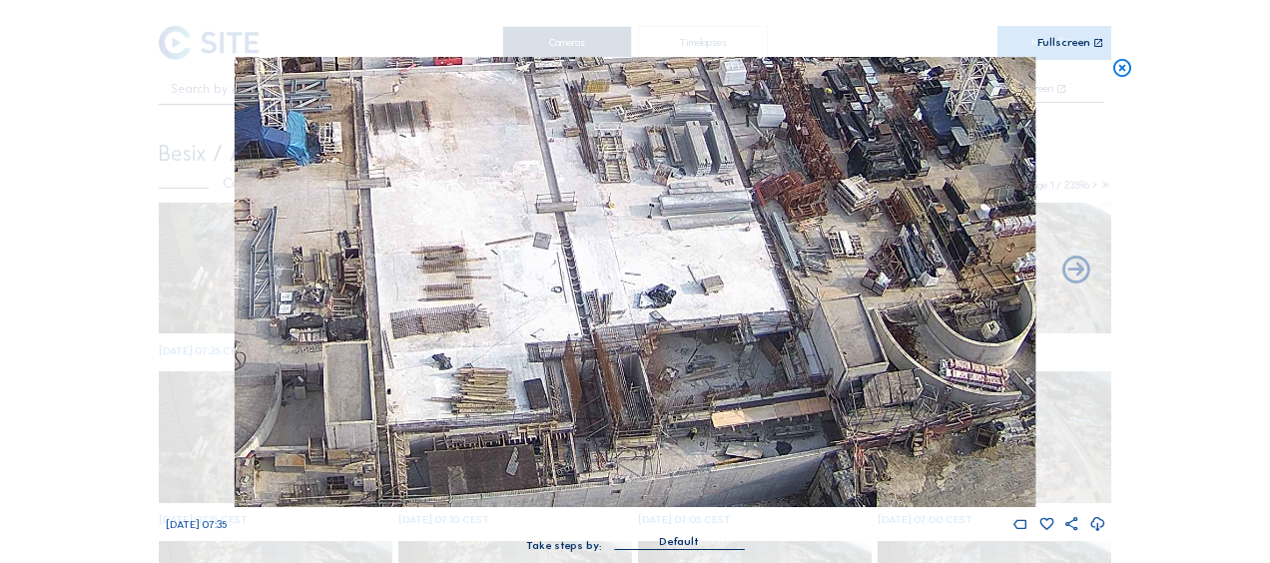
drag, startPoint x: 696, startPoint y: 338, endPoint x: 649, endPoint y: 274, distance: 79.3
click at [649, 275] on img at bounding box center [635, 282] width 801 height 450
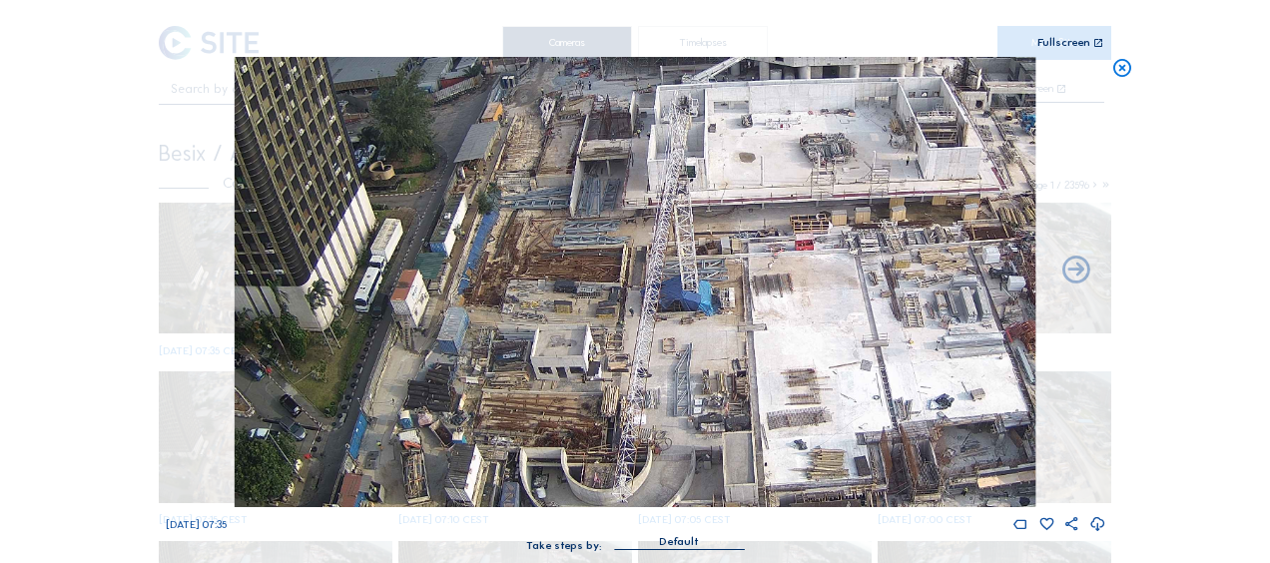
click at [785, 342] on img at bounding box center [635, 282] width 801 height 450
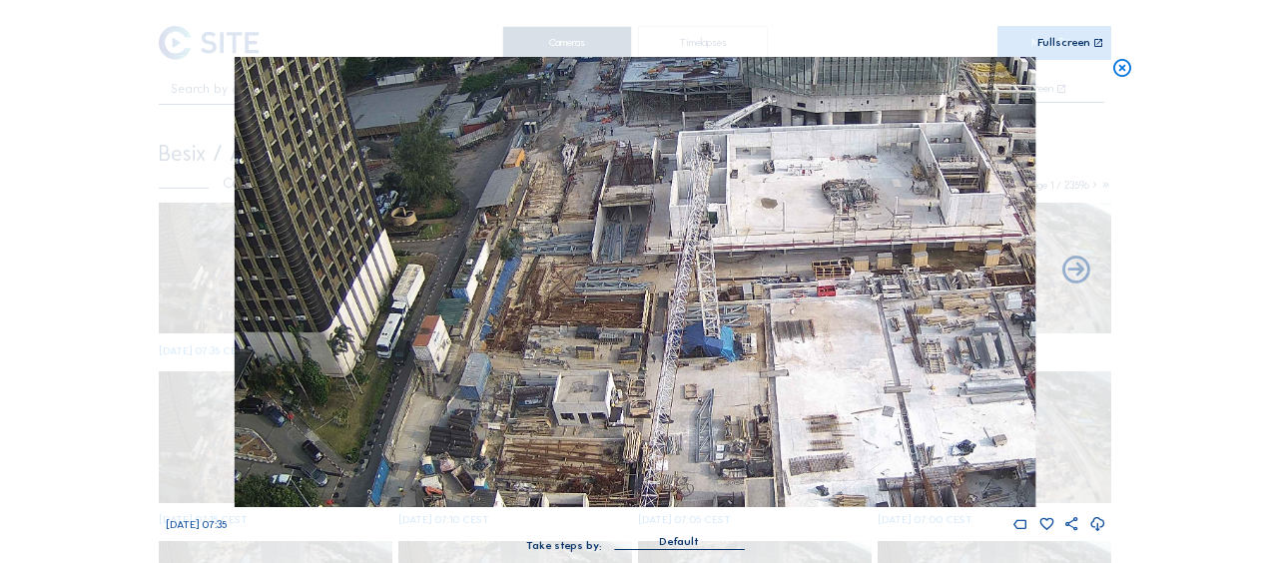
drag, startPoint x: 511, startPoint y: 155, endPoint x: 533, endPoint y: 182, distance: 34.8
click at [533, 202] on img at bounding box center [635, 282] width 801 height 450
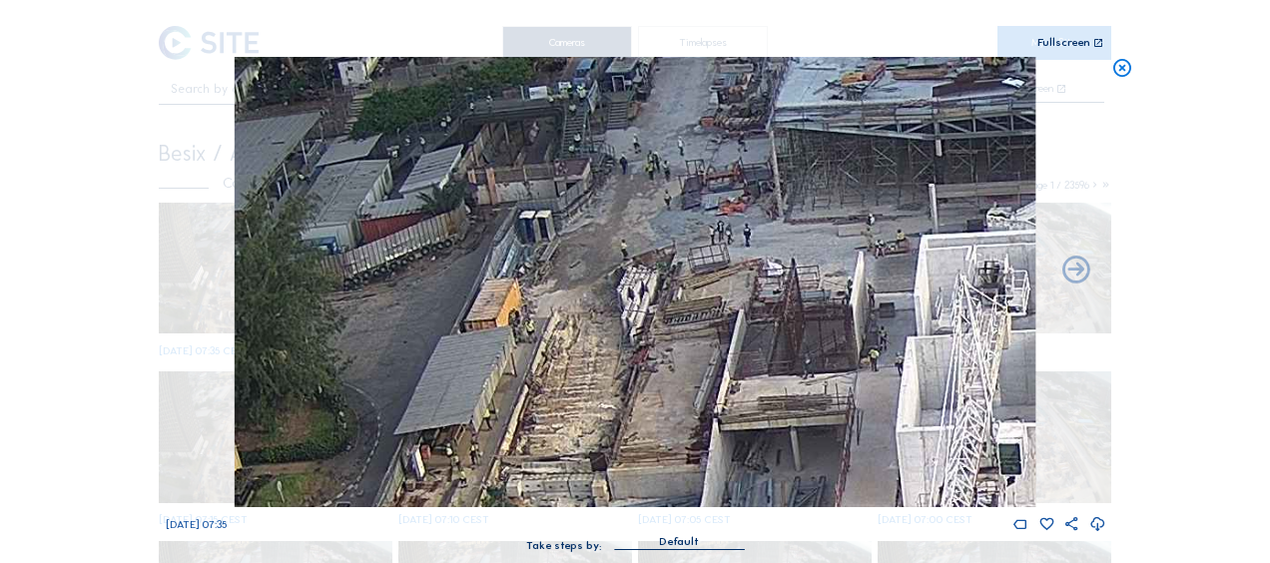
drag, startPoint x: 655, startPoint y: 163, endPoint x: 673, endPoint y: 354, distance: 191.6
click at [673, 354] on img at bounding box center [635, 282] width 801 height 450
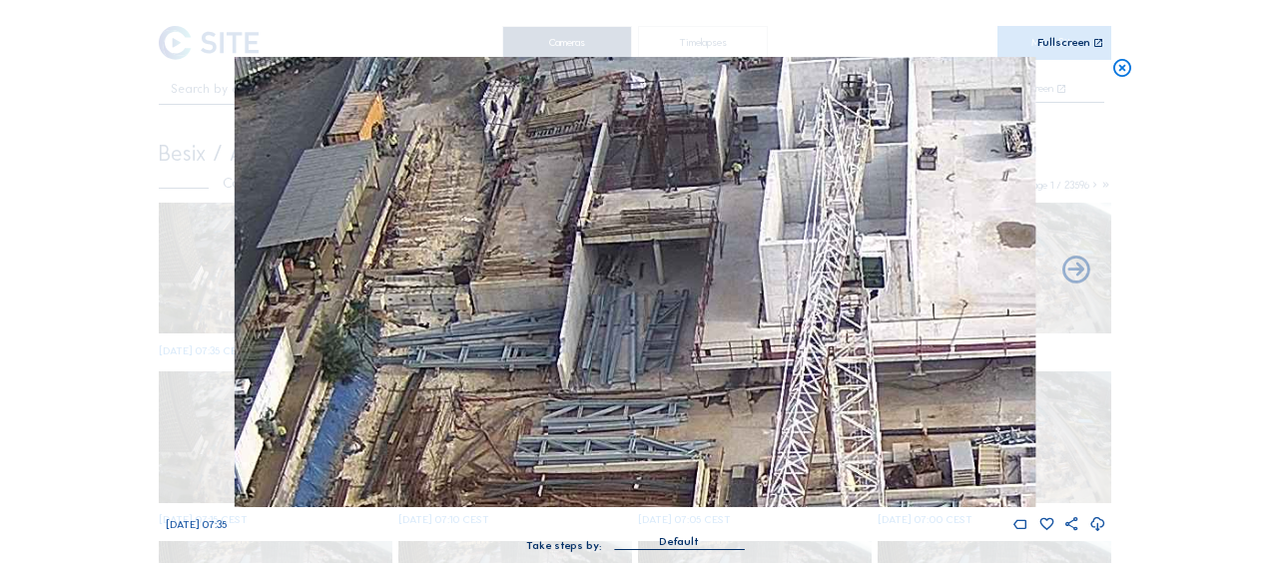
drag, startPoint x: 774, startPoint y: 395, endPoint x: 623, endPoint y: 202, distance: 245.5
click at [633, 173] on img at bounding box center [635, 282] width 801 height 450
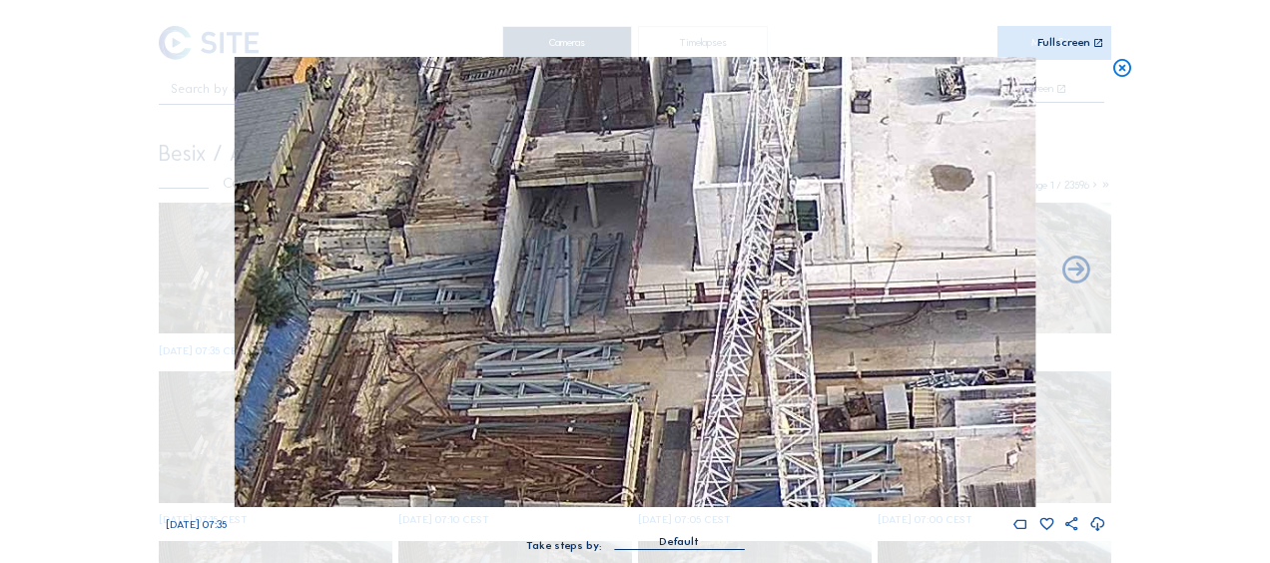
drag, startPoint x: 757, startPoint y: 343, endPoint x: 669, endPoint y: 240, distance: 135.3
click at [669, 240] on img at bounding box center [635, 282] width 801 height 450
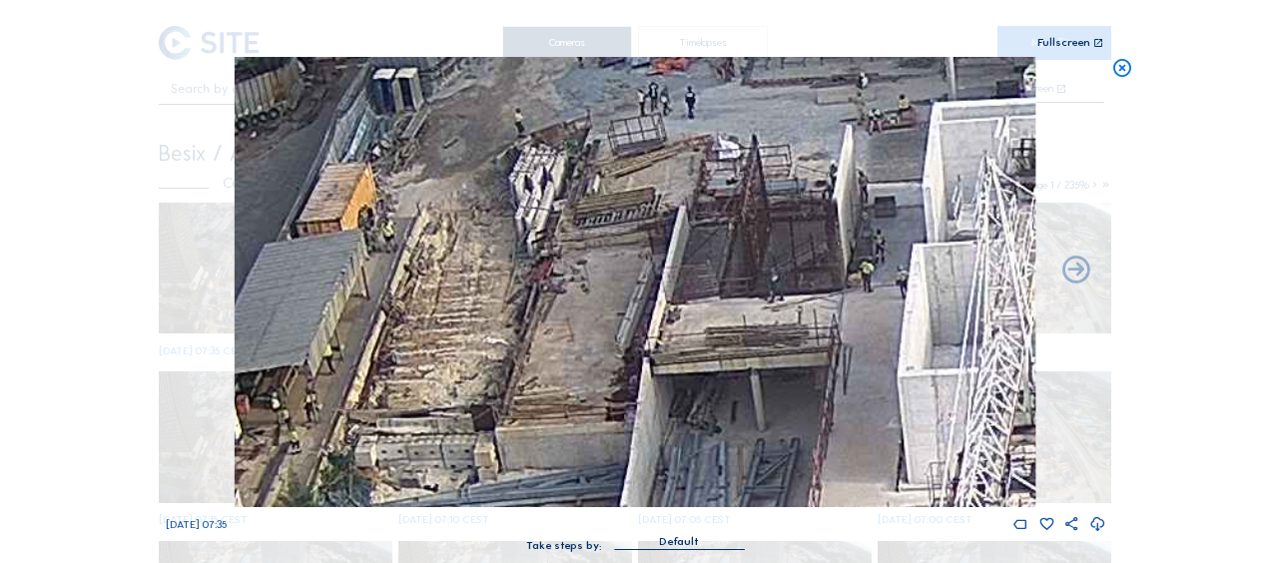
drag, startPoint x: 489, startPoint y: 170, endPoint x: 489, endPoint y: 311, distance: 140.8
click at [489, 311] on img at bounding box center [635, 282] width 801 height 450
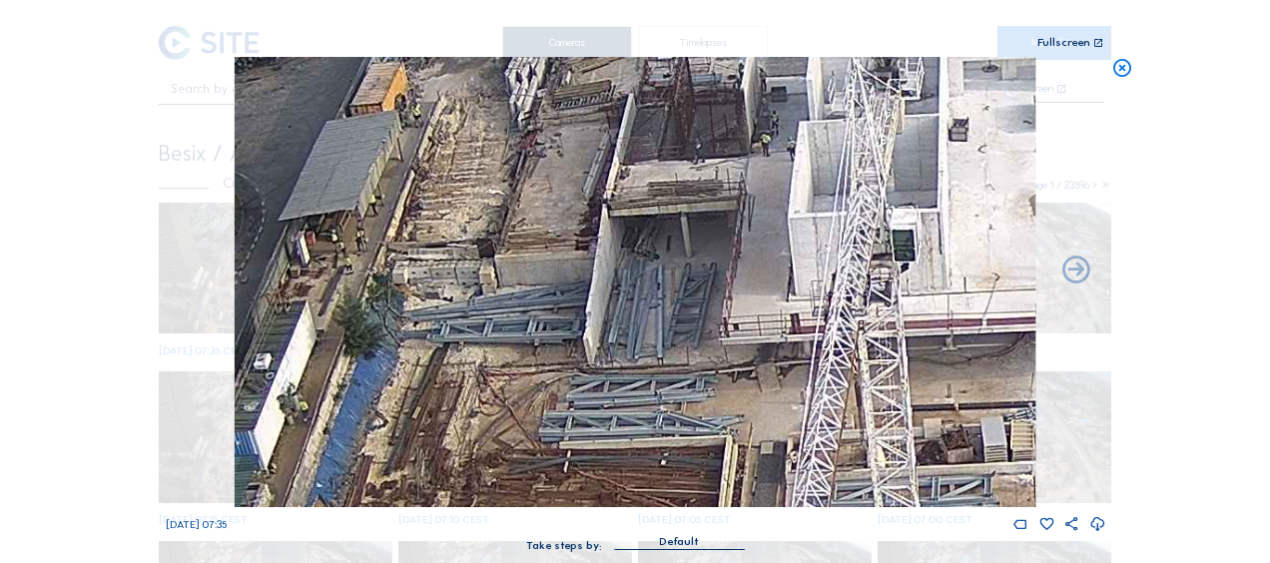
drag, startPoint x: 466, startPoint y: 250, endPoint x: 457, endPoint y: 109, distance: 141.1
click at [457, 109] on img at bounding box center [635, 282] width 801 height 450
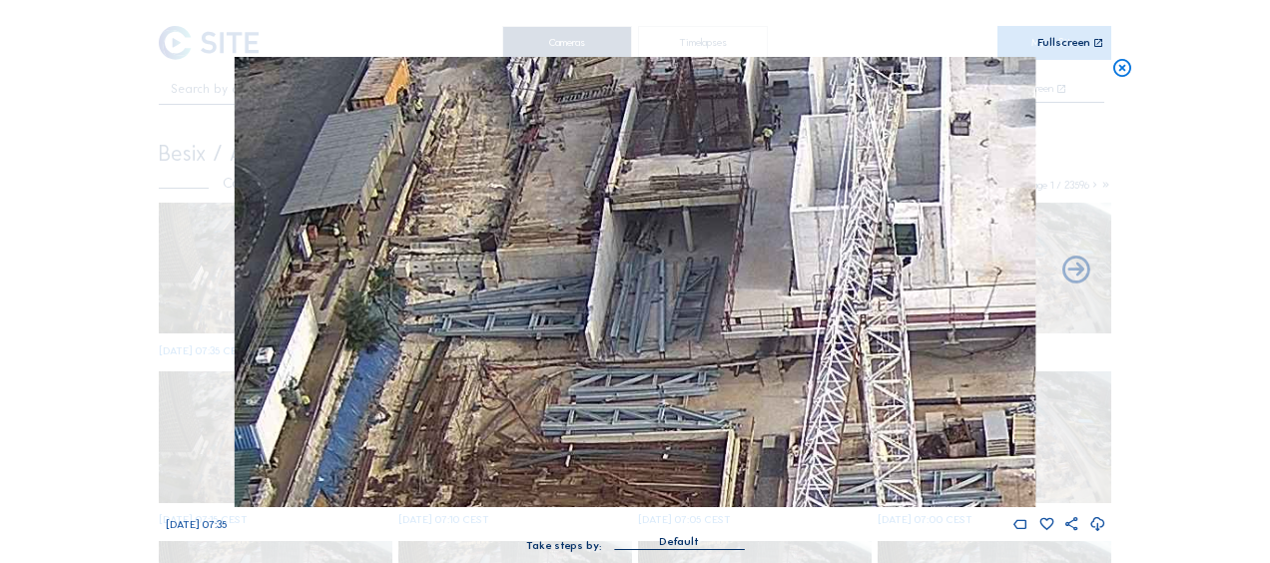
drag, startPoint x: 533, startPoint y: 319, endPoint x: 522, endPoint y: 248, distance: 71.8
click at [522, 248] on img at bounding box center [635, 282] width 801 height 450
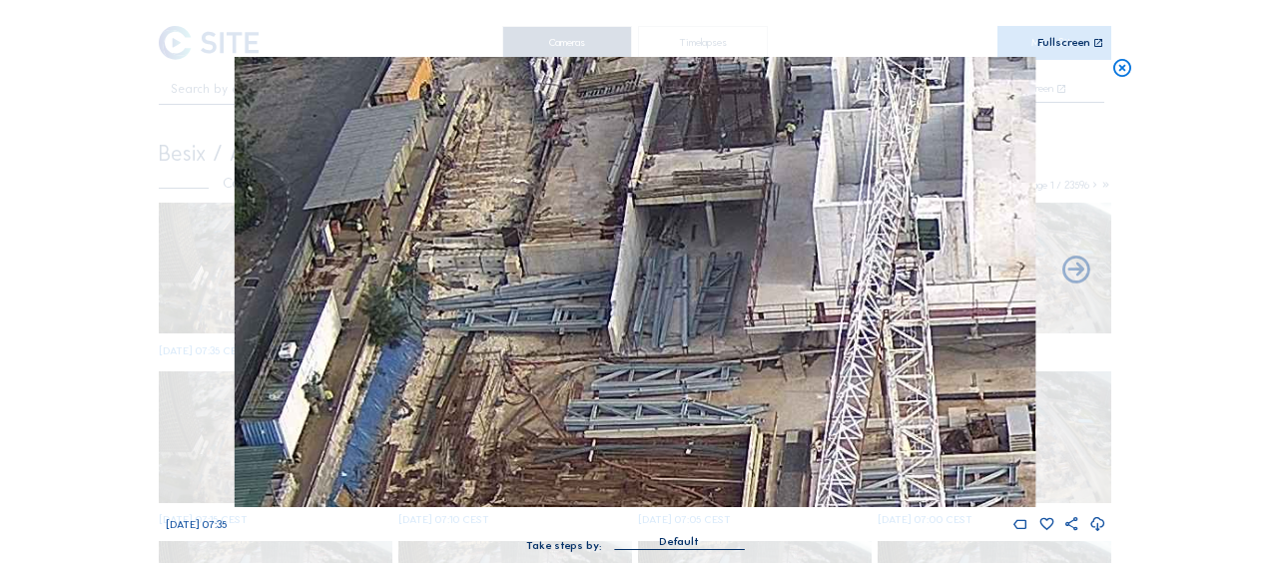
drag, startPoint x: 541, startPoint y: 413, endPoint x: 583, endPoint y: 352, distance: 74.8
click at [578, 485] on img at bounding box center [635, 282] width 801 height 450
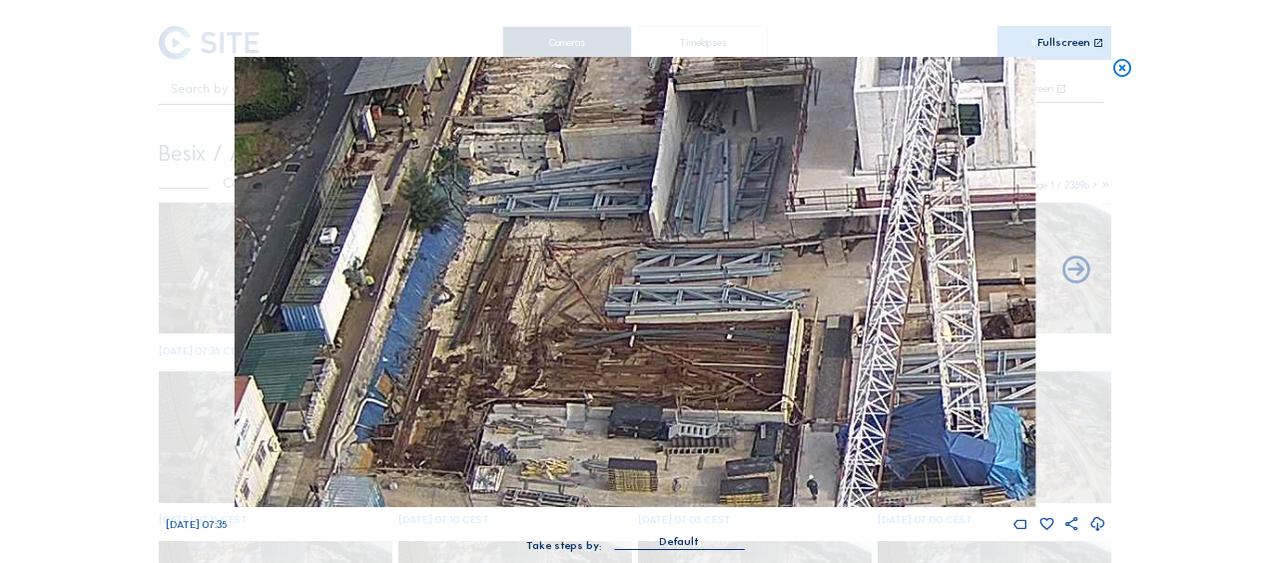
drag, startPoint x: 600, startPoint y: 198, endPoint x: 621, endPoint y: 116, distance: 84.5
click at [613, 64] on img at bounding box center [635, 282] width 801 height 450
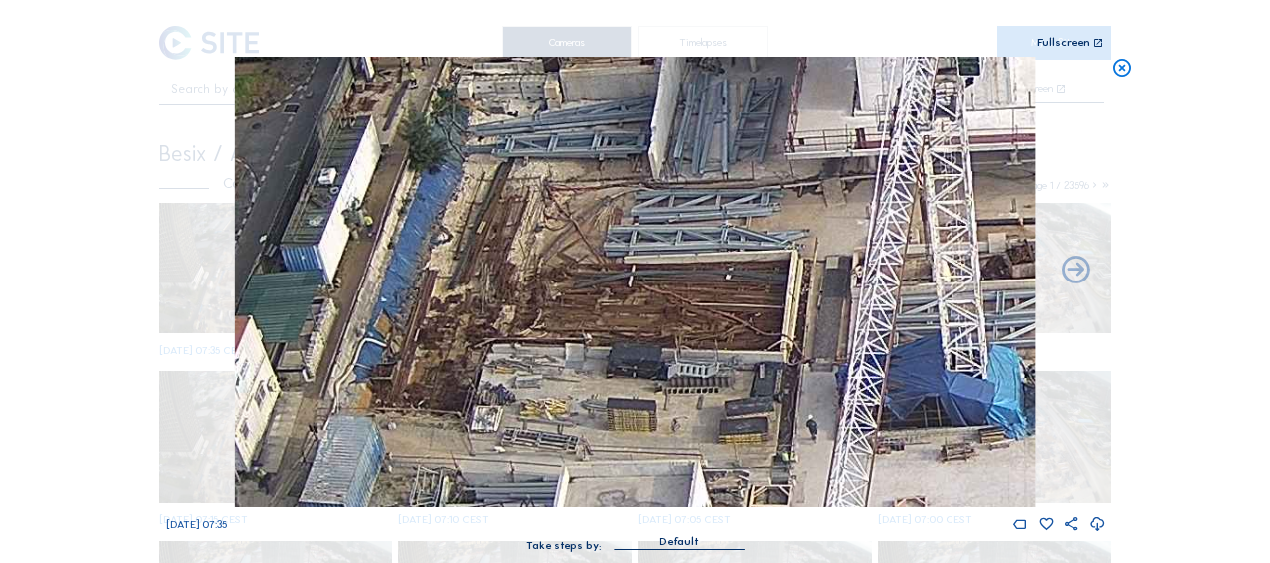
drag, startPoint x: 617, startPoint y: 196, endPoint x: 615, endPoint y: 136, distance: 60.0
click at [615, 136] on img at bounding box center [635, 282] width 801 height 450
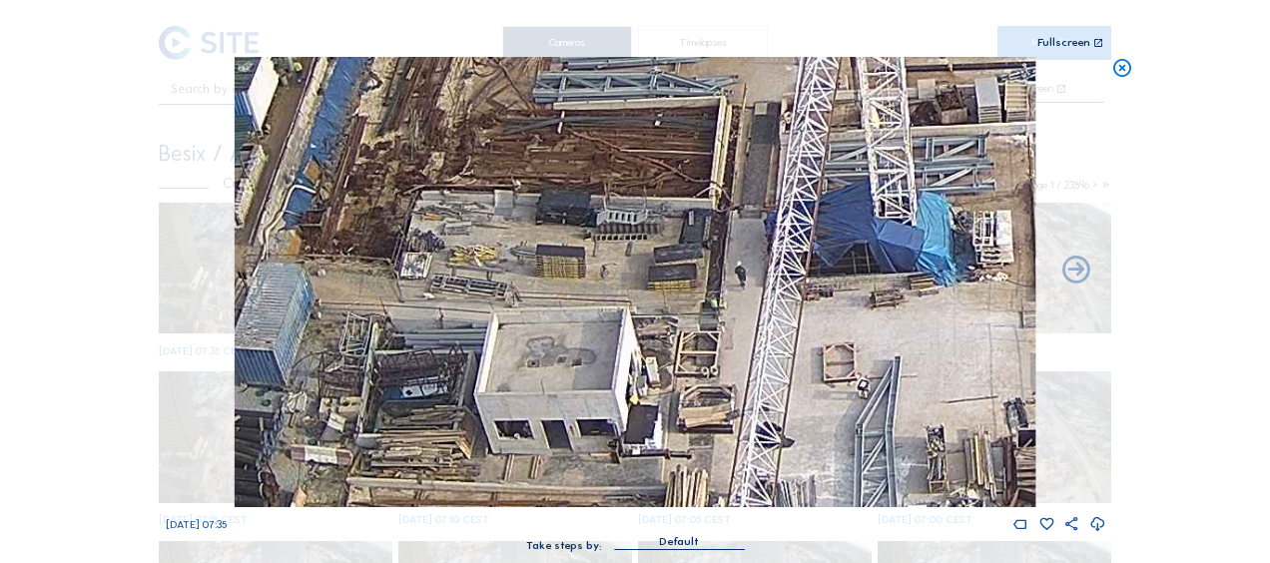
drag, startPoint x: 724, startPoint y: 378, endPoint x: 653, endPoint y: 279, distance: 121.7
click at [653, 279] on img at bounding box center [635, 282] width 801 height 450
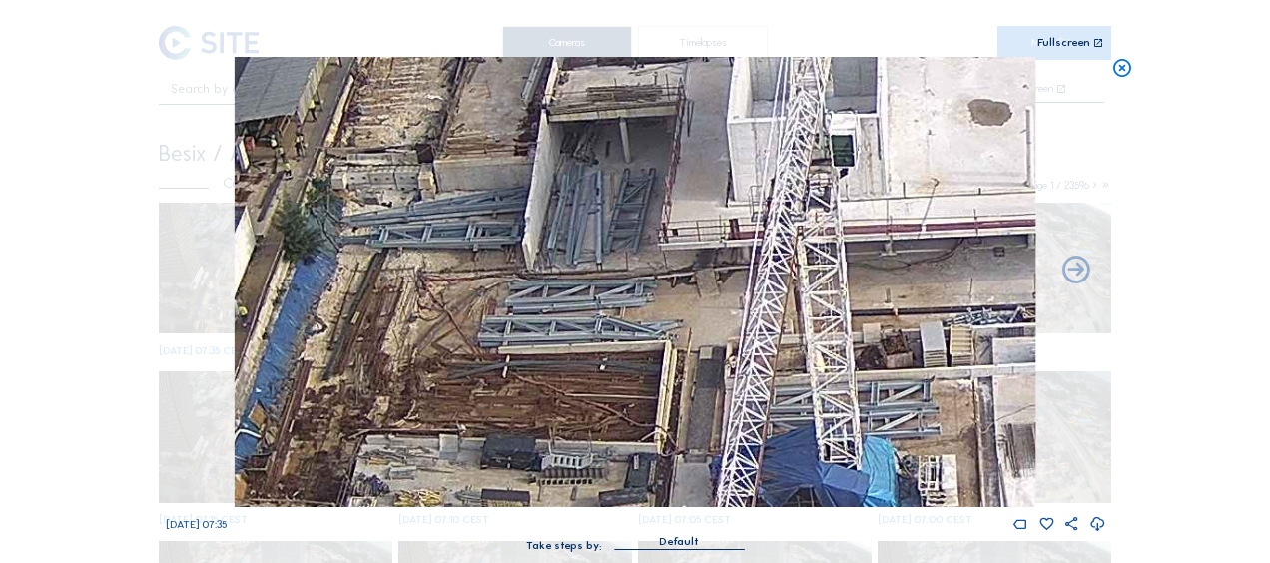
drag, startPoint x: 748, startPoint y: 138, endPoint x: 695, endPoint y: 387, distance: 255.2
click at [695, 387] on img at bounding box center [635, 282] width 801 height 450
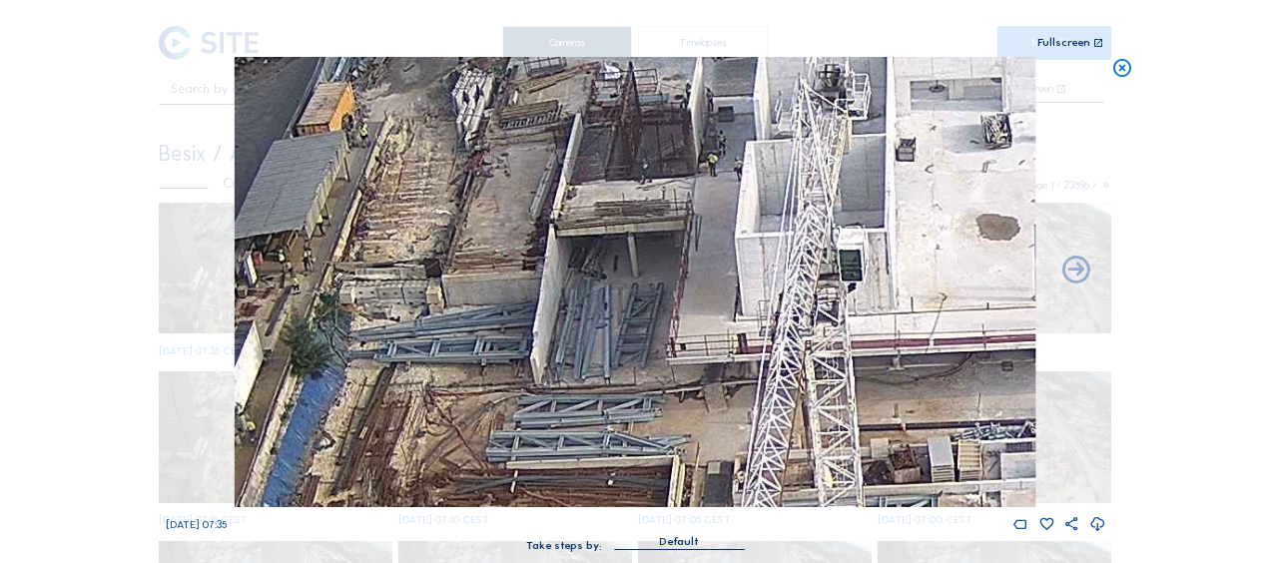
drag, startPoint x: 712, startPoint y: 334, endPoint x: 721, endPoint y: 384, distance: 51.7
click at [721, 384] on img at bounding box center [635, 282] width 801 height 450
click at [680, 320] on img at bounding box center [635, 282] width 801 height 450
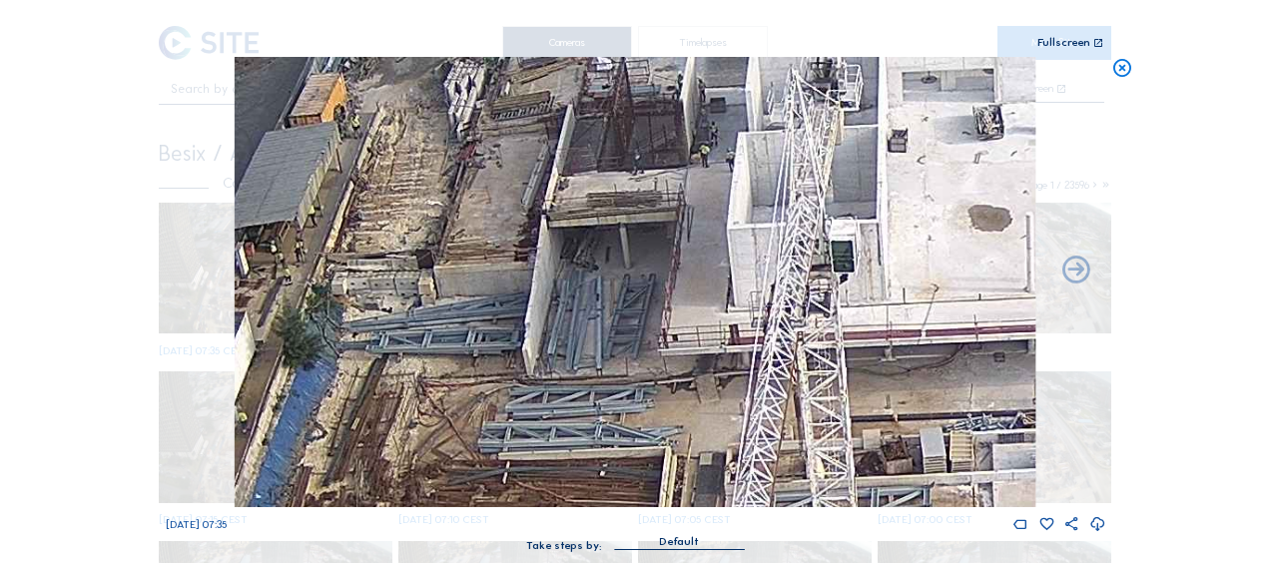
drag, startPoint x: 665, startPoint y: 412, endPoint x: 599, endPoint y: 224, distance: 199.9
click at [600, 224] on img at bounding box center [635, 282] width 801 height 450
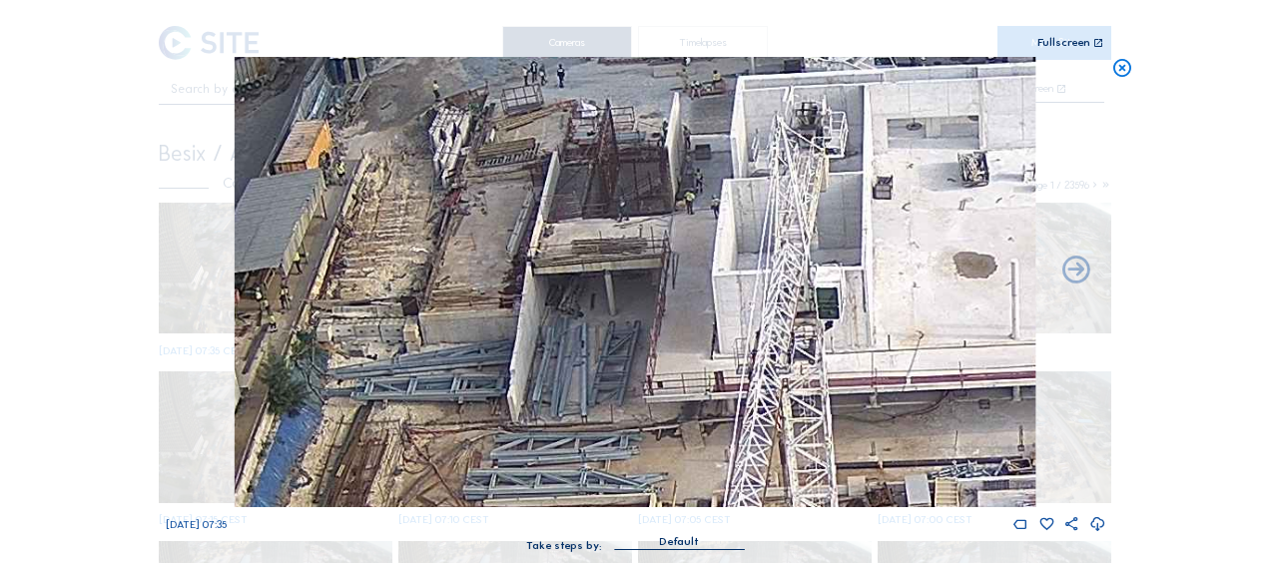
drag, startPoint x: 640, startPoint y: 326, endPoint x: 679, endPoint y: 446, distance: 127.0
click at [678, 528] on div "Sa 04 Oct 2025 07:35" at bounding box center [636, 295] width 940 height 476
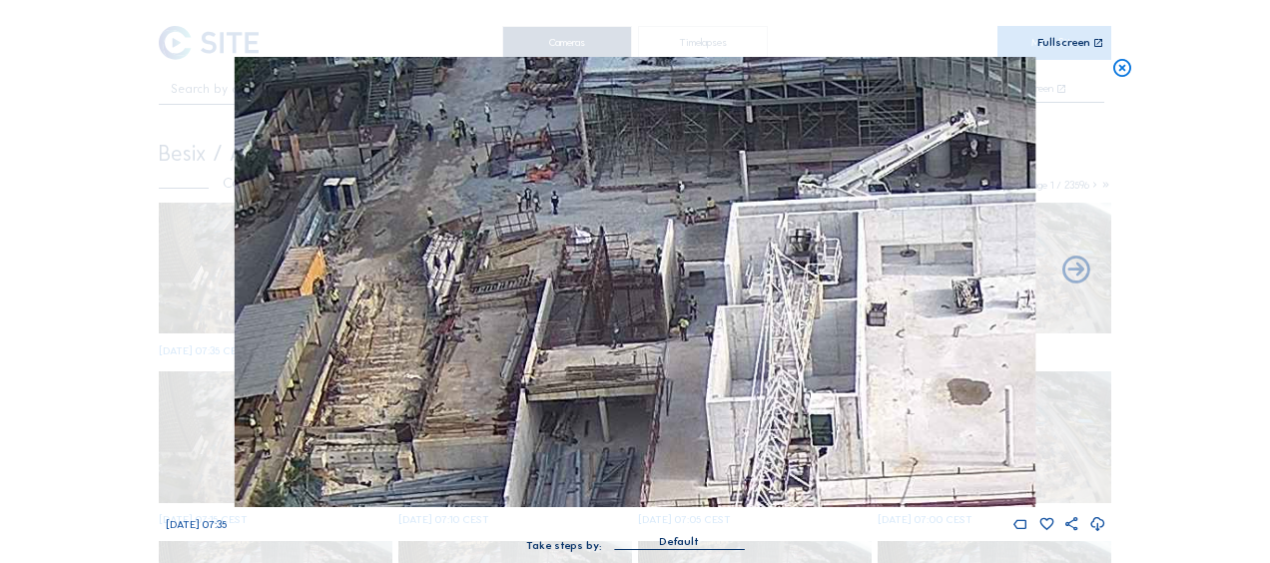
drag, startPoint x: 681, startPoint y: 356, endPoint x: 667, endPoint y: 406, distance: 52.8
click at [667, 406] on img at bounding box center [635, 282] width 801 height 450
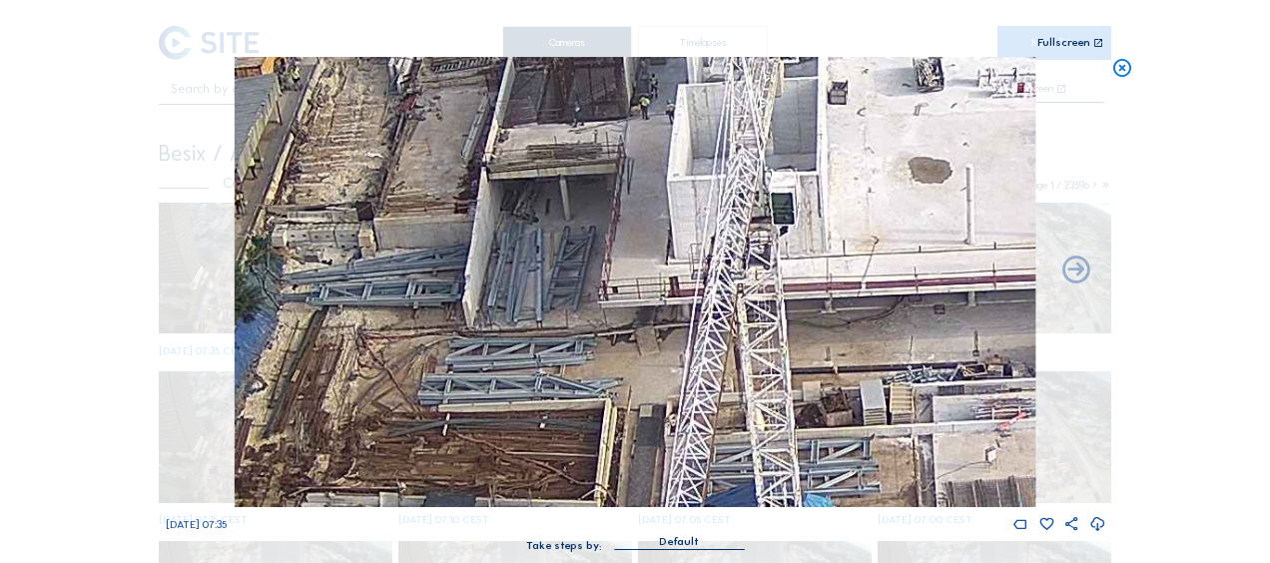
drag, startPoint x: 658, startPoint y: 377, endPoint x: 607, endPoint y: 124, distance: 257.8
click at [607, 124] on img at bounding box center [635, 282] width 801 height 450
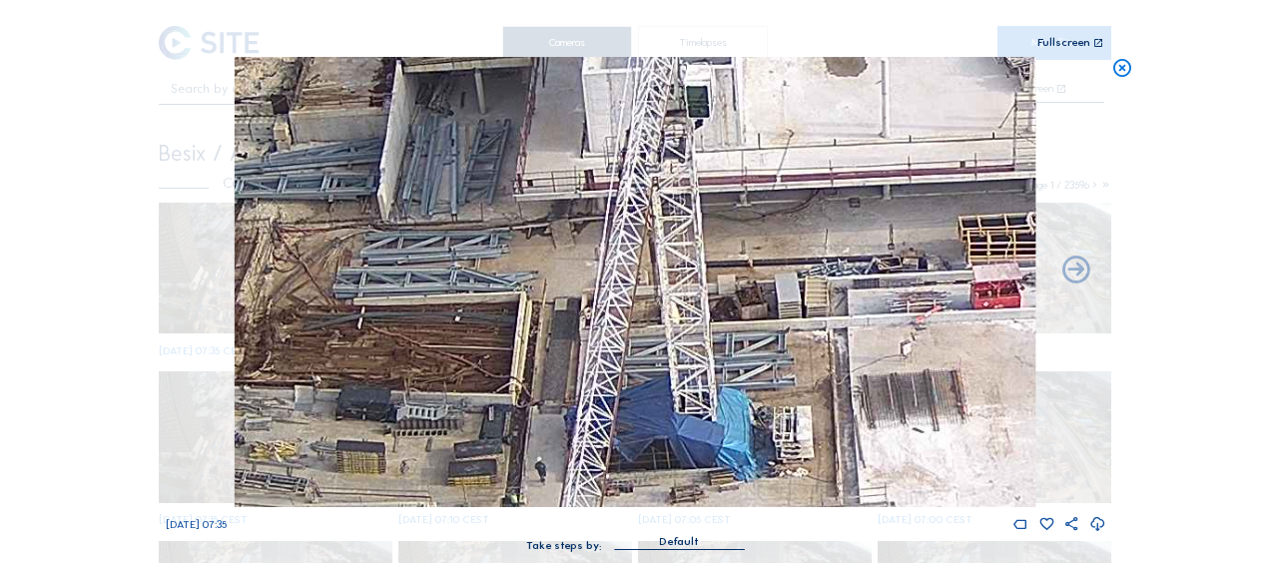
drag, startPoint x: 686, startPoint y: 315, endPoint x: 586, endPoint y: 226, distance: 133.7
click at [518, 162] on img at bounding box center [635, 282] width 801 height 450
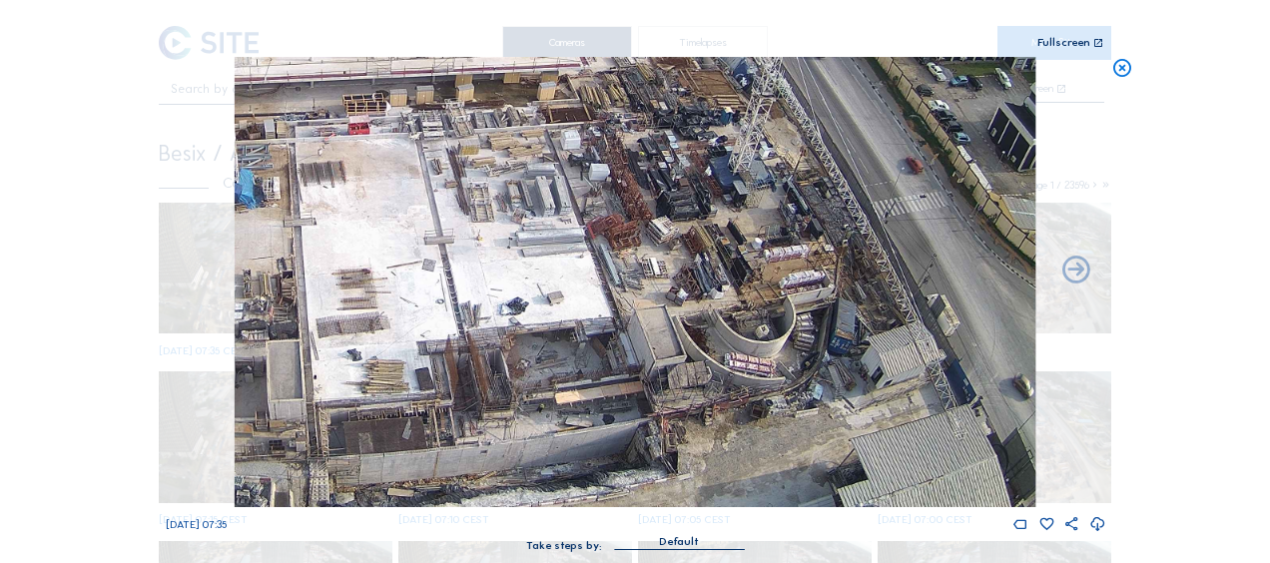
drag, startPoint x: 867, startPoint y: 406, endPoint x: 366, endPoint y: 248, distance: 525.9
click at [366, 248] on img at bounding box center [635, 282] width 801 height 450
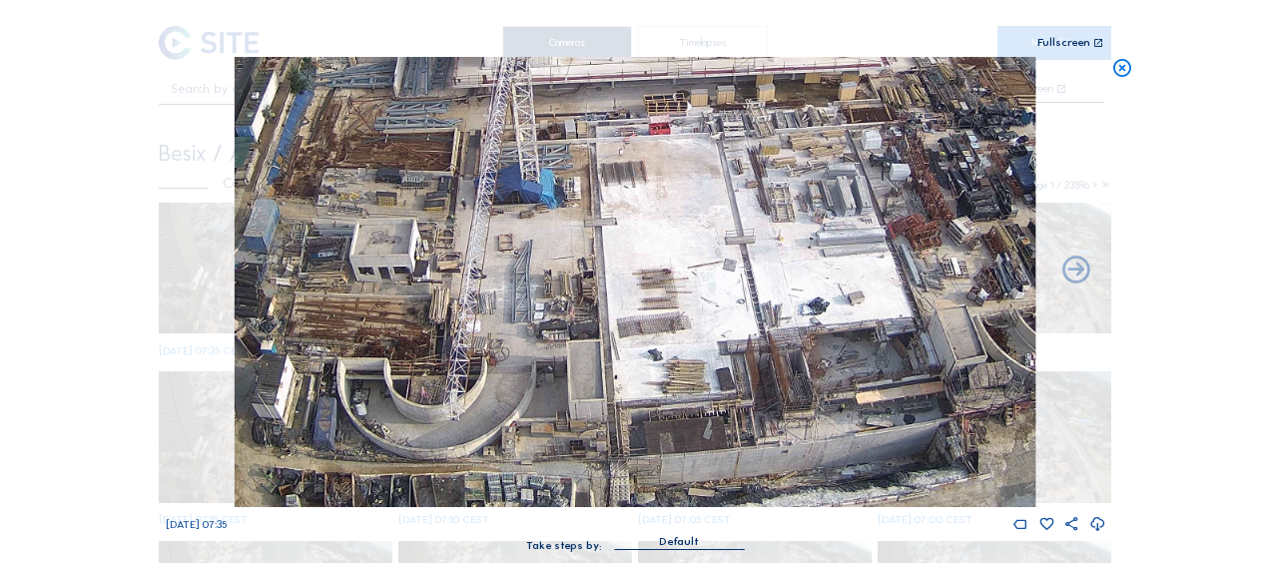
drag, startPoint x: 495, startPoint y: 297, endPoint x: 869, endPoint y: 285, distance: 373.7
click at [869, 285] on img at bounding box center [635, 282] width 801 height 450
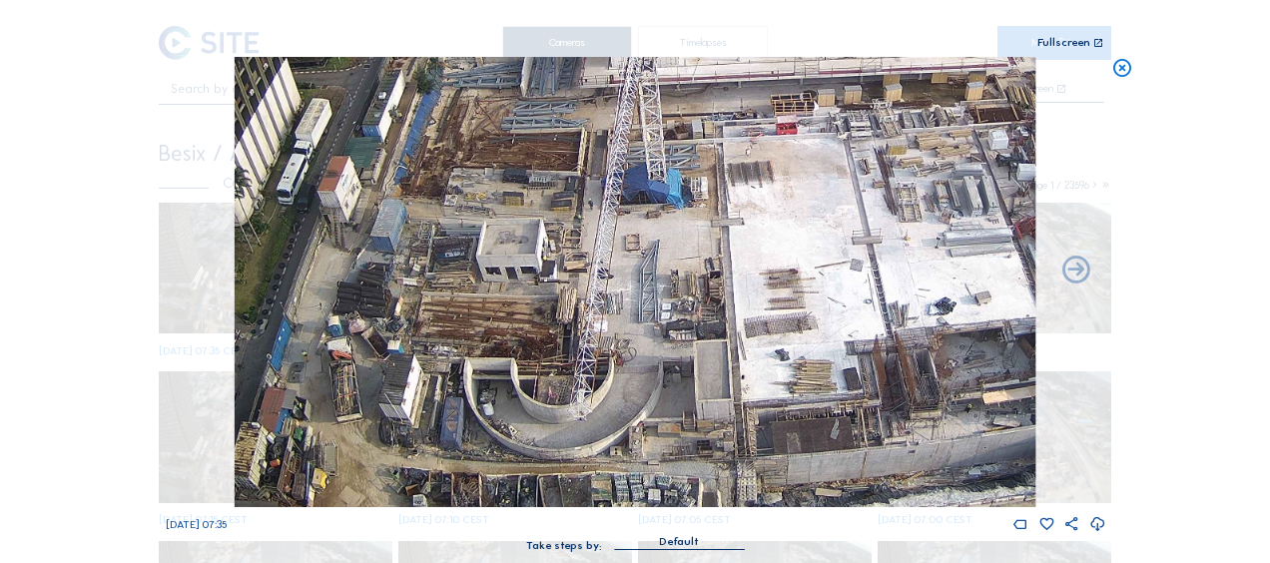
drag, startPoint x: 554, startPoint y: 306, endPoint x: 569, endPoint y: 298, distance: 17.0
click at [569, 297] on img at bounding box center [635, 282] width 801 height 450
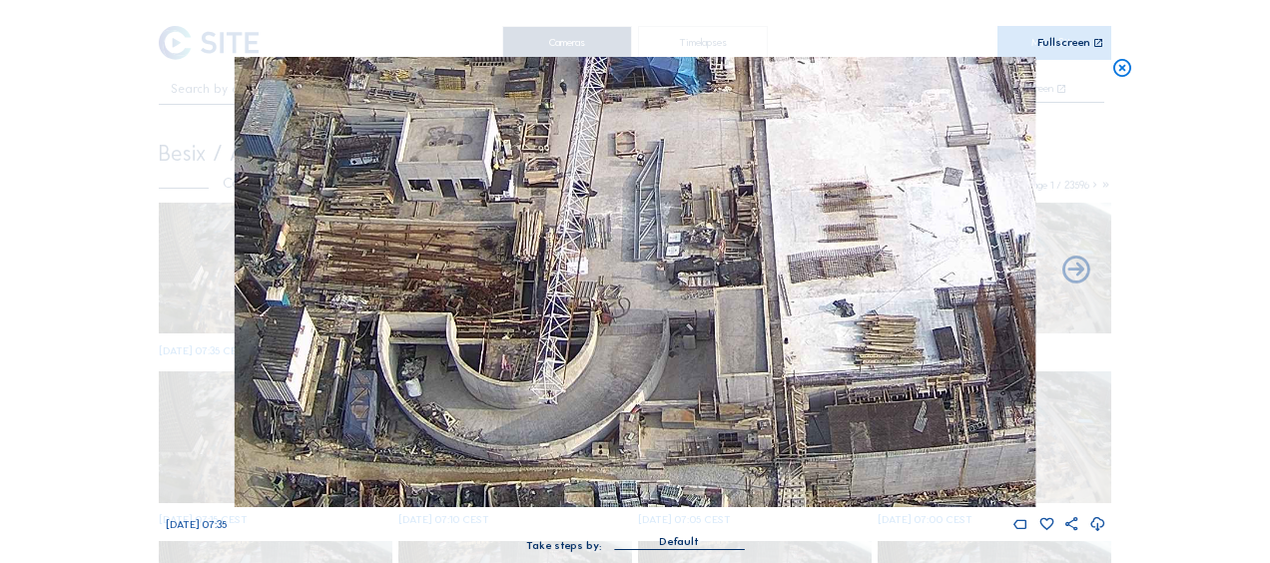
drag, startPoint x: 697, startPoint y: 448, endPoint x: 685, endPoint y: 357, distance: 92.7
click at [685, 357] on img at bounding box center [635, 282] width 801 height 450
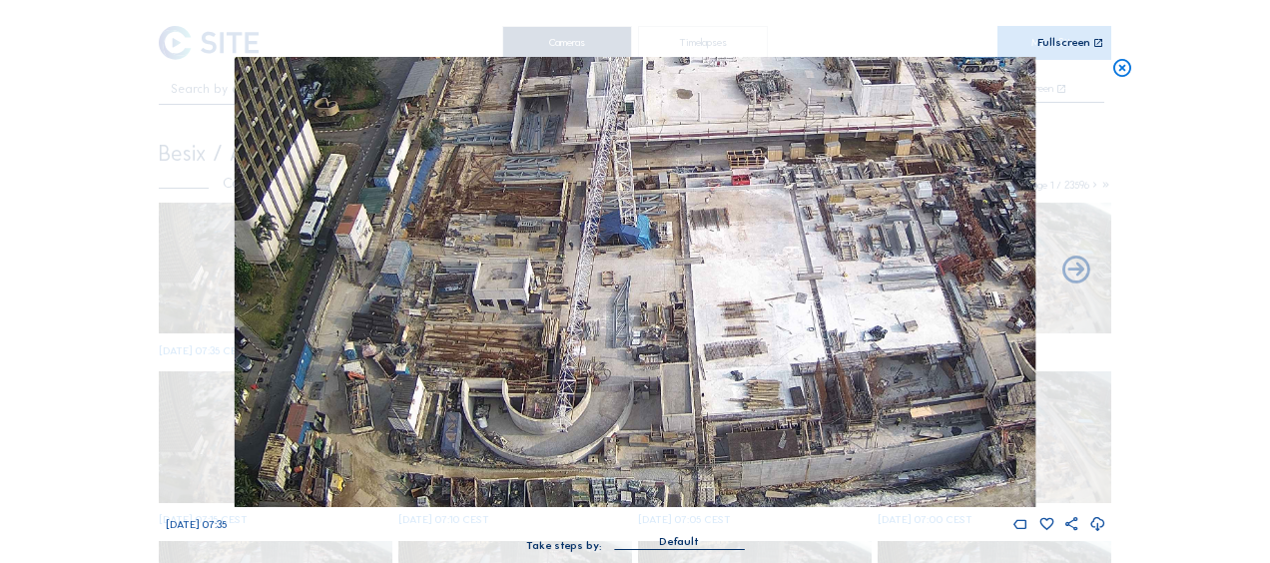
drag, startPoint x: 525, startPoint y: 373, endPoint x: 602, endPoint y: 252, distance: 143.2
click at [602, 252] on img at bounding box center [635, 282] width 801 height 450
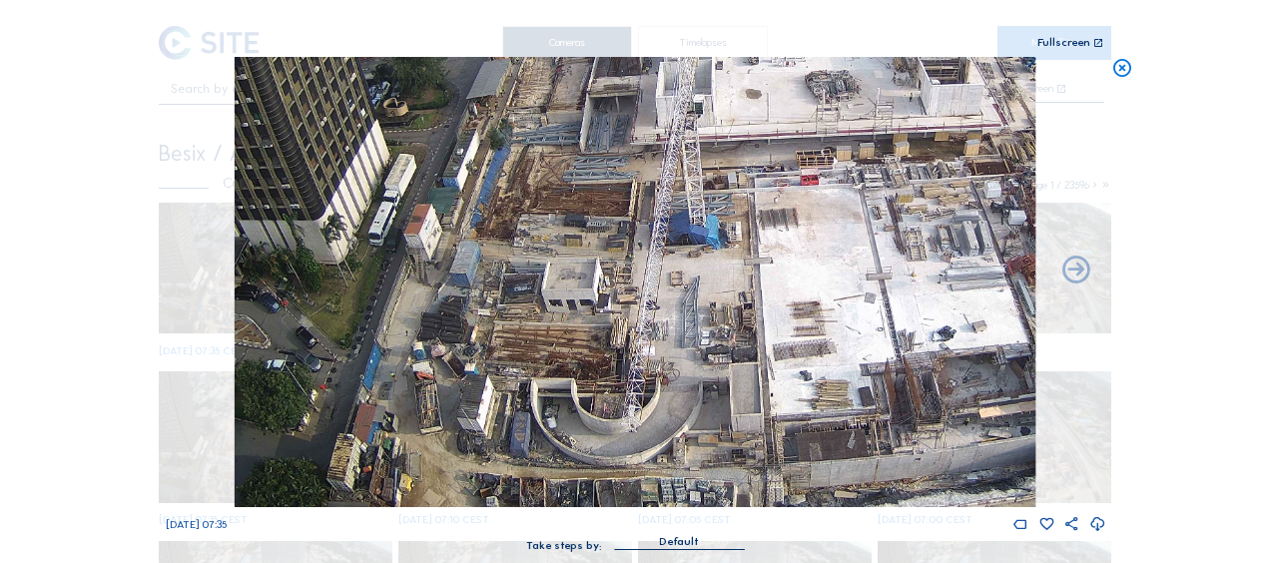
drag, startPoint x: 626, startPoint y: 336, endPoint x: 623, endPoint y: 274, distance: 62.0
click at [623, 274] on img at bounding box center [635, 282] width 801 height 450
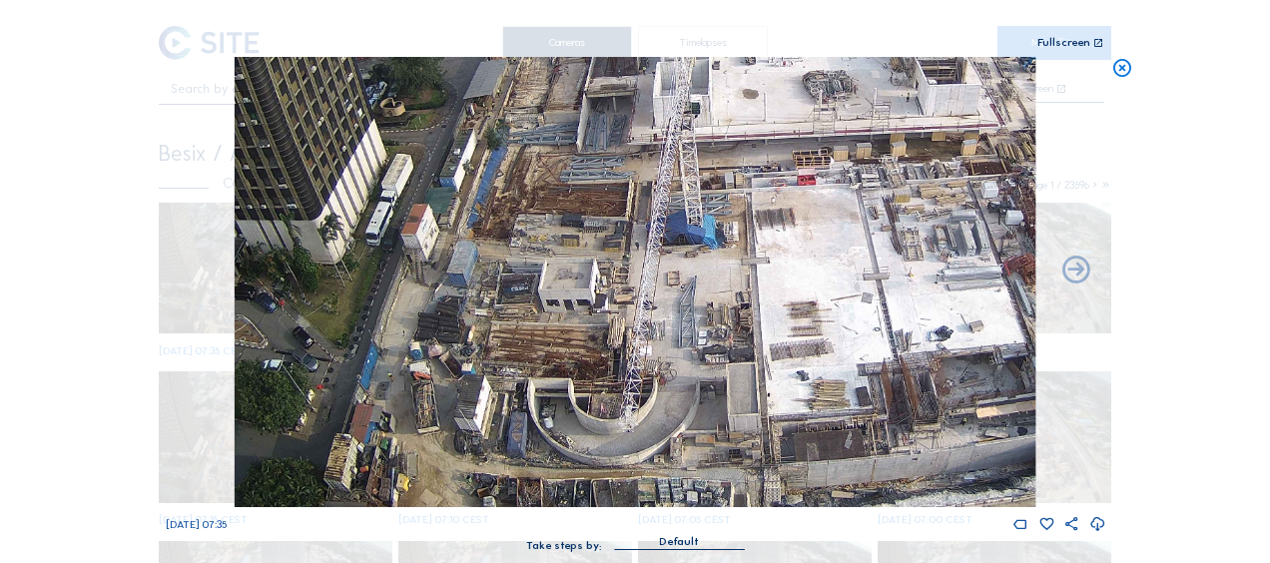
drag, startPoint x: 575, startPoint y: 325, endPoint x: 651, endPoint y: 166, distance: 176.0
click at [651, 166] on img at bounding box center [635, 282] width 801 height 450
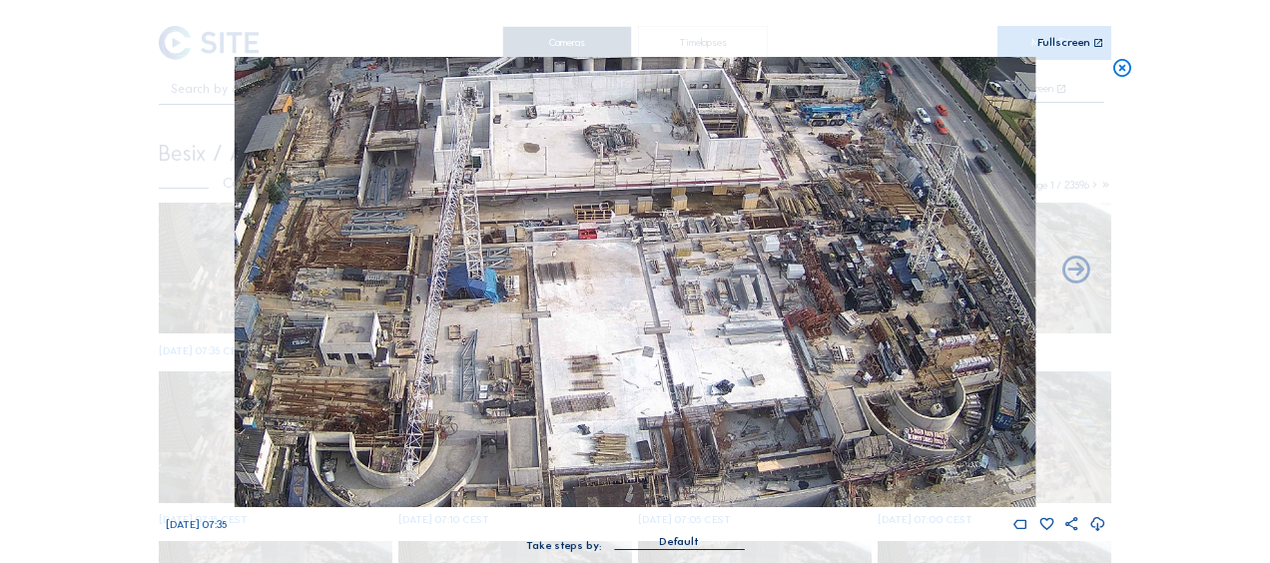
drag, startPoint x: 959, startPoint y: 216, endPoint x: 664, endPoint y: 269, distance: 299.3
click at [664, 269] on img at bounding box center [635, 282] width 801 height 450
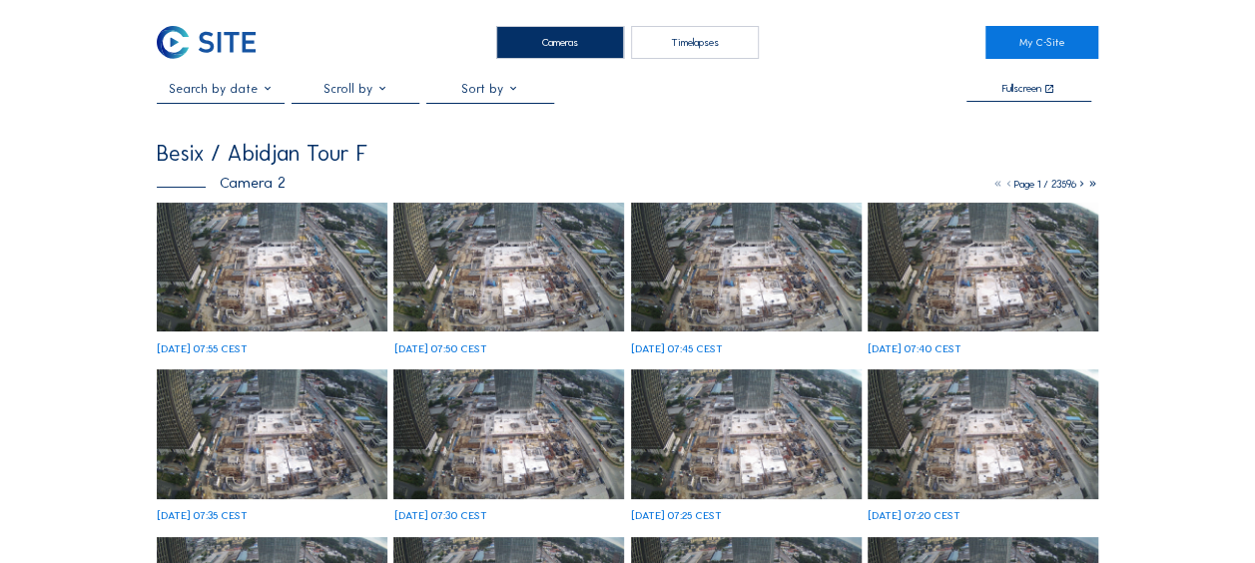
click at [260, 276] on img at bounding box center [272, 268] width 231 height 130
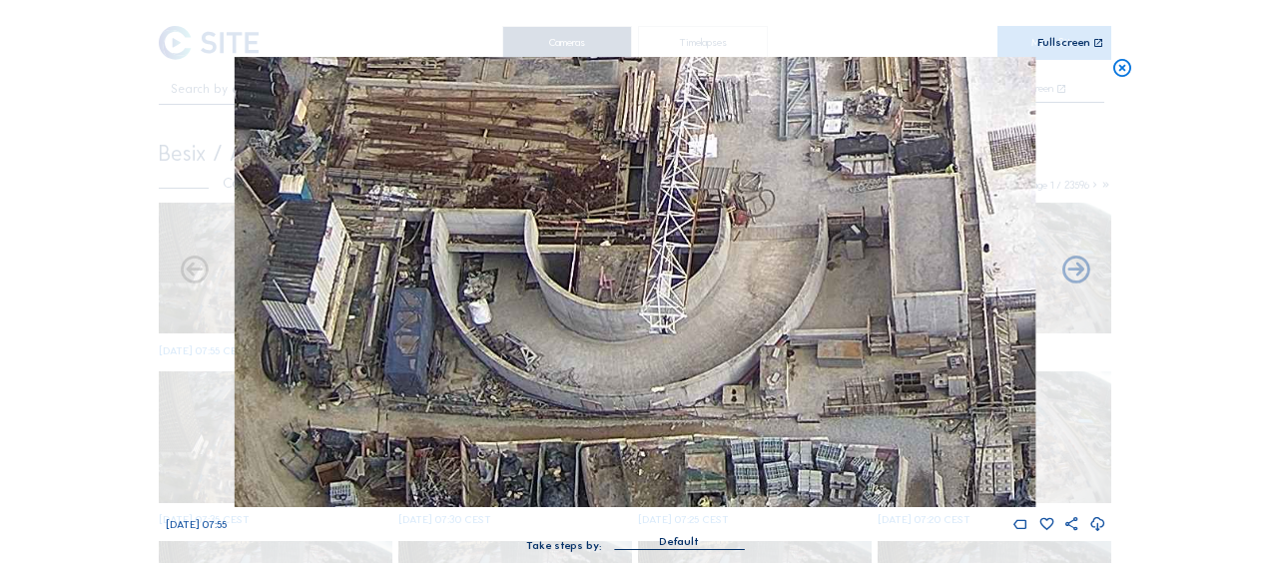
drag, startPoint x: 496, startPoint y: 376, endPoint x: 449, endPoint y: 262, distance: 123.1
click at [449, 262] on img at bounding box center [635, 282] width 801 height 450
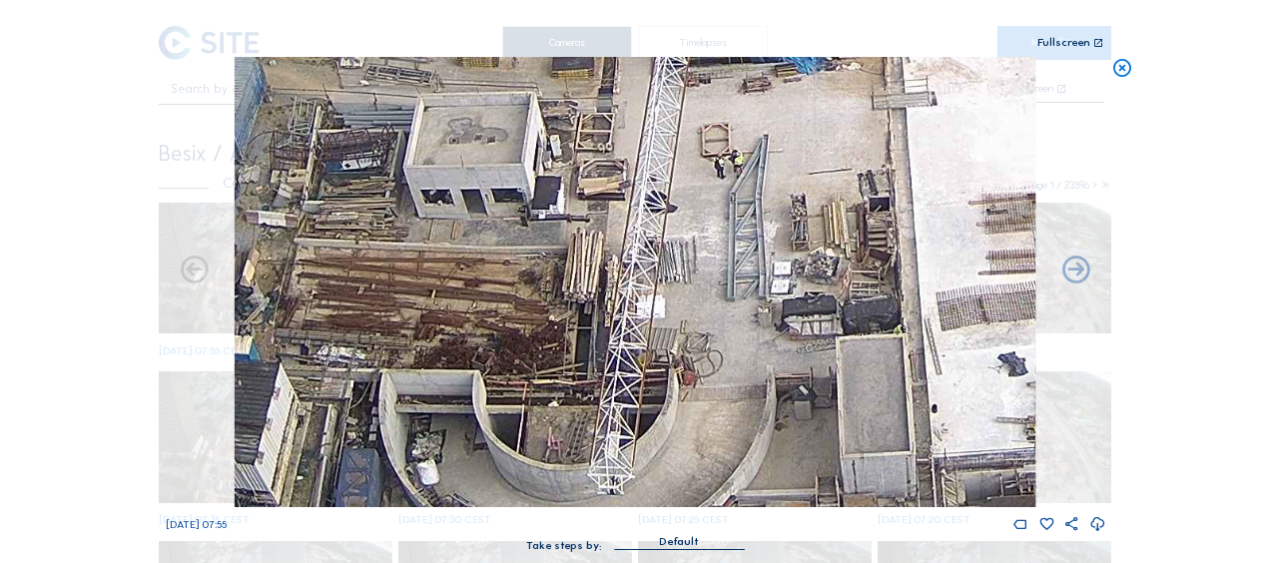
drag, startPoint x: 717, startPoint y: 225, endPoint x: 667, endPoint y: 386, distance: 169.3
click at [667, 386] on img at bounding box center [635, 282] width 801 height 450
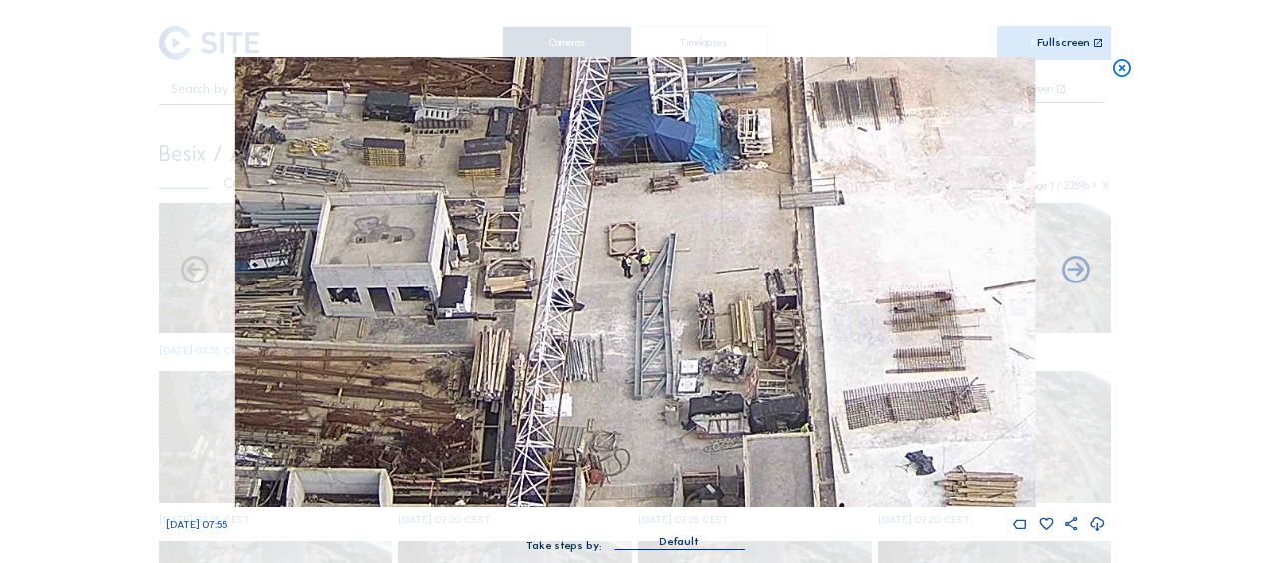
drag, startPoint x: 733, startPoint y: 275, endPoint x: 638, endPoint y: 373, distance: 136.3
click at [638, 373] on img at bounding box center [635, 282] width 801 height 450
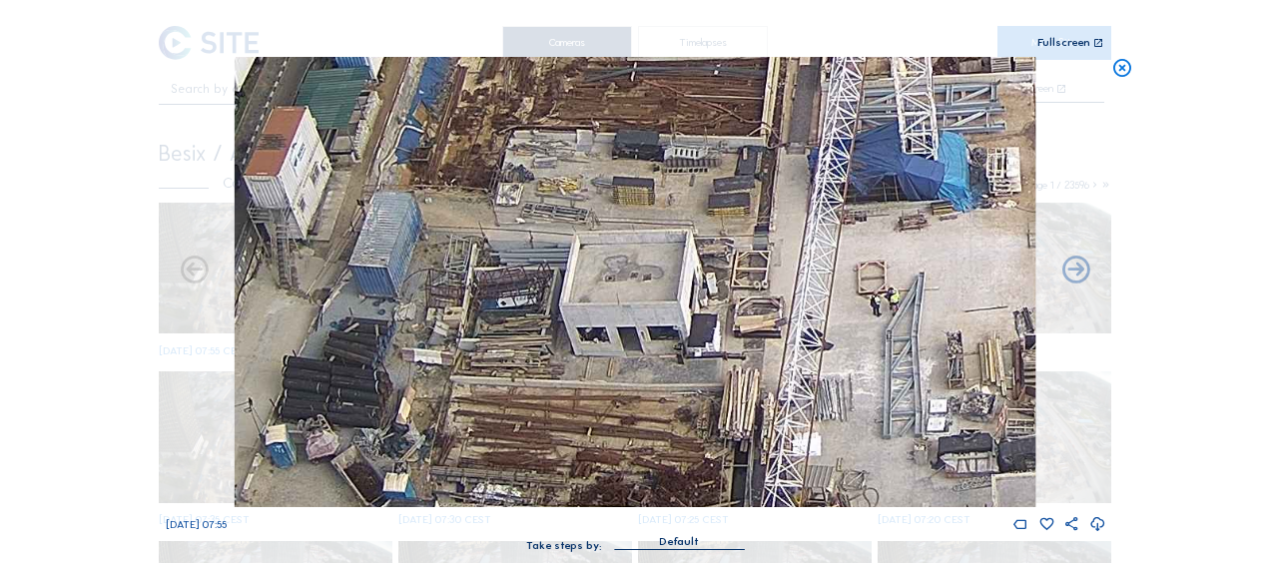
drag, startPoint x: 608, startPoint y: 422, endPoint x: 847, endPoint y: 451, distance: 240.4
click at [858, 461] on img at bounding box center [635, 282] width 801 height 450
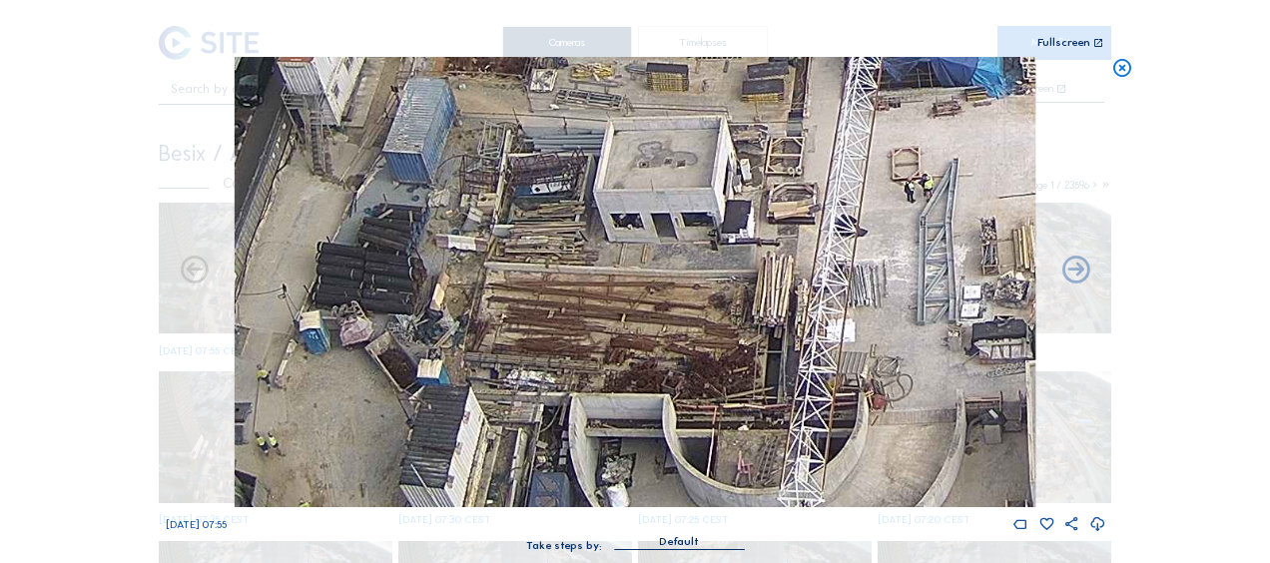
drag, startPoint x: 508, startPoint y: 412, endPoint x: 547, endPoint y: 287, distance: 131.7
click at [547, 287] on img at bounding box center [635, 282] width 801 height 450
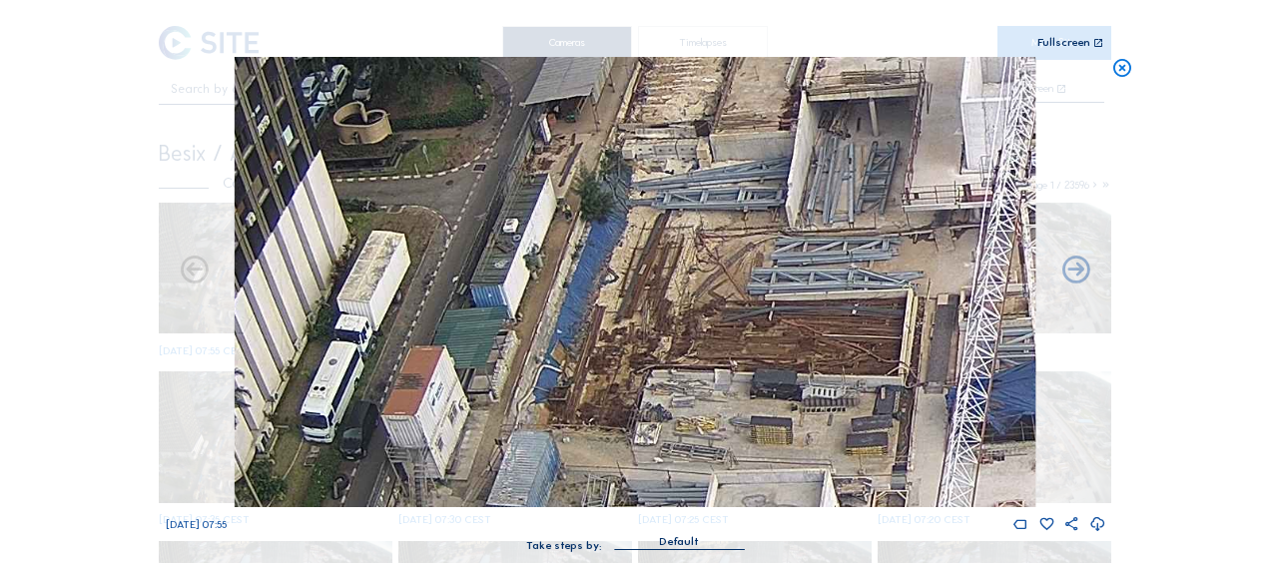
drag, startPoint x: 414, startPoint y: 160, endPoint x: 509, endPoint y: 437, distance: 293.4
click at [512, 549] on div "Sa 04 Oct 2025 07:55 Take steps by: Default" at bounding box center [636, 314] width 940 height 514
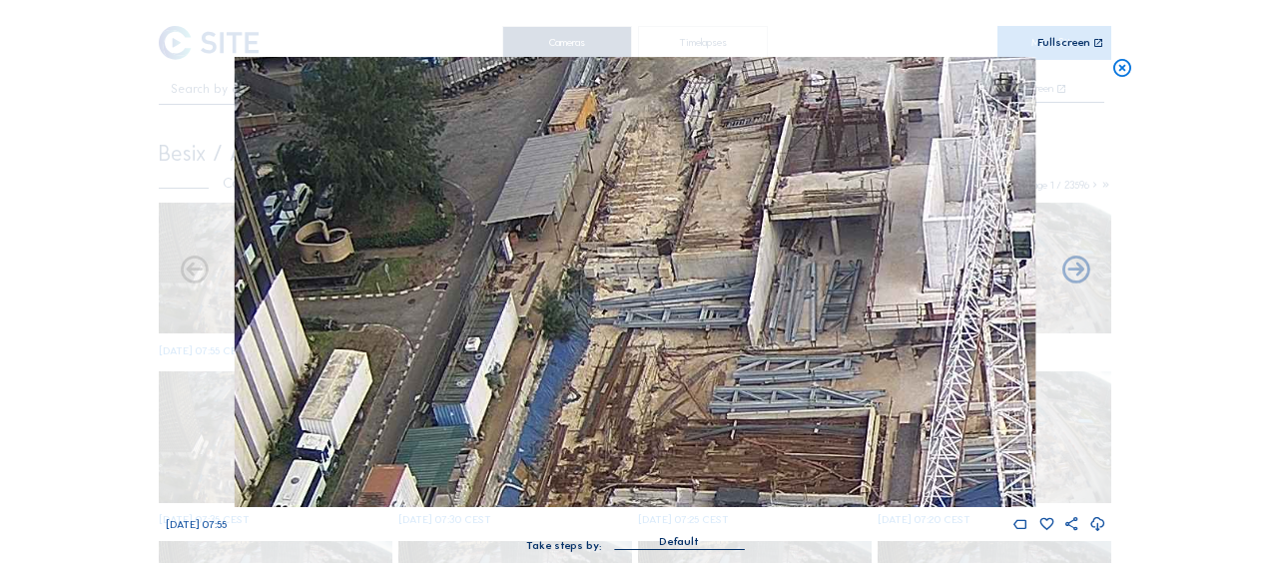
drag, startPoint x: 573, startPoint y: 314, endPoint x: 460, endPoint y: 526, distance: 240.8
click at [460, 526] on div "Sa 04 Oct 2025 07:55" at bounding box center [636, 295] width 940 height 476
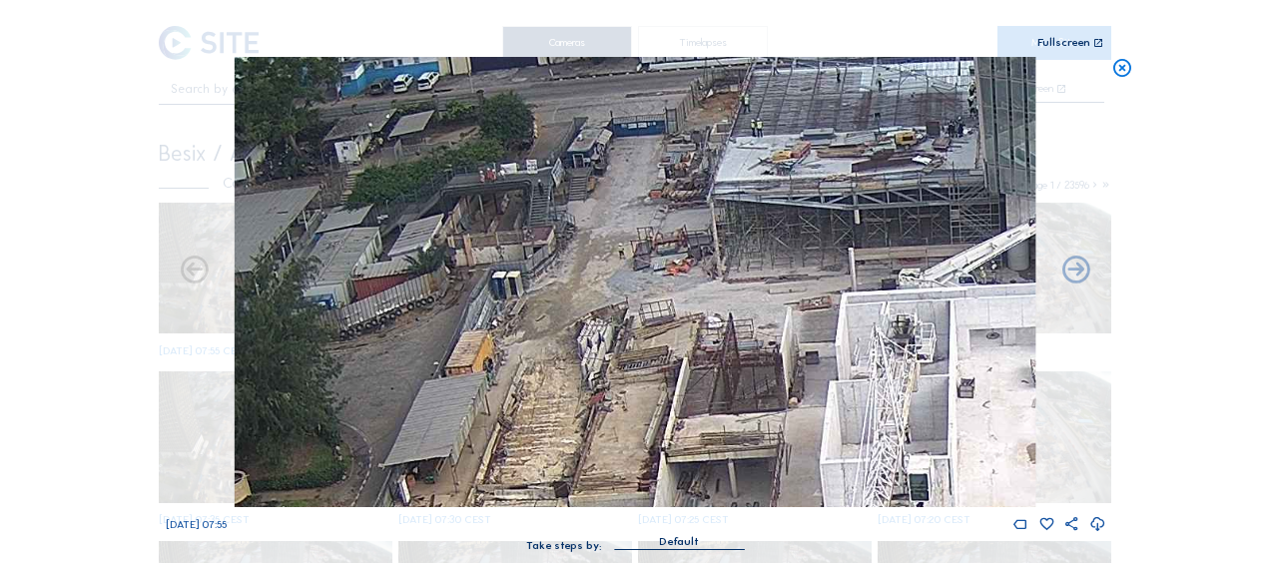
drag, startPoint x: 546, startPoint y: 224, endPoint x: 545, endPoint y: 366, distance: 141.8
click at [545, 366] on img at bounding box center [635, 282] width 801 height 450
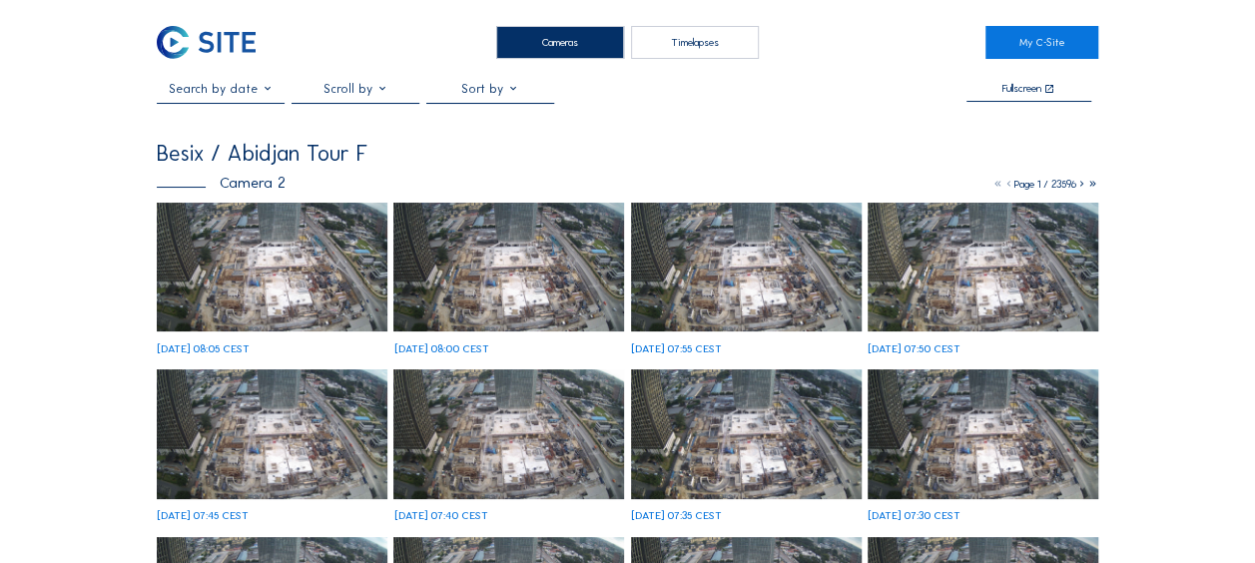
click at [267, 244] on img at bounding box center [272, 268] width 231 height 130
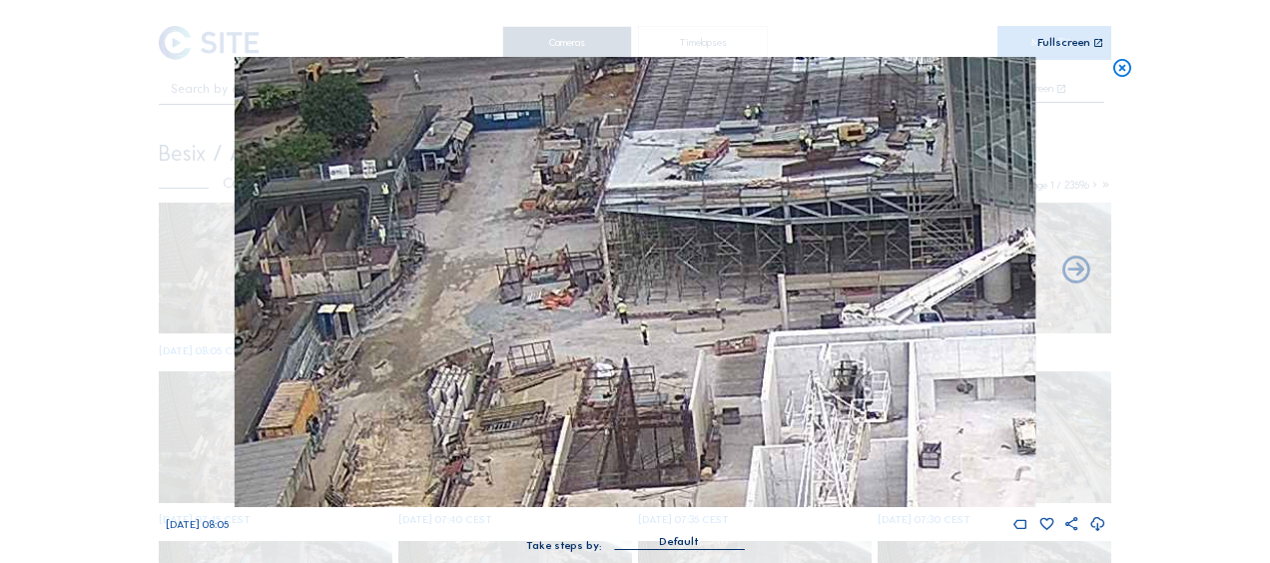
click at [1115, 72] on icon at bounding box center [1123, 68] width 22 height 23
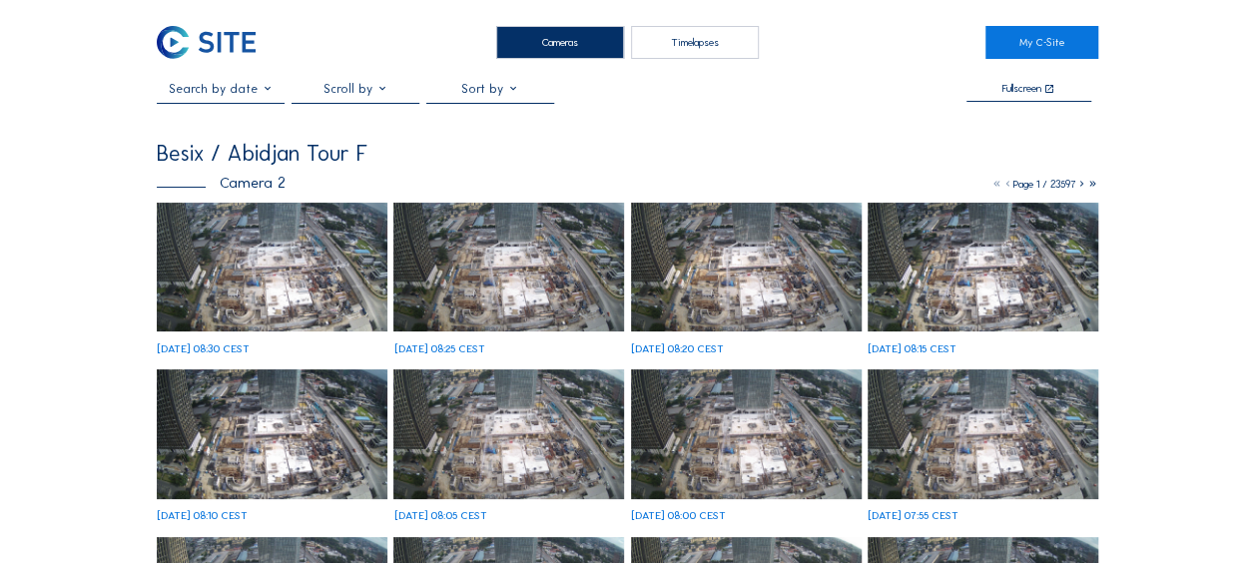
click at [262, 252] on img at bounding box center [272, 268] width 231 height 130
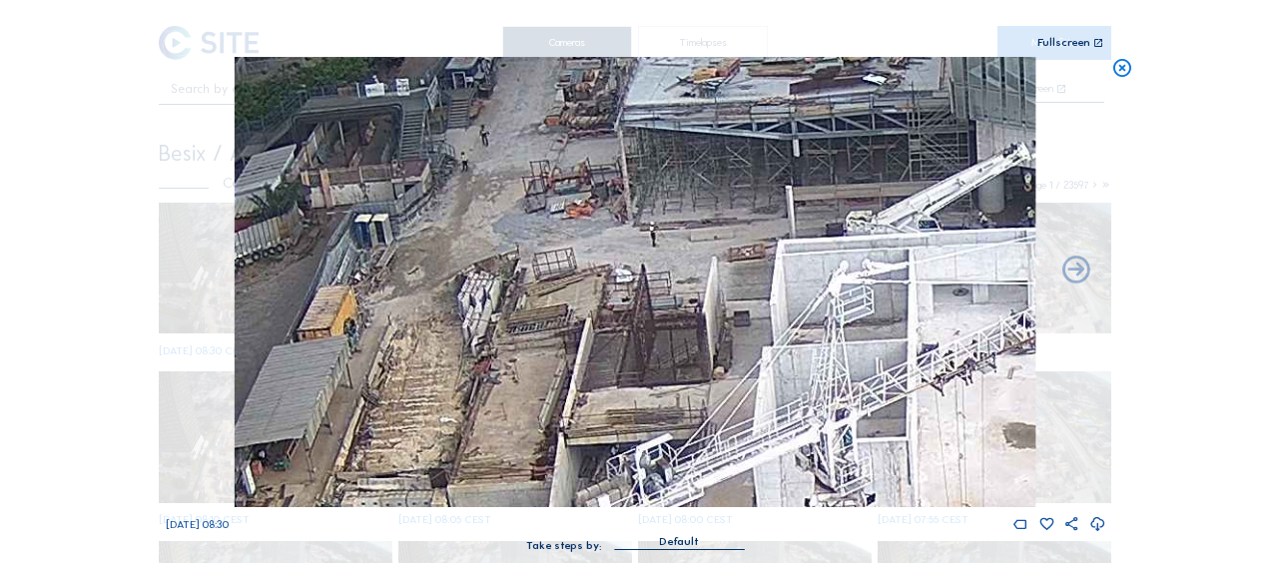
click at [1115, 81] on div "Scroll to travel through time | Press 'Alt' Button + Scroll to Zoom | Click and…" at bounding box center [635, 281] width 1270 height 563
click at [1123, 70] on icon at bounding box center [1123, 68] width 22 height 23
